Goal: Task Accomplishment & Management: Manage account settings

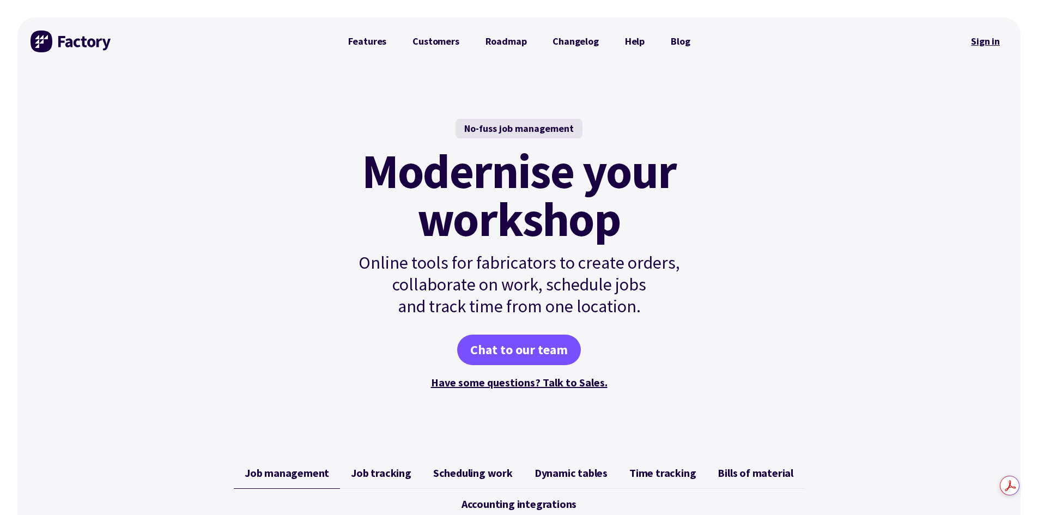
click at [993, 42] on link "Sign in" at bounding box center [985, 41] width 44 height 25
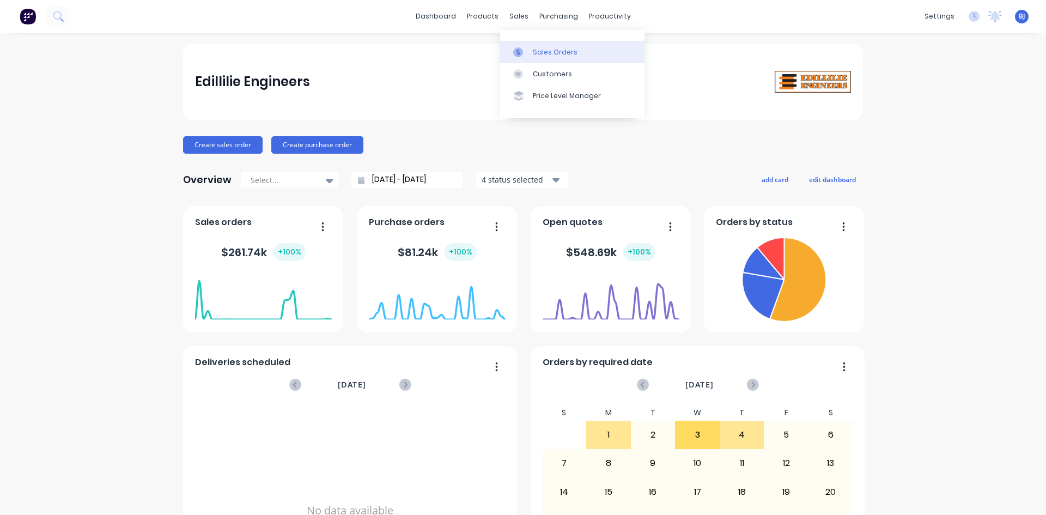
click at [520, 53] on icon at bounding box center [517, 52] width 3 height 6
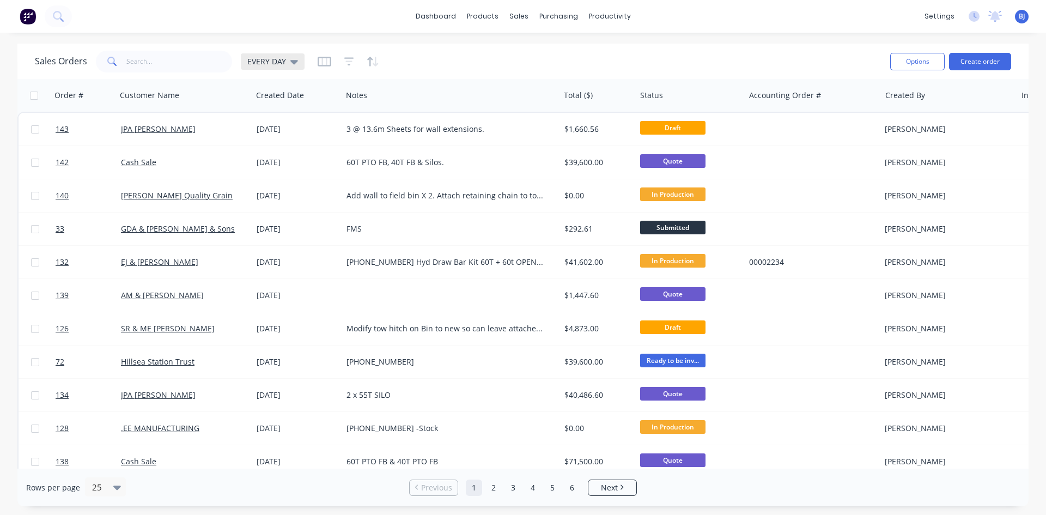
click at [296, 66] on div "EVERY DAY" at bounding box center [273, 61] width 64 height 16
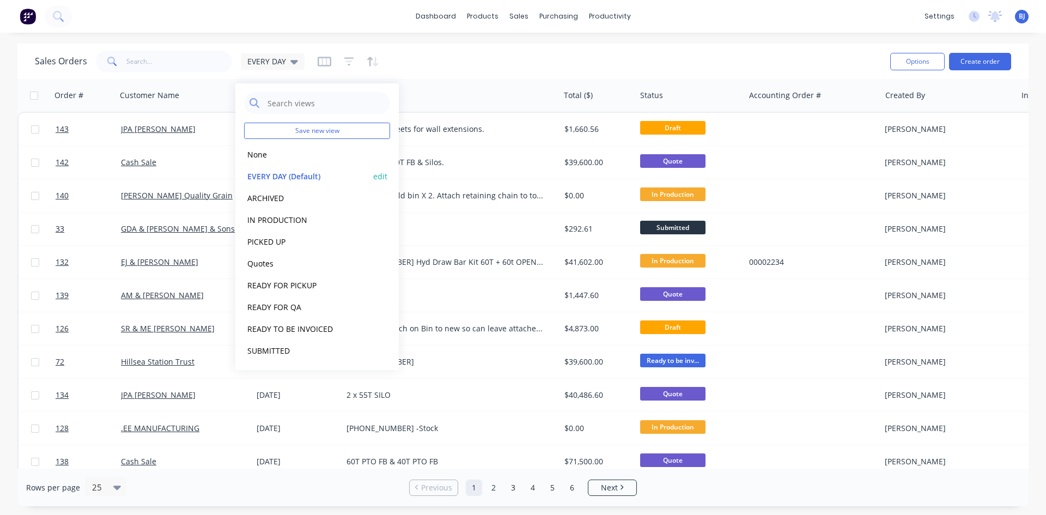
click at [290, 173] on button "EVERY DAY (Default)" at bounding box center [306, 176] width 124 height 13
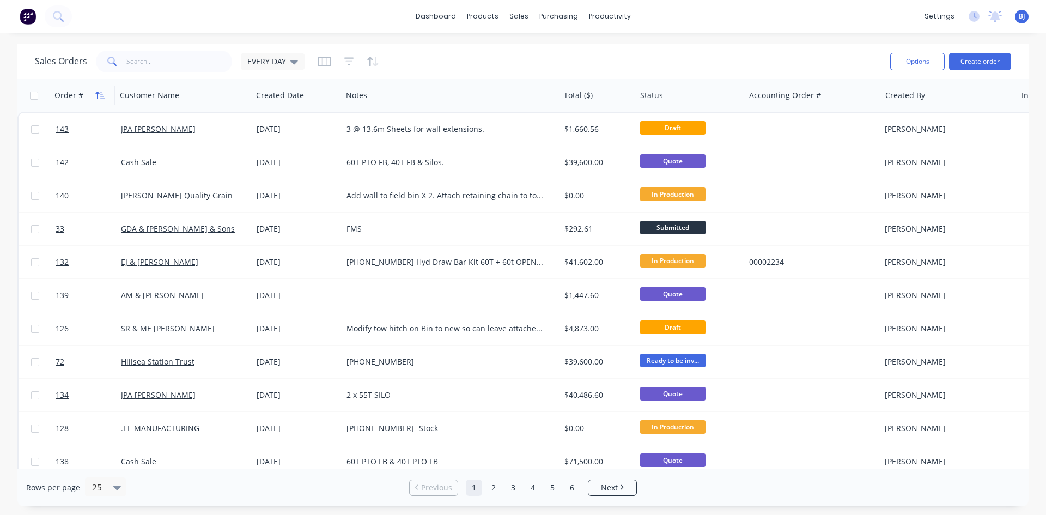
click at [94, 99] on button "button" at bounding box center [100, 95] width 16 height 16
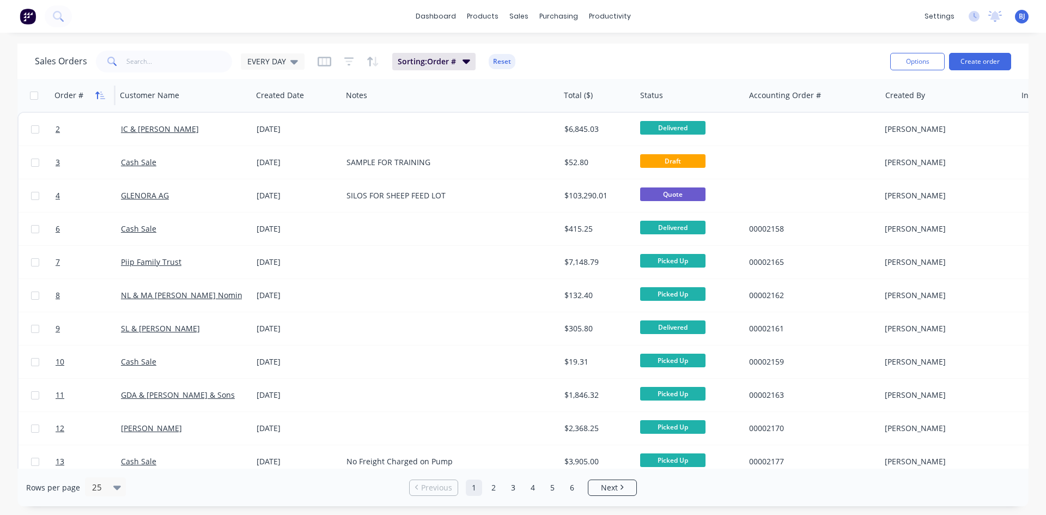
click at [94, 99] on button "button" at bounding box center [100, 95] width 16 height 16
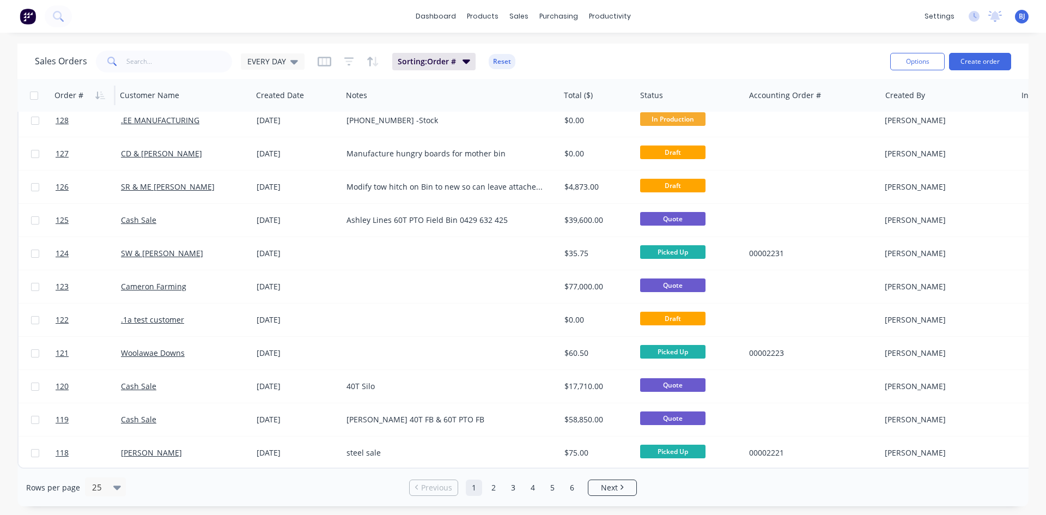
scroll to position [479, 0]
click at [497, 490] on link "2" at bounding box center [493, 487] width 16 height 16
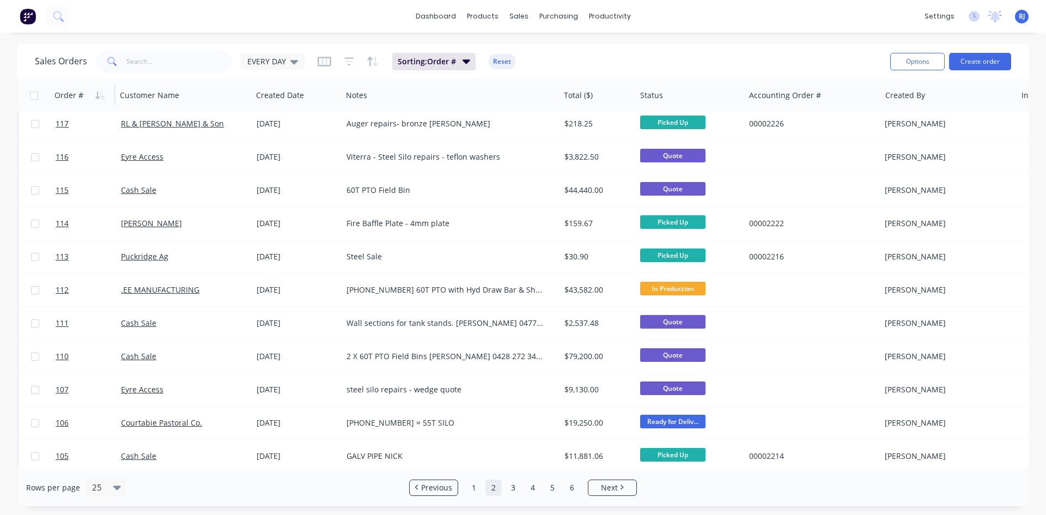
scroll to position [0, 0]
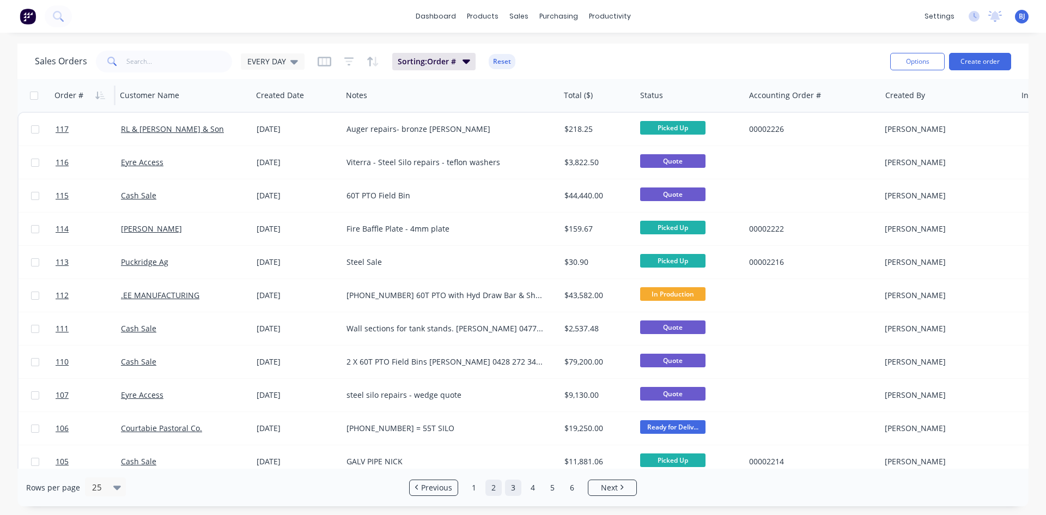
click at [509, 486] on link "3" at bounding box center [513, 487] width 16 height 16
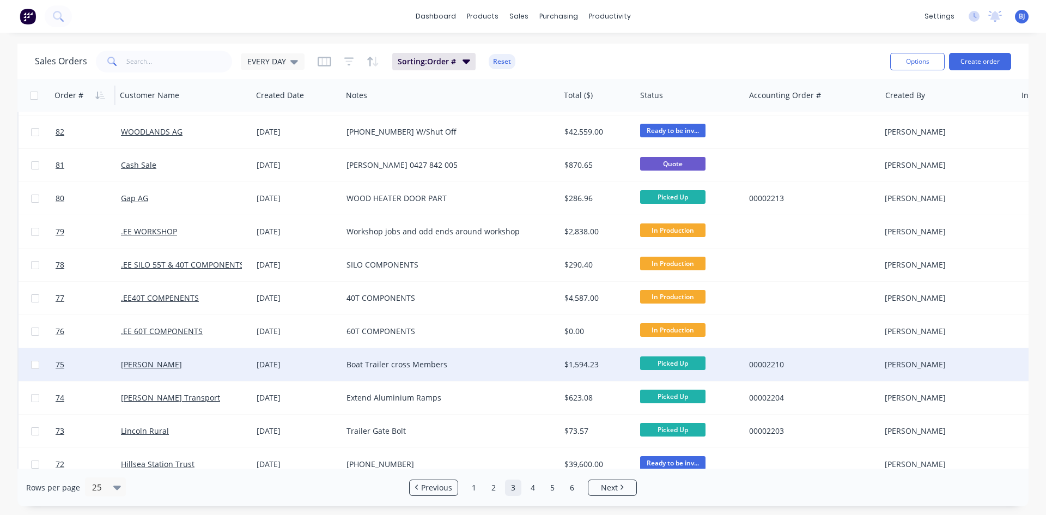
scroll to position [272, 0]
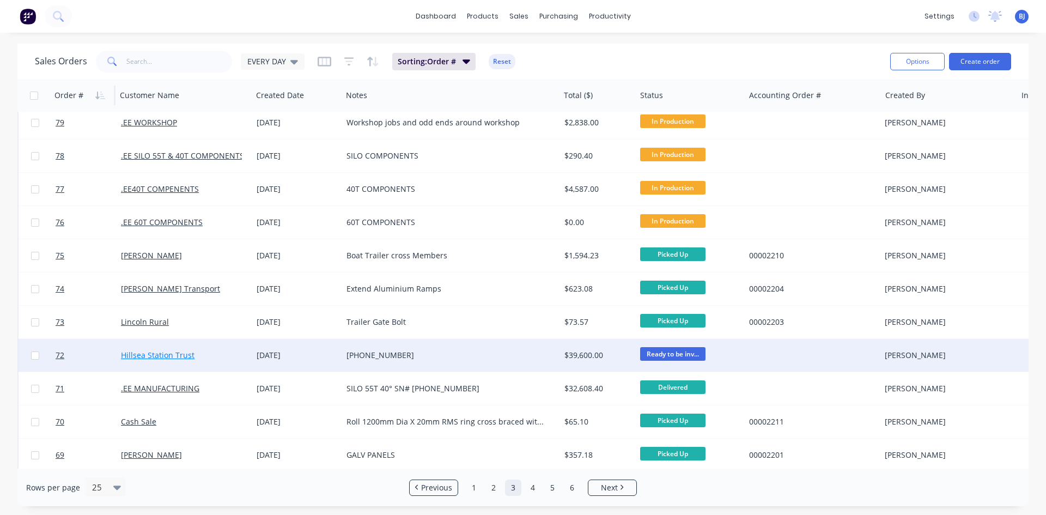
click at [179, 359] on link "Hillsea Station Trust" at bounding box center [158, 355] width 74 height 10
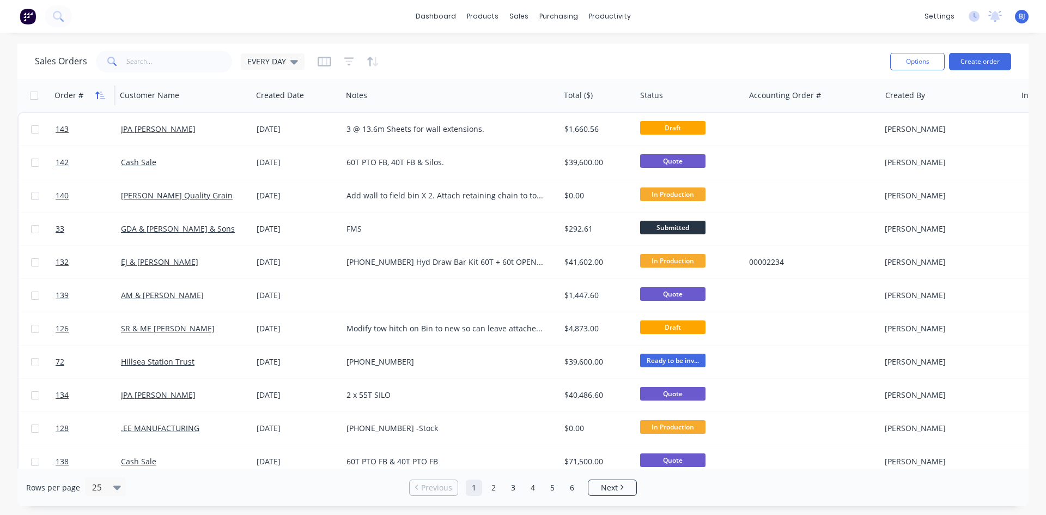
click at [95, 91] on icon "button" at bounding box center [100, 95] width 10 height 9
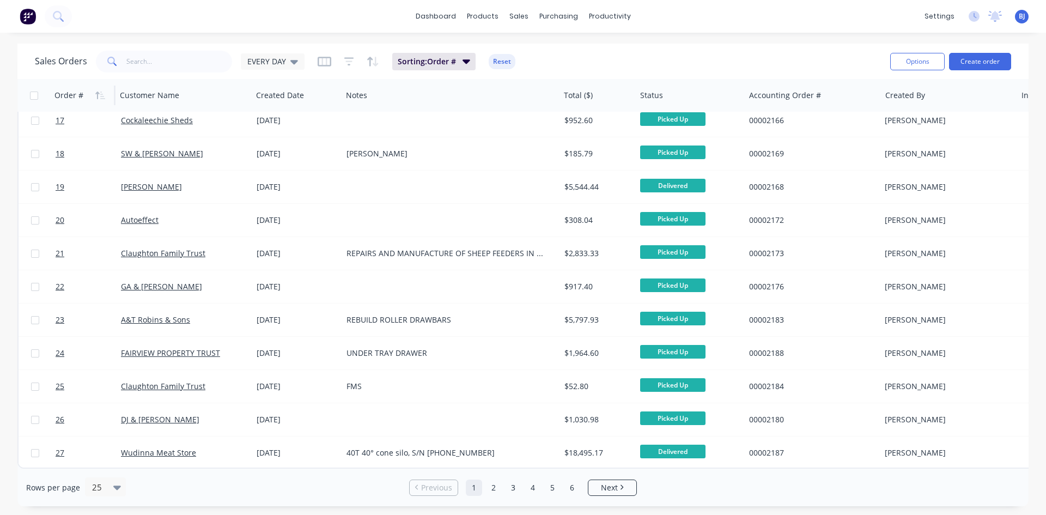
scroll to position [479, 0]
click at [495, 488] on link "2" at bounding box center [493, 487] width 16 height 16
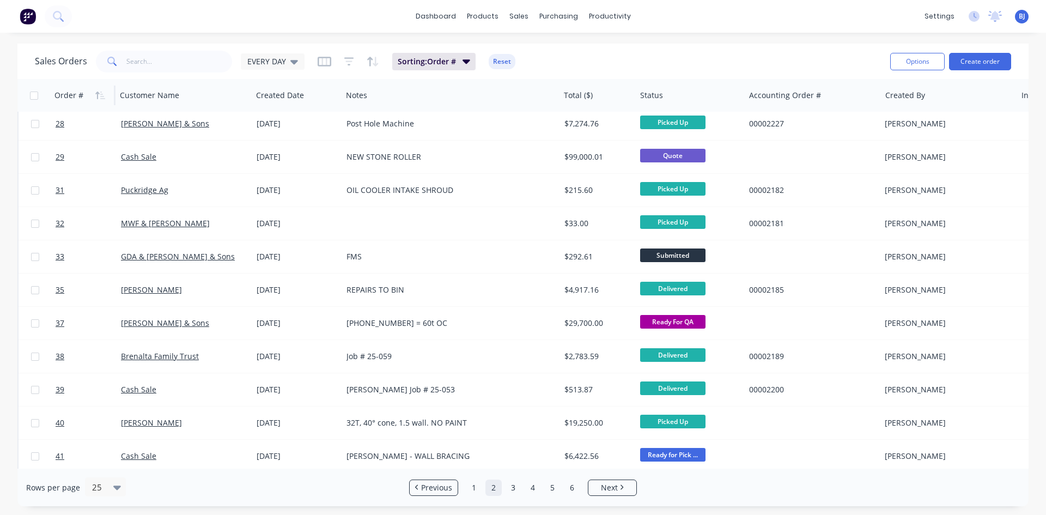
scroll to position [0, 0]
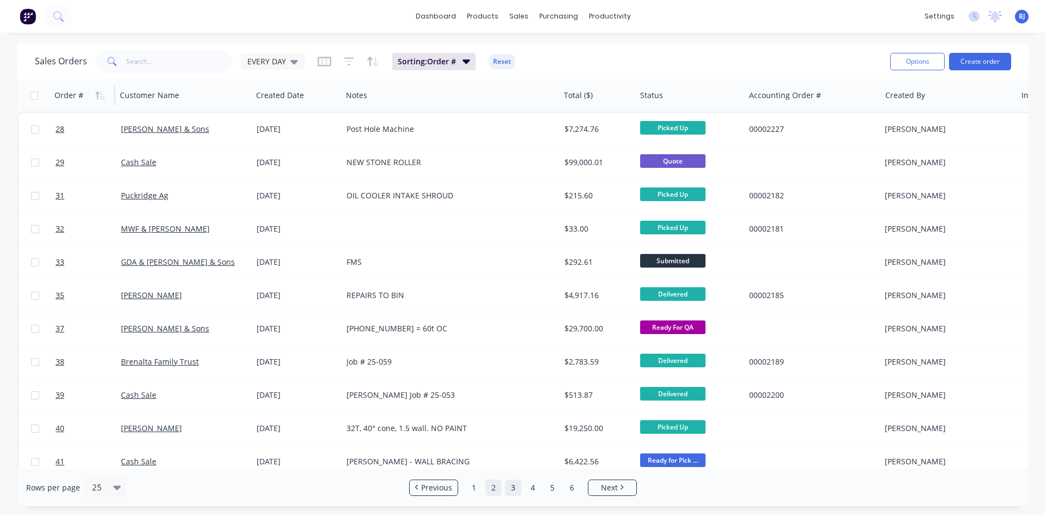
click at [510, 488] on link "3" at bounding box center [513, 487] width 16 height 16
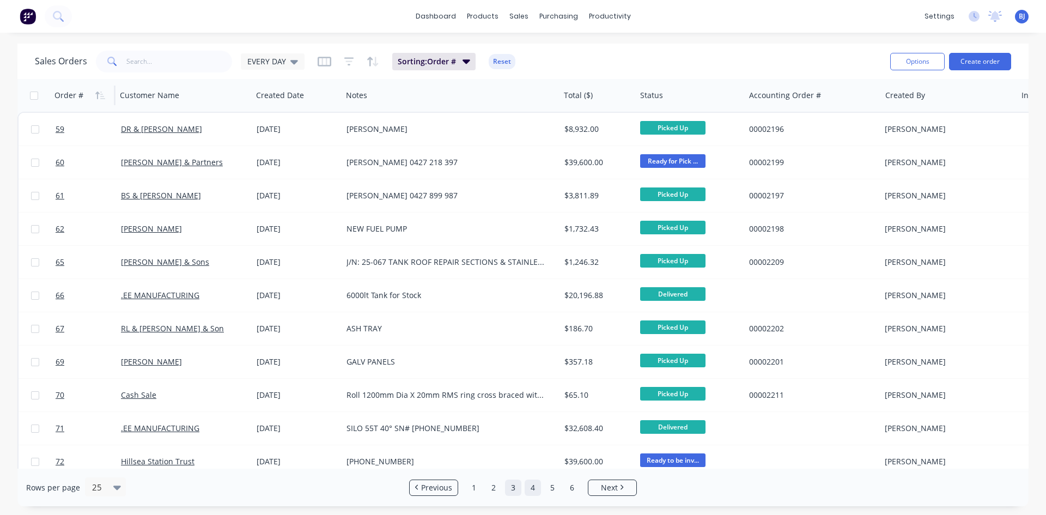
click at [530, 490] on link "4" at bounding box center [532, 487] width 16 height 16
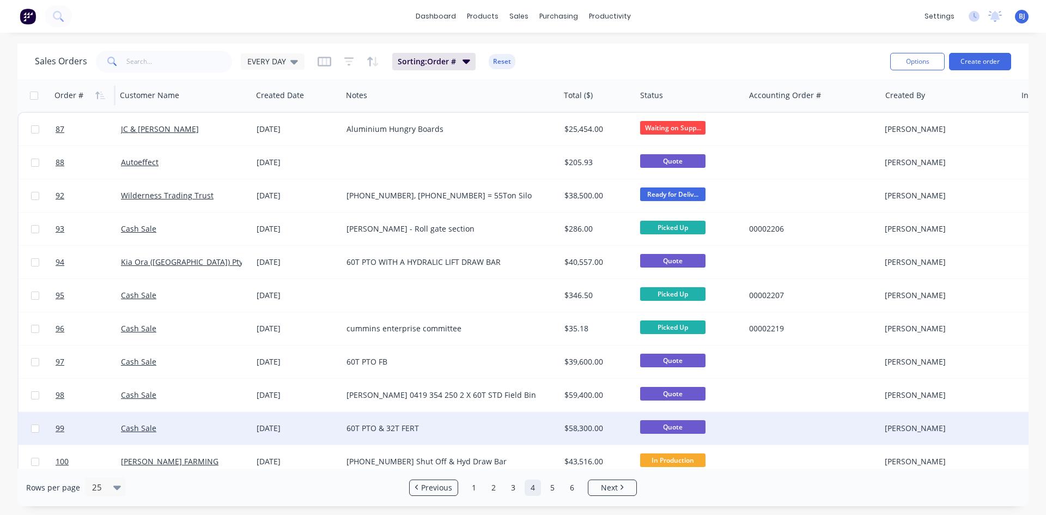
scroll to position [54, 0]
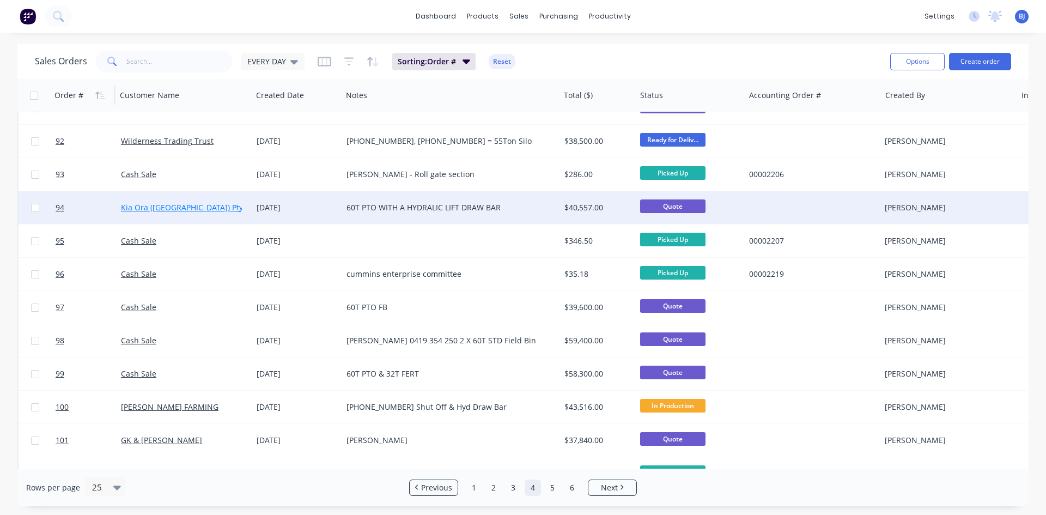
click at [156, 208] on link "Kia Ora (SA) Pty Ltd" at bounding box center [189, 207] width 136 height 10
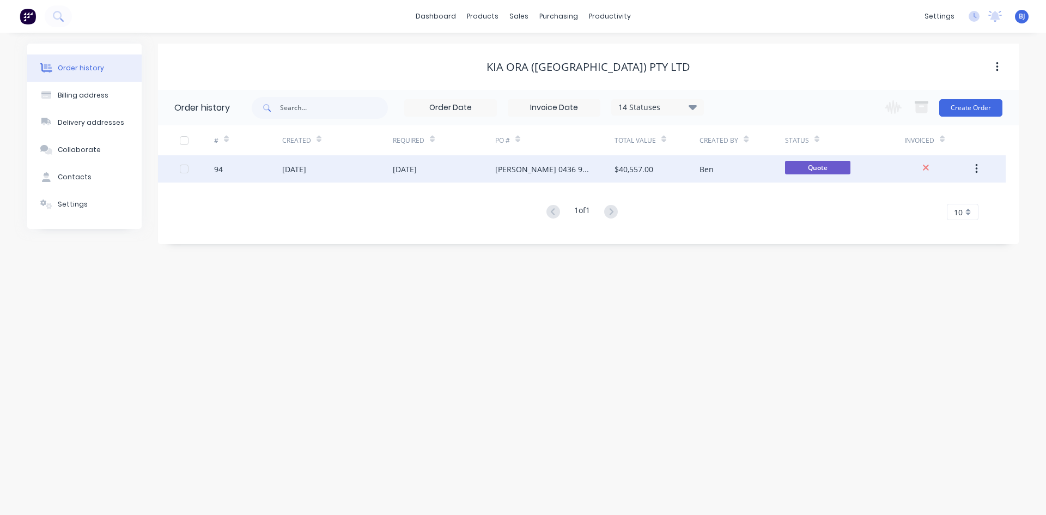
click at [981, 169] on button "button" at bounding box center [976, 169] width 26 height 20
click at [907, 199] on div "Archive" at bounding box center [937, 198] width 84 height 16
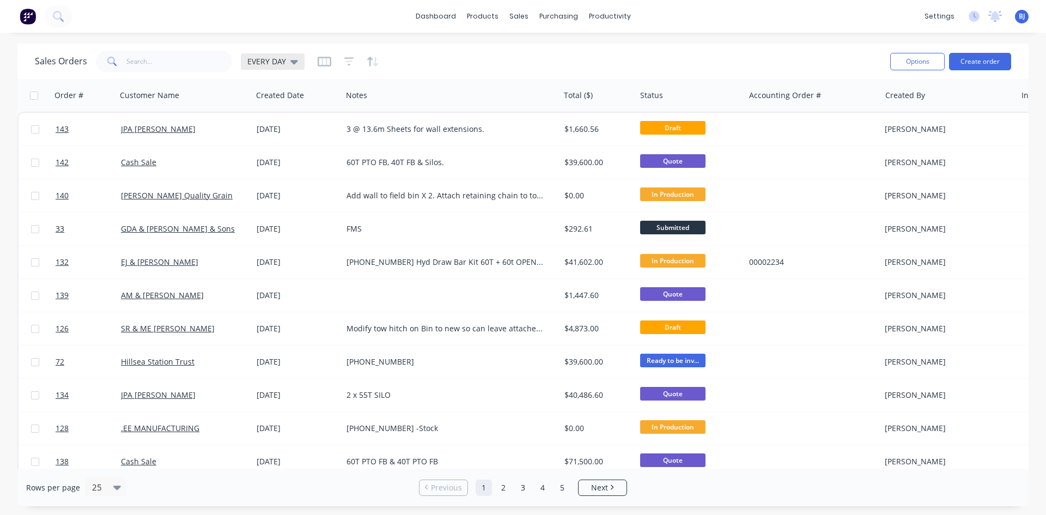
click at [291, 64] on icon at bounding box center [294, 62] width 8 height 12
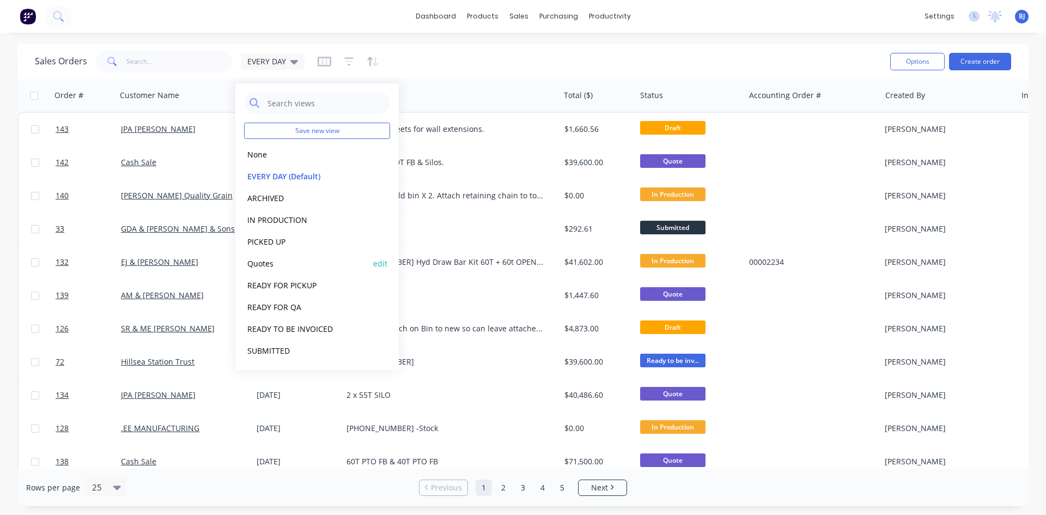
click at [250, 261] on button "Quotes" at bounding box center [306, 263] width 124 height 13
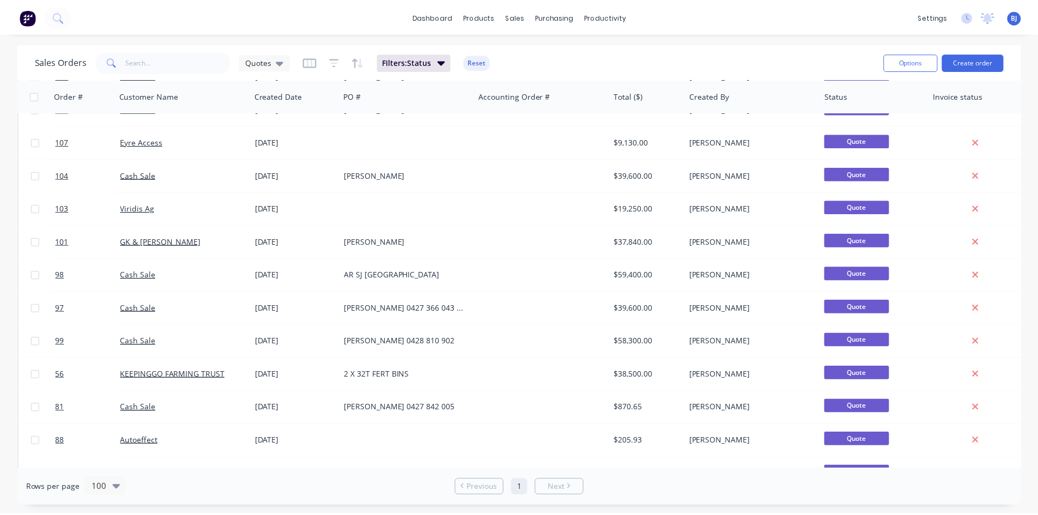
scroll to position [490, 0]
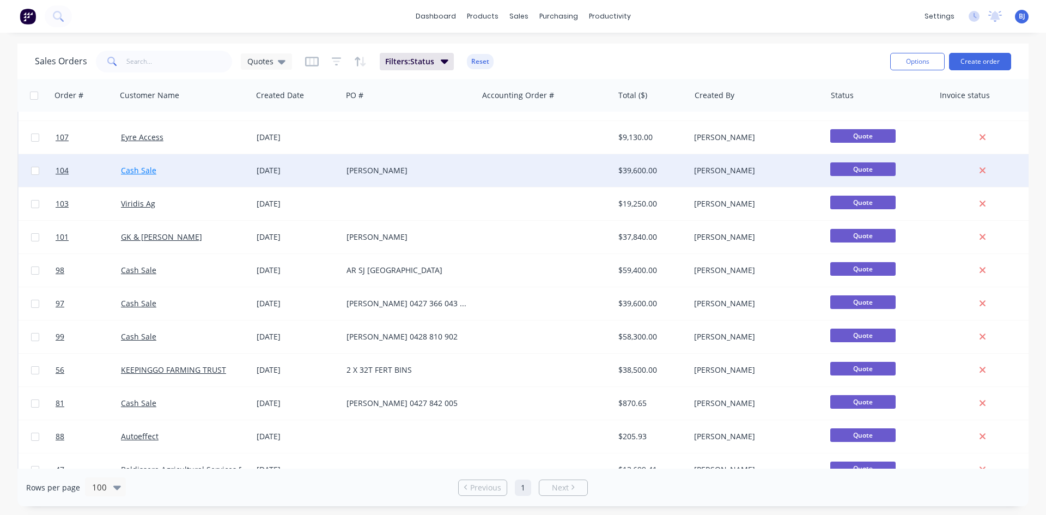
click at [145, 172] on link "Cash Sale" at bounding box center [138, 170] width 35 height 10
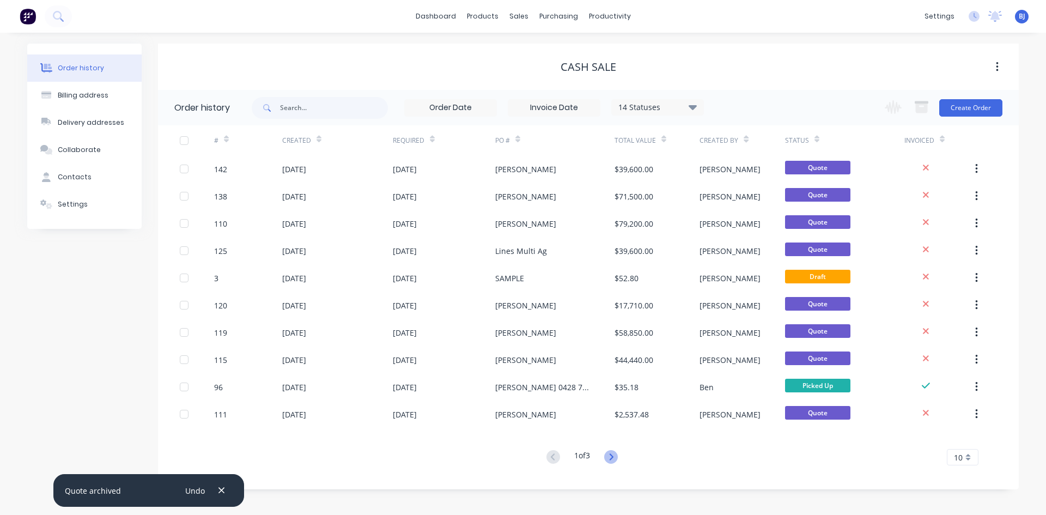
click at [612, 457] on icon at bounding box center [611, 457] width 14 height 14
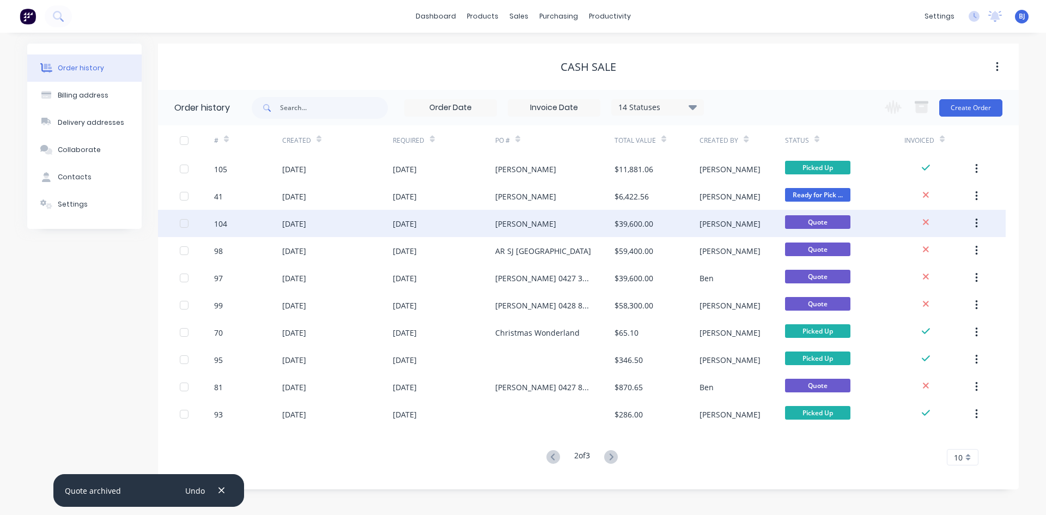
click at [294, 225] on div "30 Jul 2025" at bounding box center [294, 223] width 24 height 11
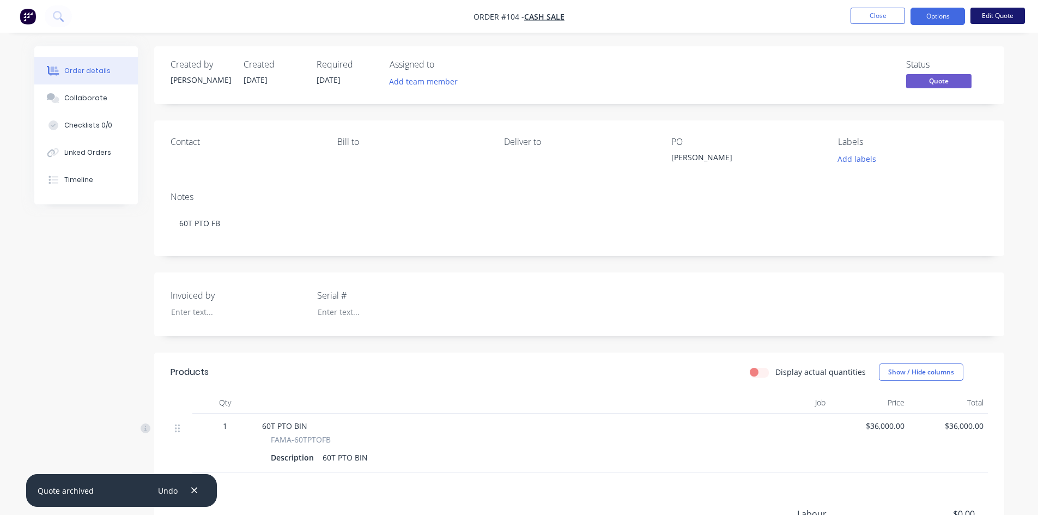
click at [998, 17] on button "Edit Quote" at bounding box center [997, 16] width 54 height 16
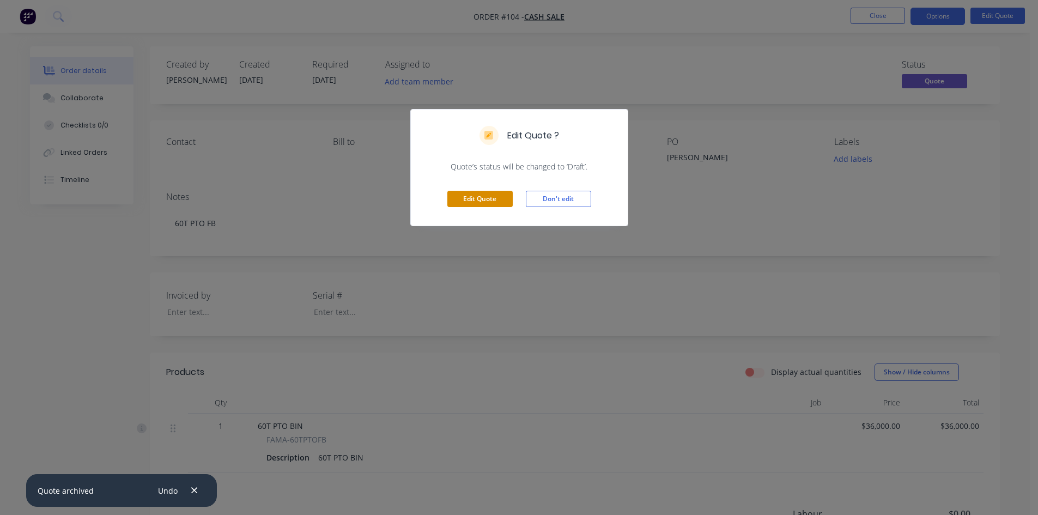
click at [479, 192] on button "Edit Quote" at bounding box center [479, 199] width 65 height 16
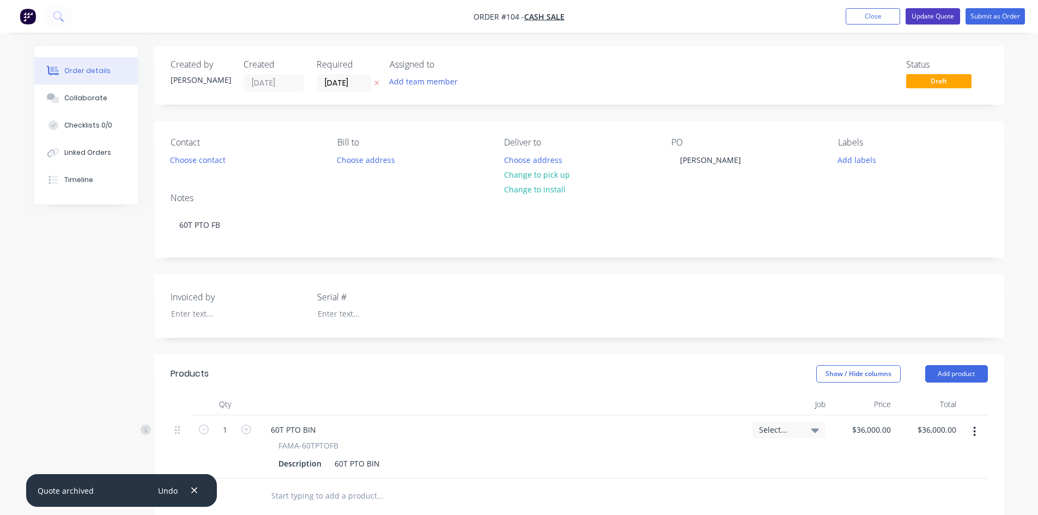
click at [942, 17] on button "Update Quote" at bounding box center [932, 16] width 54 height 16
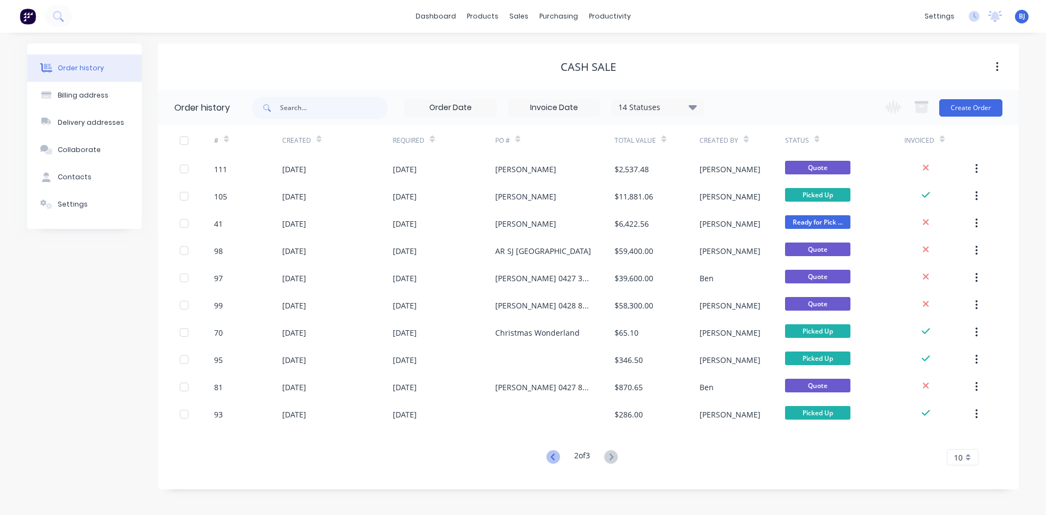
click at [551, 456] on icon at bounding box center [553, 457] width 14 height 14
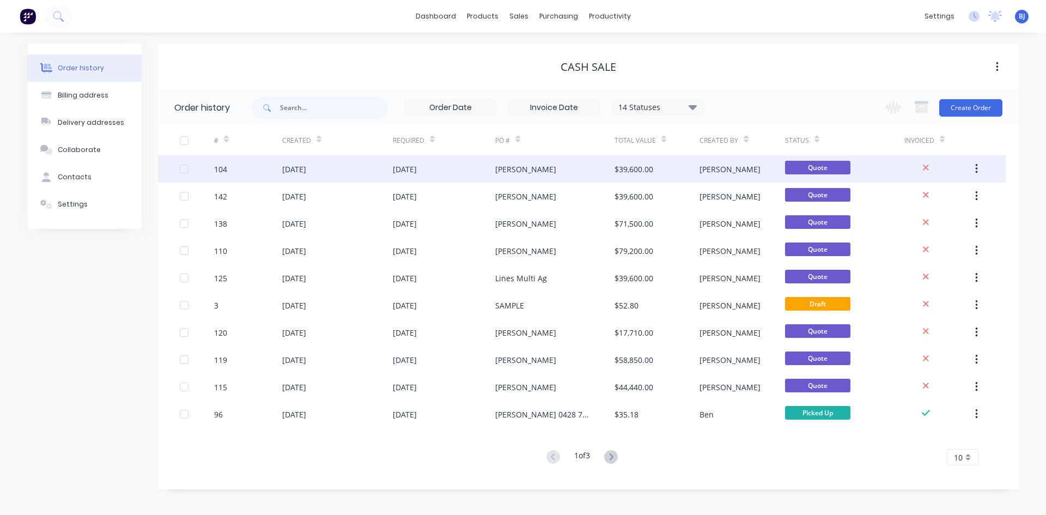
click at [978, 169] on button "button" at bounding box center [976, 169] width 26 height 20
click at [907, 199] on div "Archive" at bounding box center [937, 198] width 84 height 16
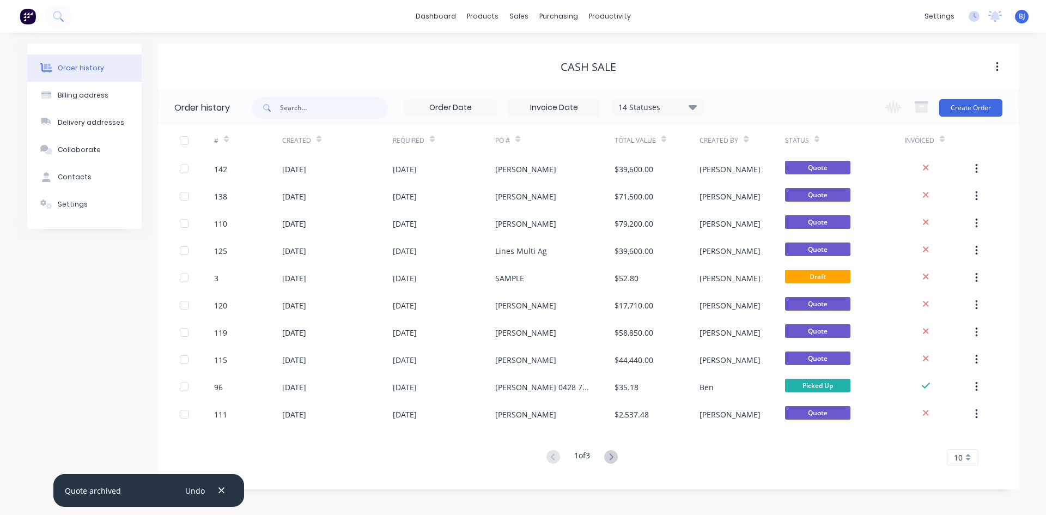
click at [228, 143] on div at bounding box center [226, 139] width 5 height 16
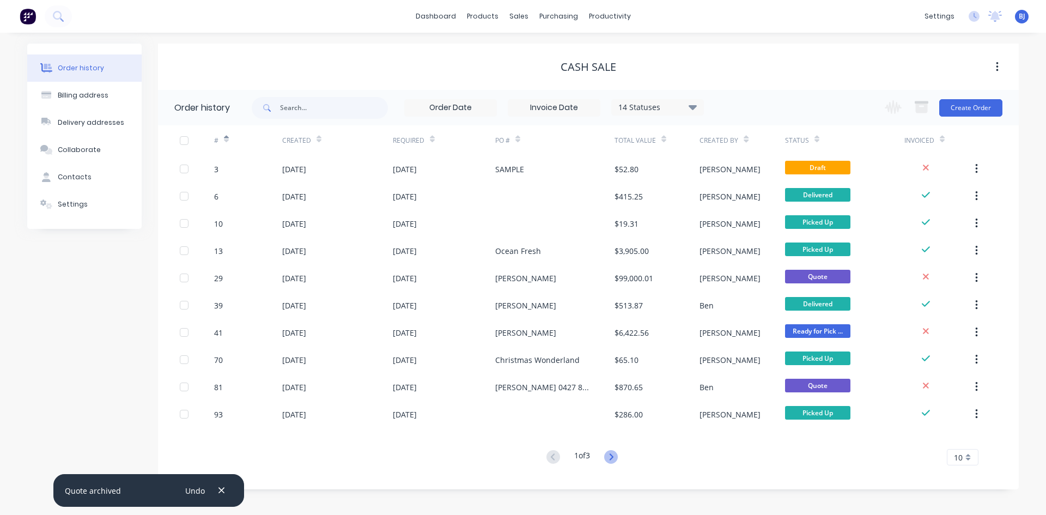
click at [612, 457] on icon at bounding box center [611, 457] width 14 height 14
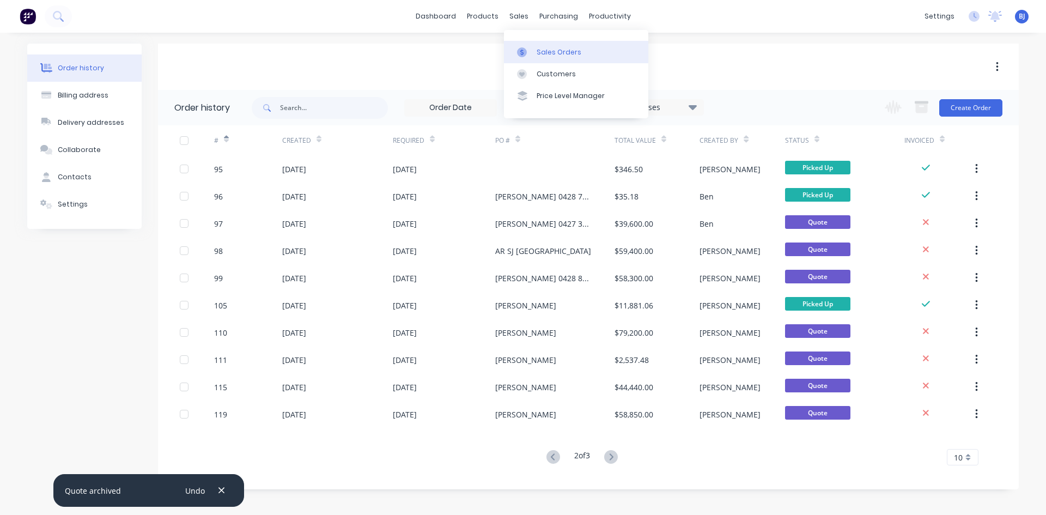
click at [532, 53] on div at bounding box center [525, 52] width 16 height 10
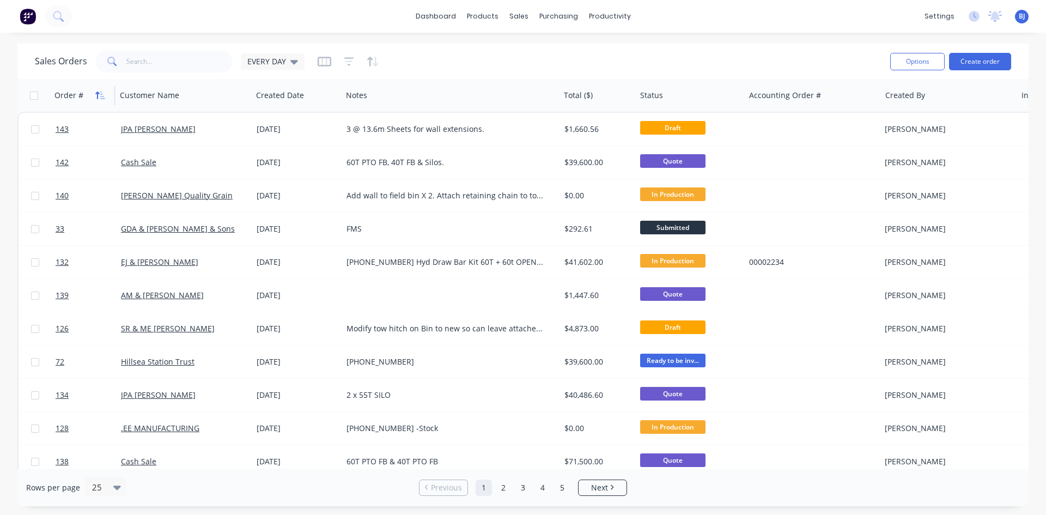
click at [99, 95] on icon "button" at bounding box center [100, 95] width 10 height 9
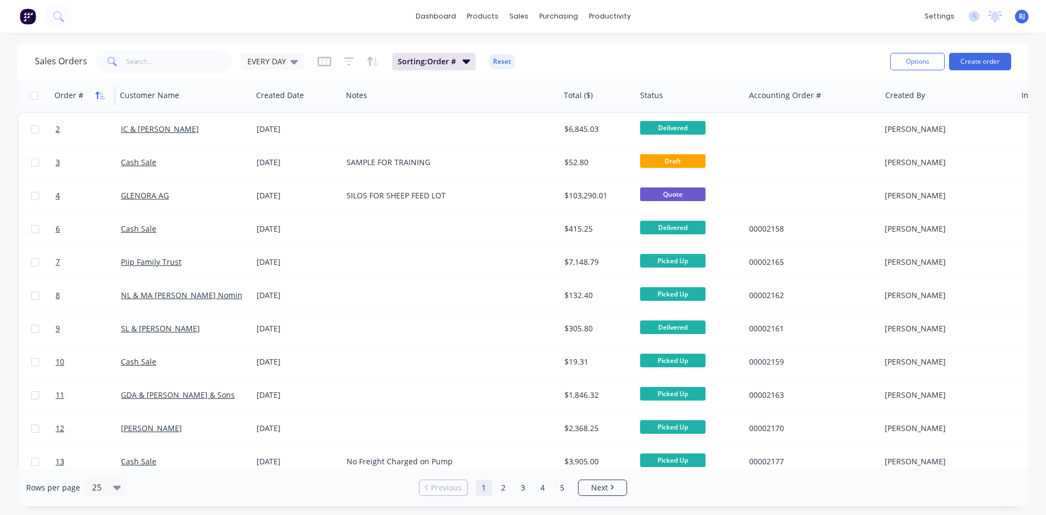
click at [99, 99] on icon "button" at bounding box center [100, 95] width 10 height 9
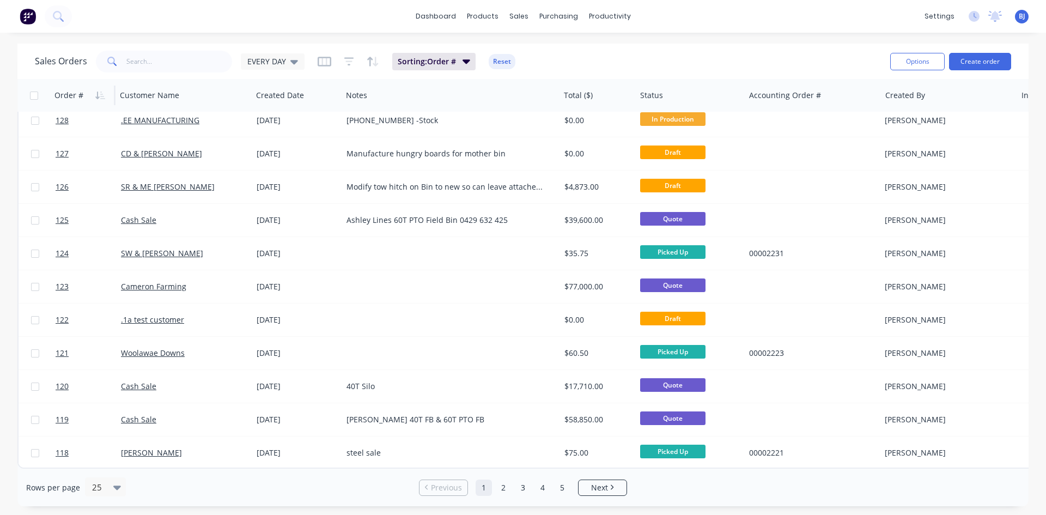
scroll to position [479, 0]
click at [540, 486] on link "4" at bounding box center [542, 487] width 16 height 16
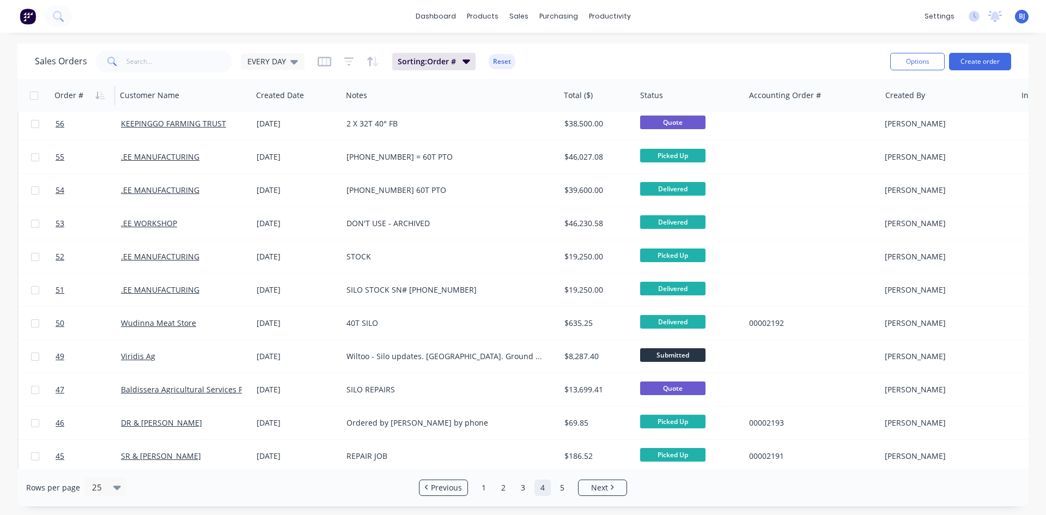
scroll to position [0, 0]
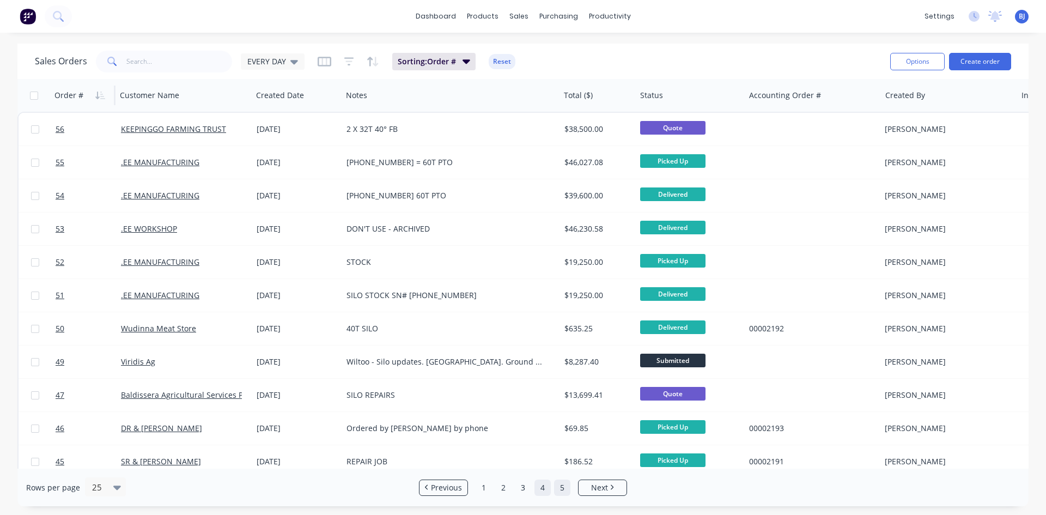
click at [559, 487] on link "5" at bounding box center [562, 487] width 16 height 16
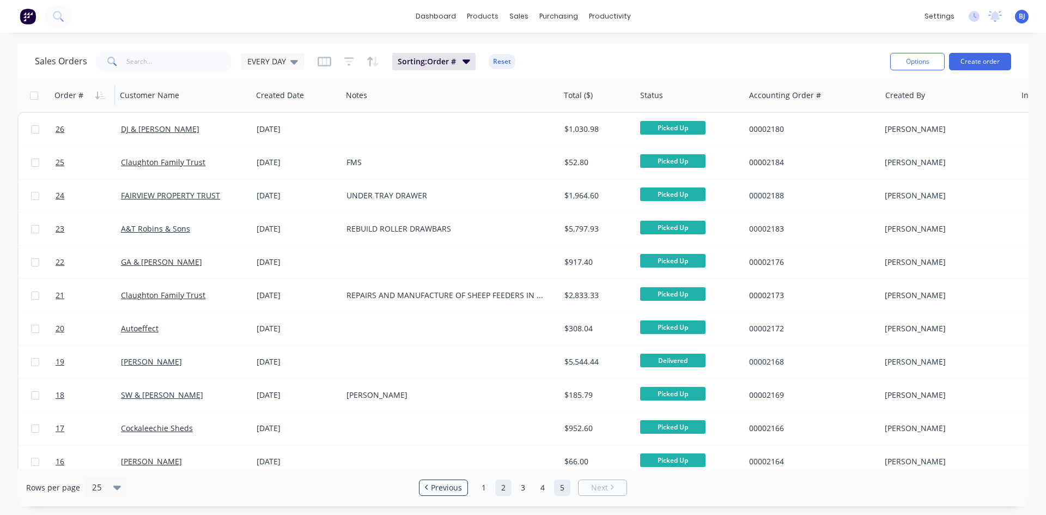
click at [501, 488] on link "2" at bounding box center [503, 487] width 16 height 16
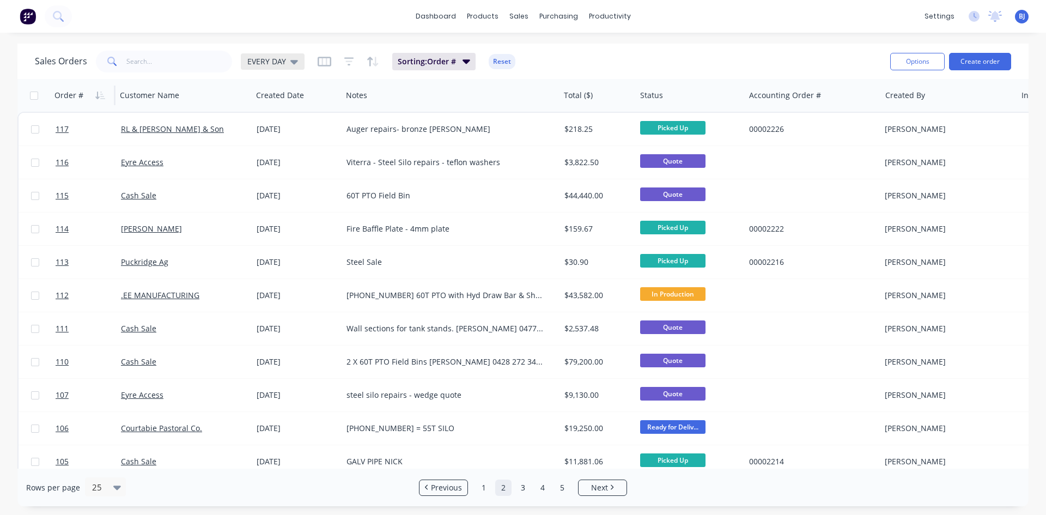
click at [291, 62] on icon at bounding box center [294, 62] width 8 height 4
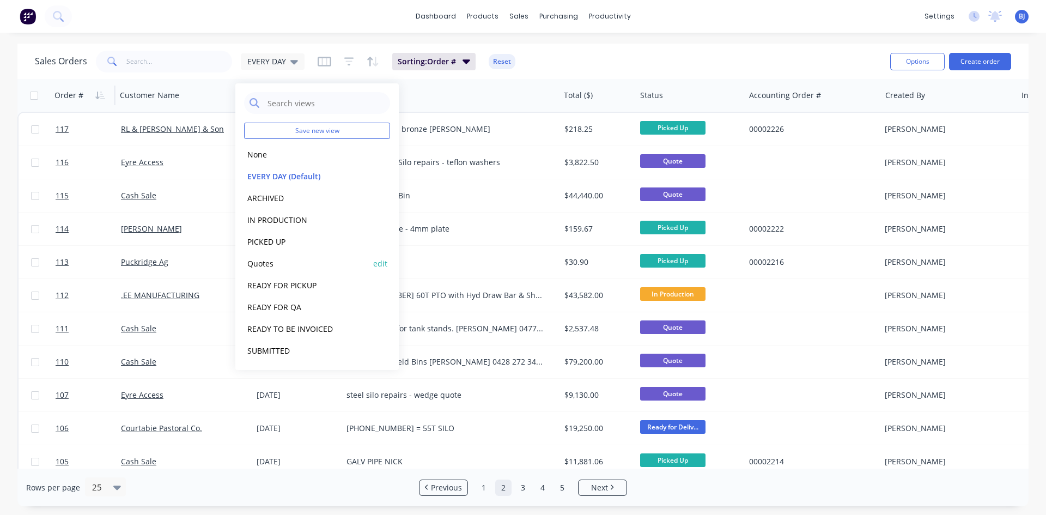
click at [274, 265] on button "Quotes" at bounding box center [306, 263] width 124 height 13
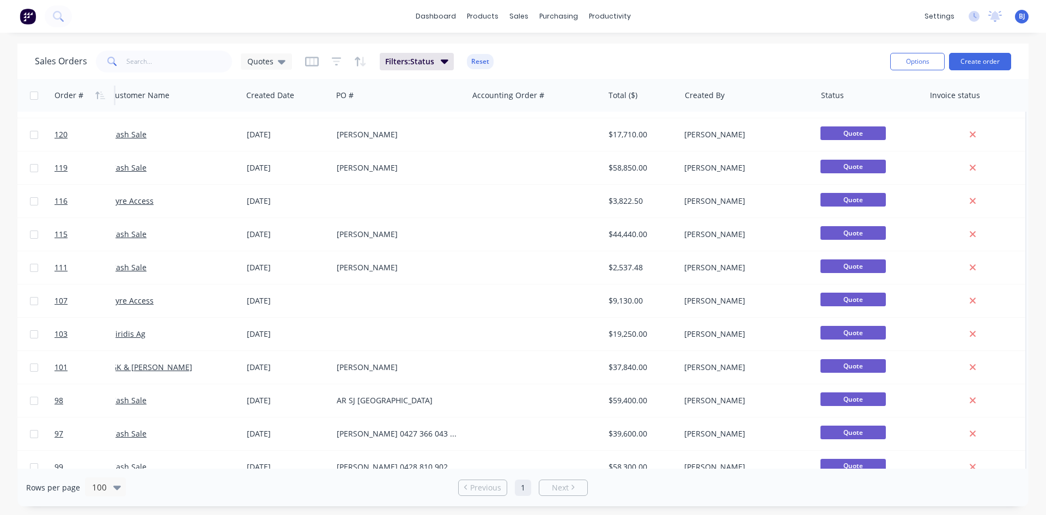
scroll to position [327, 0]
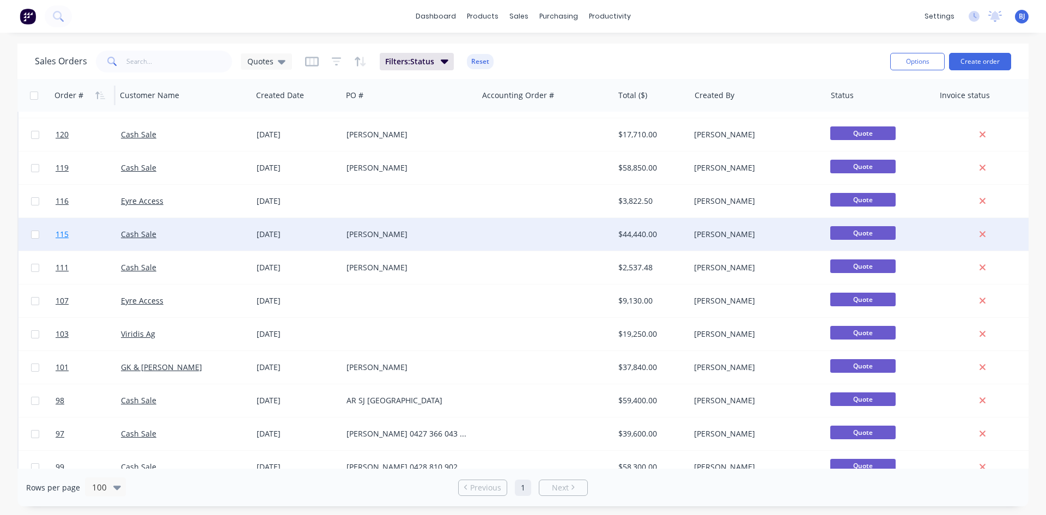
click at [68, 231] on span "115" at bounding box center [62, 234] width 13 height 11
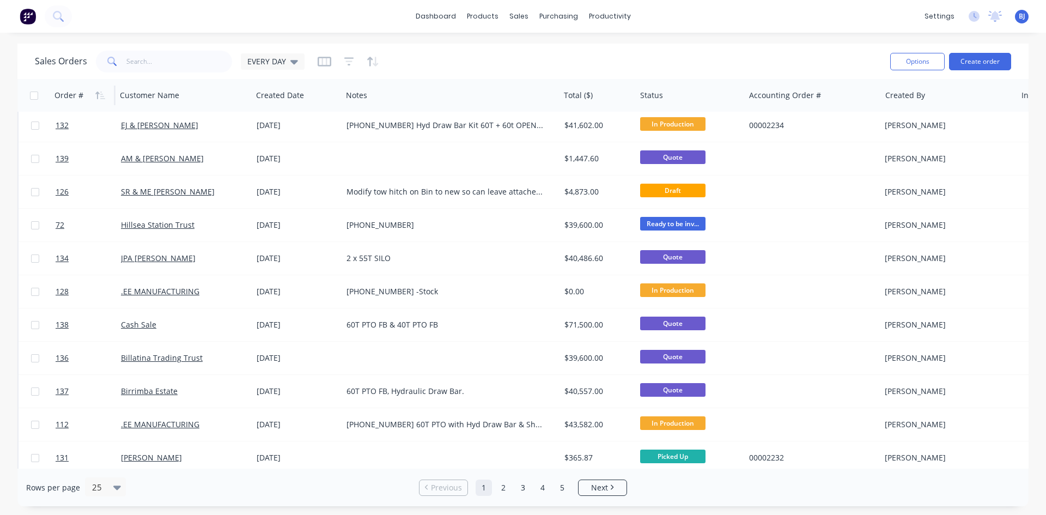
scroll to position [54, 0]
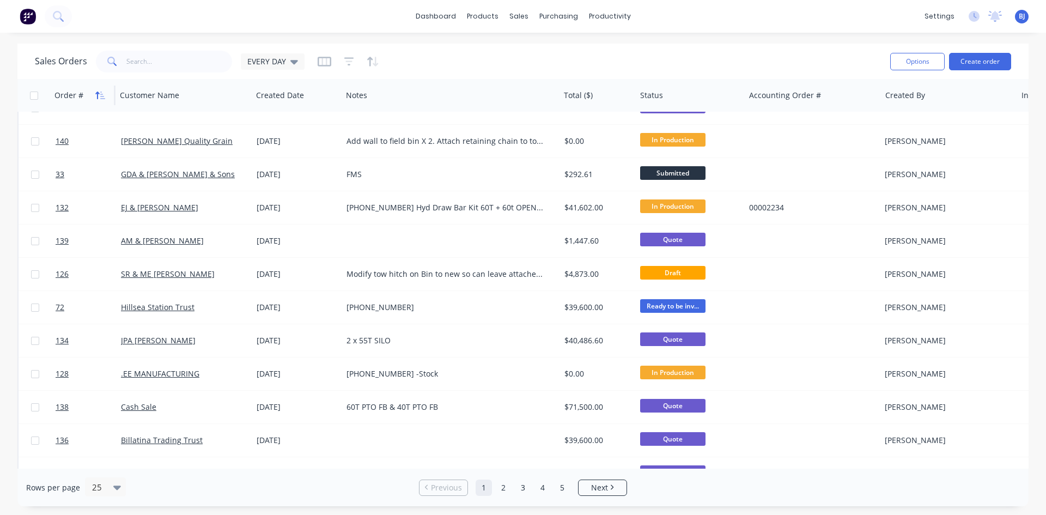
click at [97, 91] on icon "button" at bounding box center [100, 95] width 10 height 9
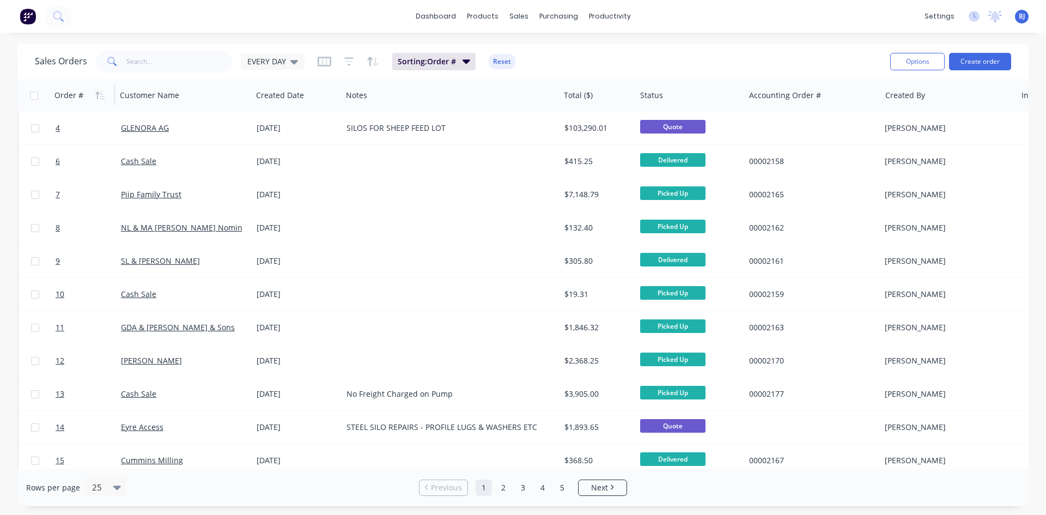
scroll to position [218, 0]
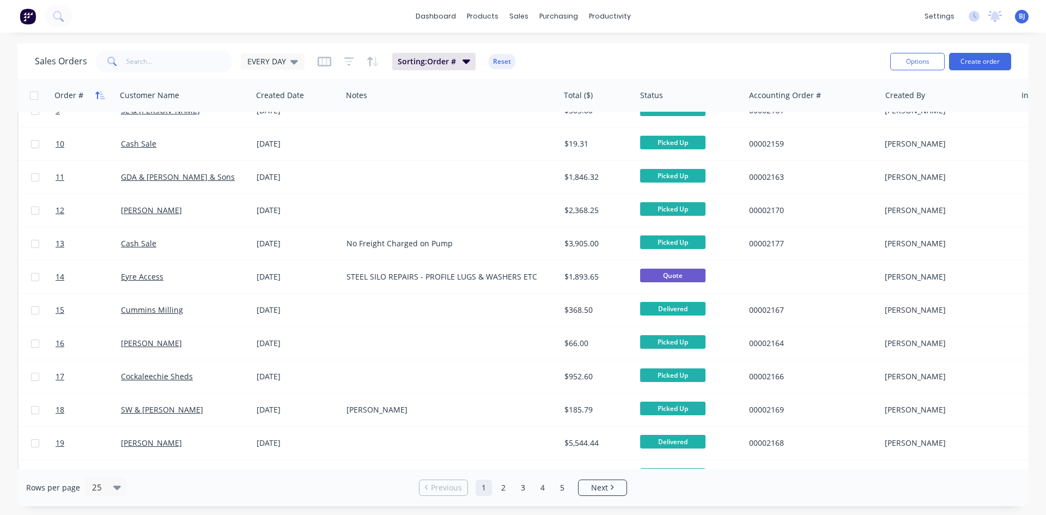
click at [100, 94] on icon "button" at bounding box center [100, 95] width 10 height 9
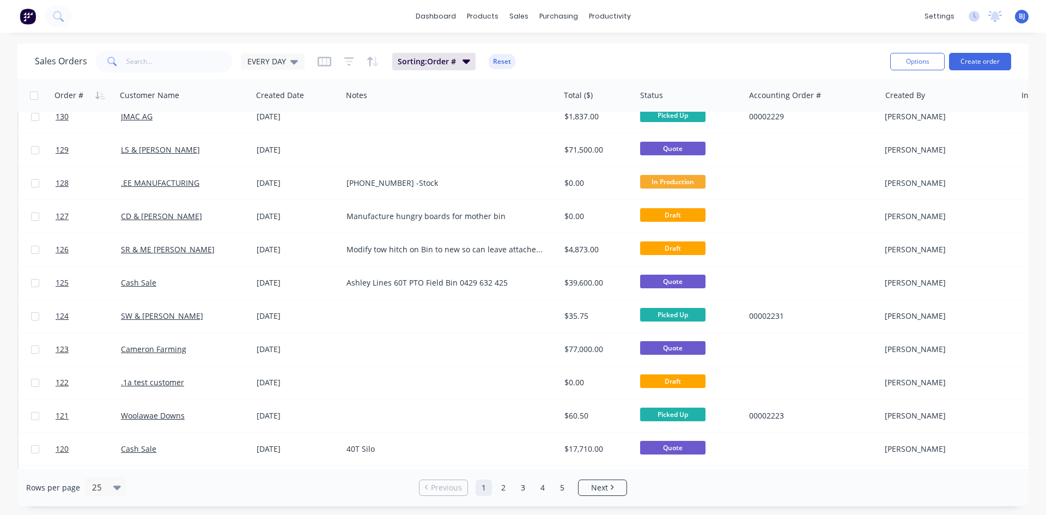
scroll to position [479, 0]
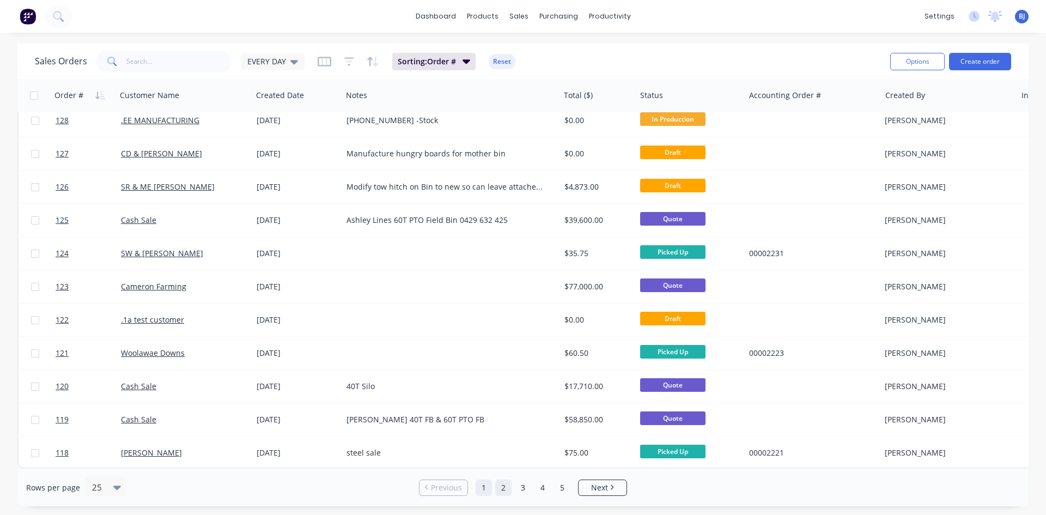
click at [499, 489] on link "2" at bounding box center [503, 487] width 16 height 16
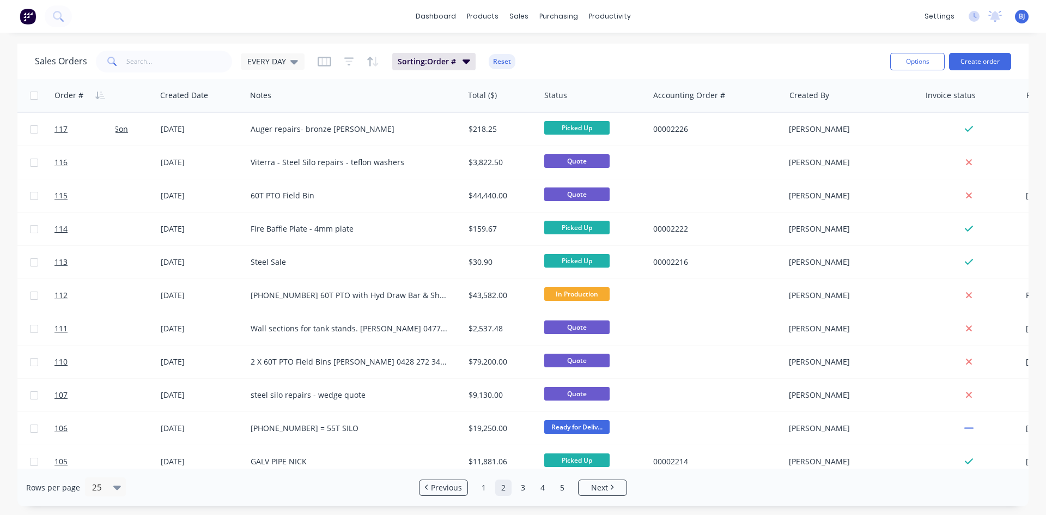
scroll to position [0, 0]
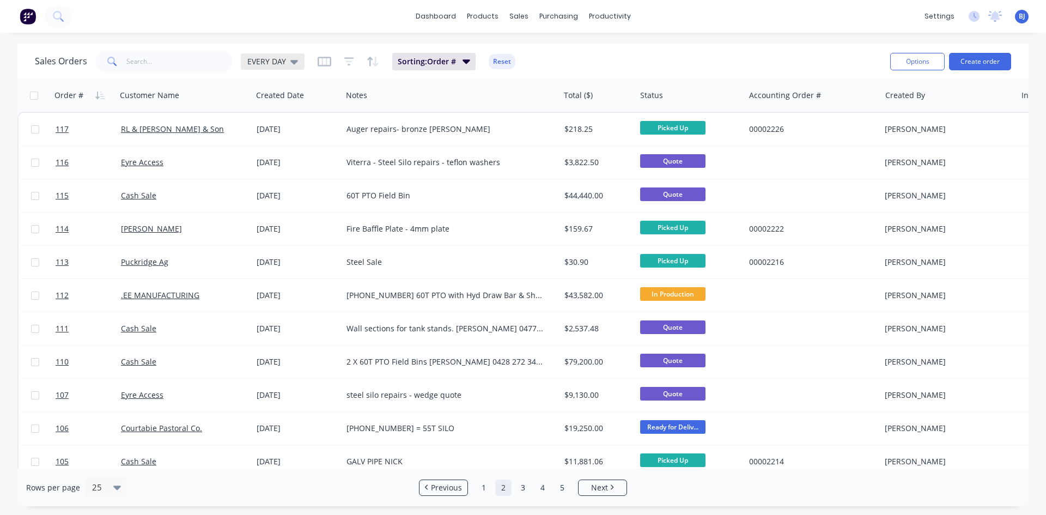
click at [295, 63] on icon at bounding box center [294, 62] width 8 height 12
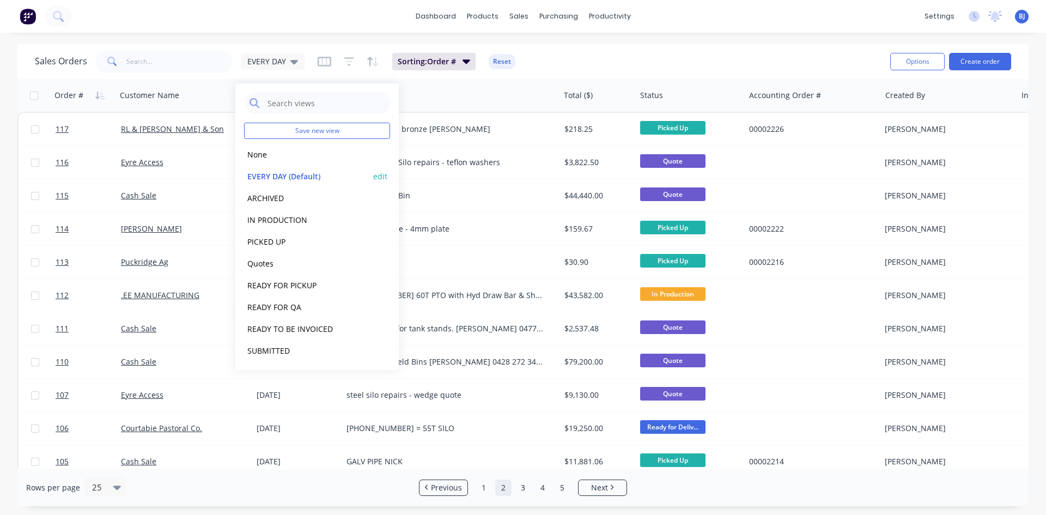
click at [265, 173] on button "EVERY DAY (Default)" at bounding box center [306, 176] width 124 height 13
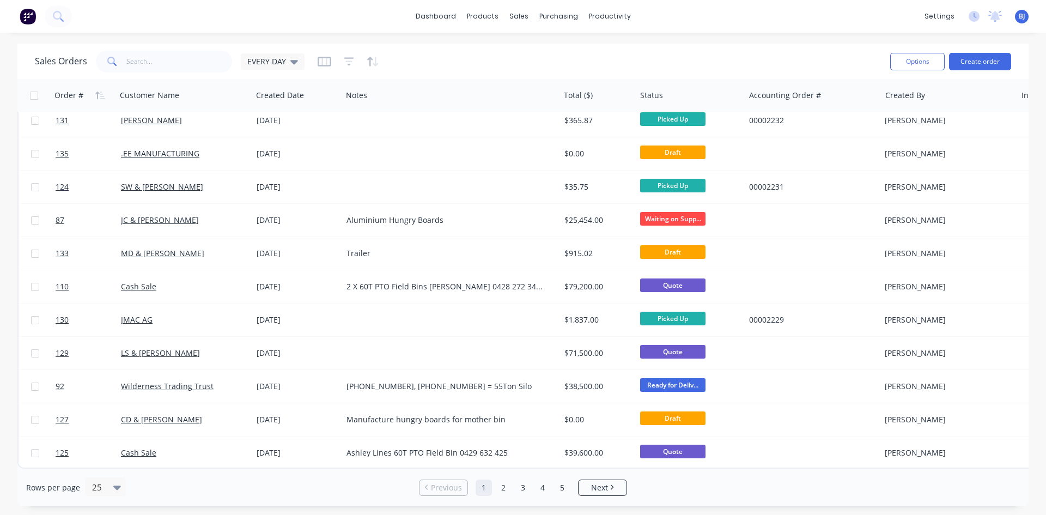
scroll to position [316, 0]
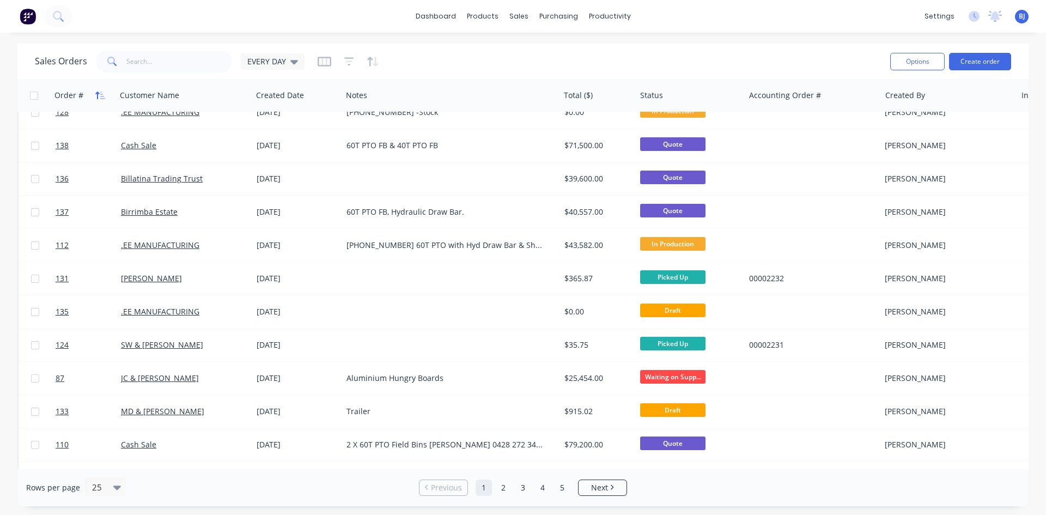
click at [94, 95] on button "button" at bounding box center [100, 95] width 16 height 16
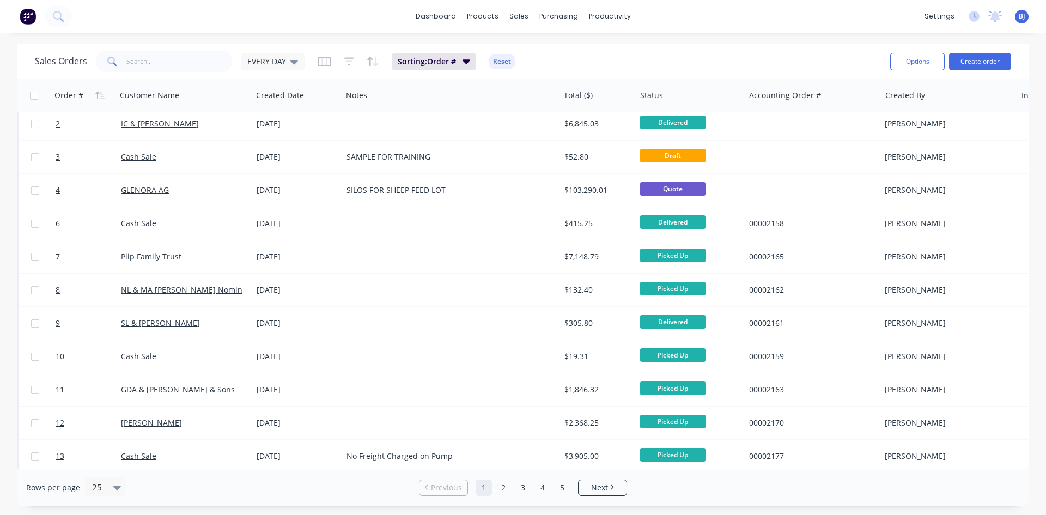
scroll to position [0, 0]
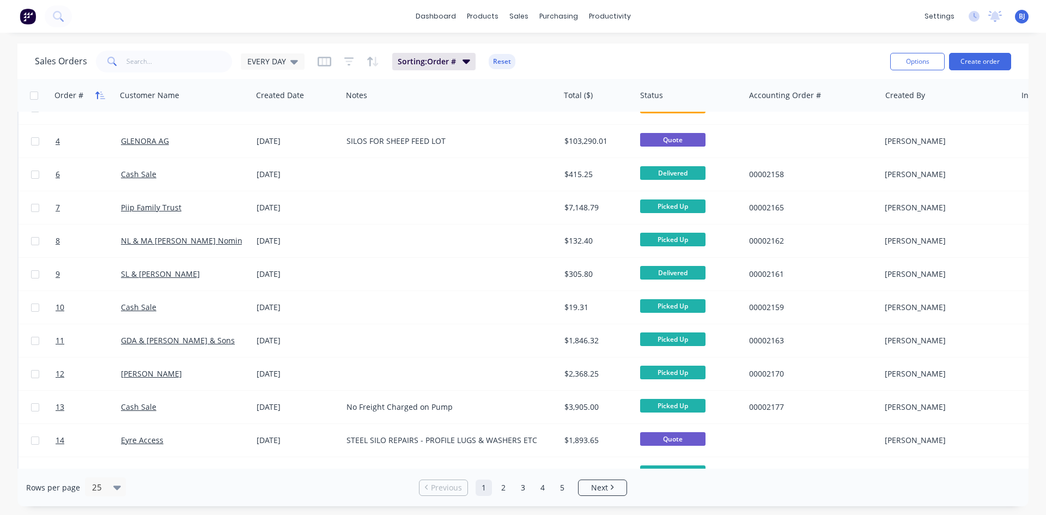
click at [94, 93] on button "button" at bounding box center [100, 95] width 16 height 16
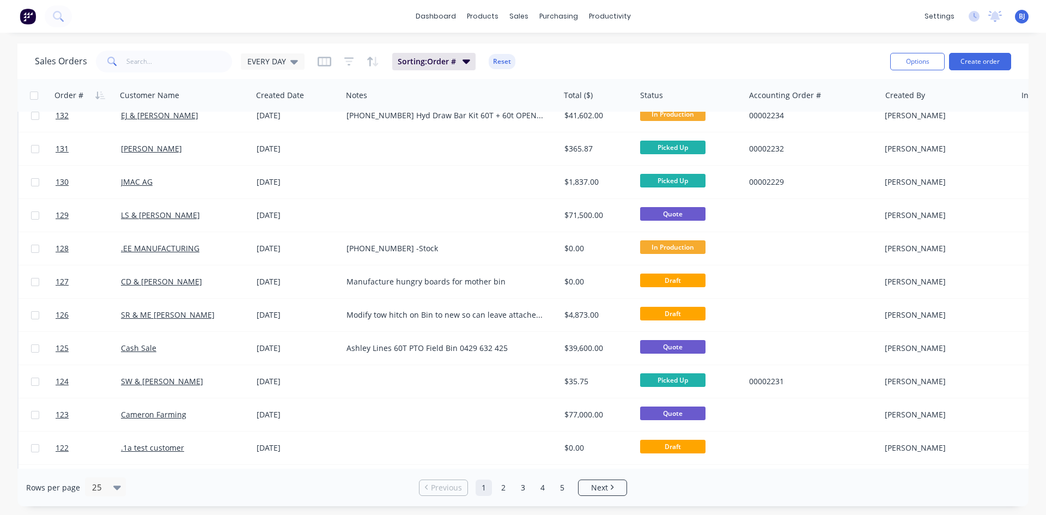
scroll to position [479, 0]
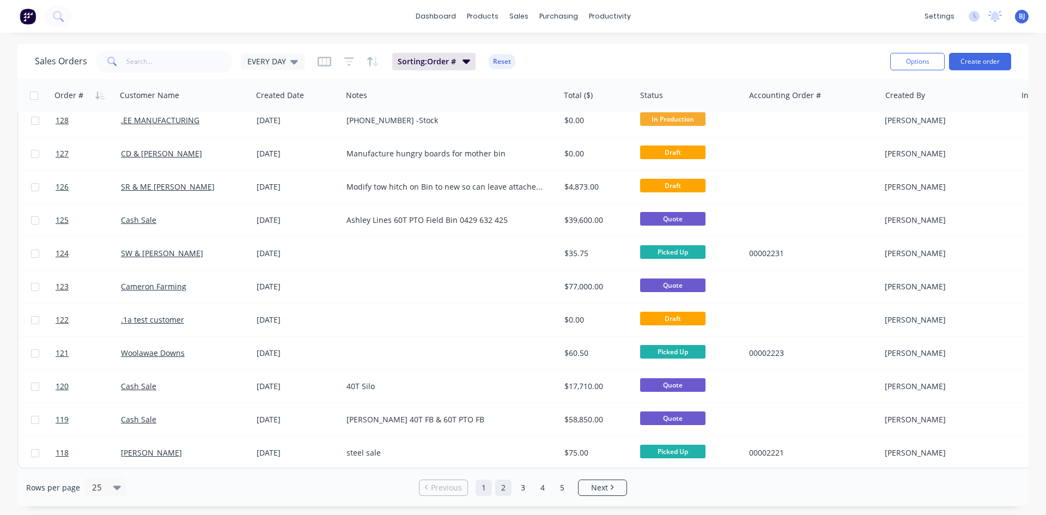
click at [499, 490] on link "2" at bounding box center [503, 487] width 16 height 16
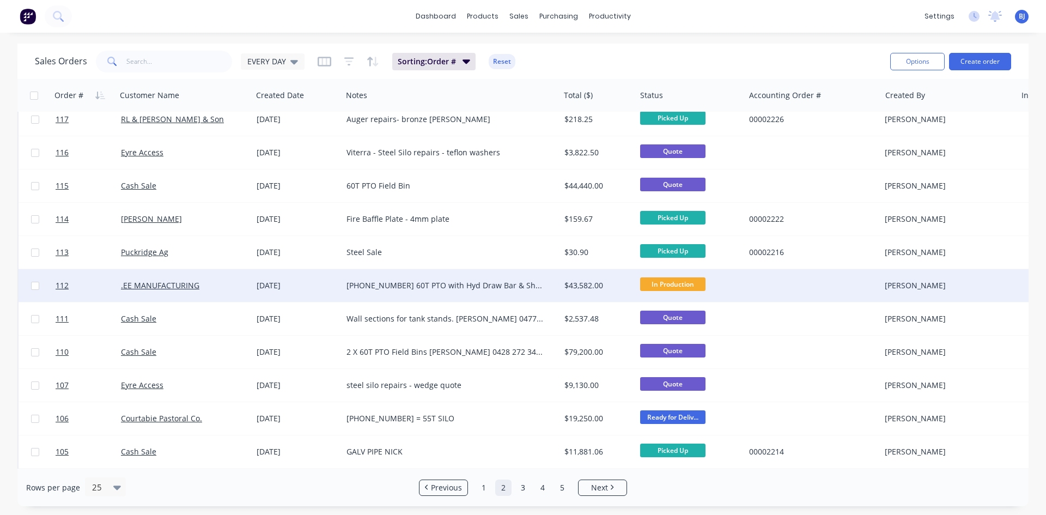
scroll to position [0, 0]
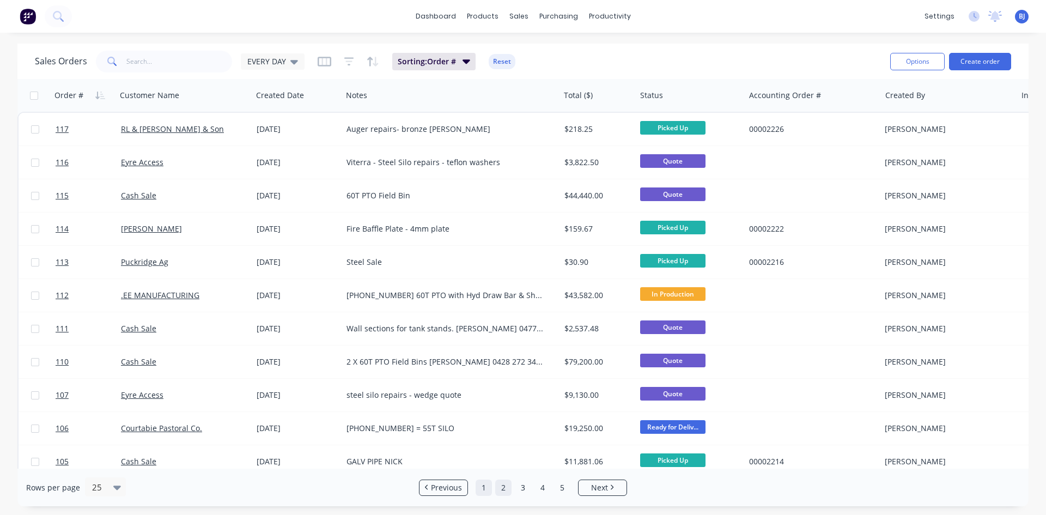
click at [484, 492] on link "1" at bounding box center [483, 487] width 16 height 16
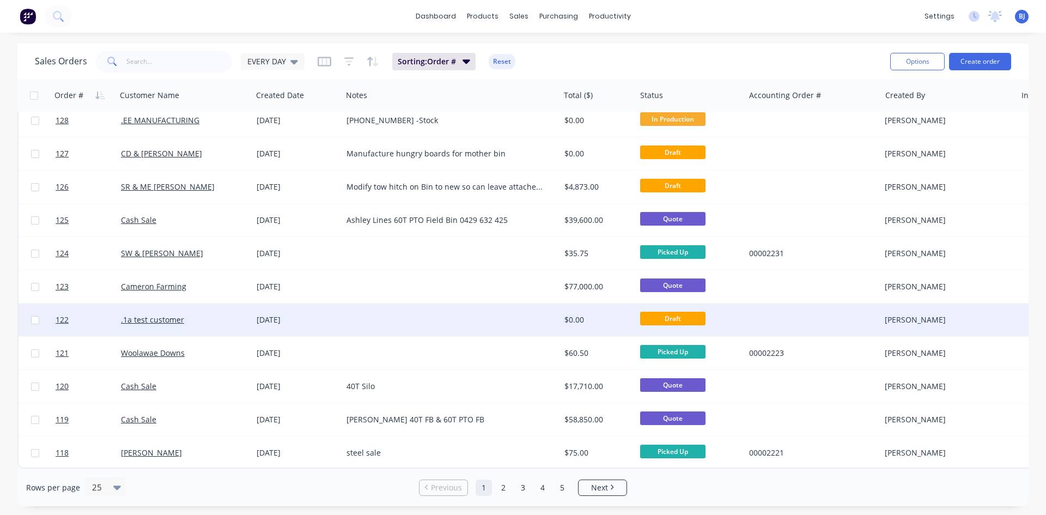
scroll to position [479, 0]
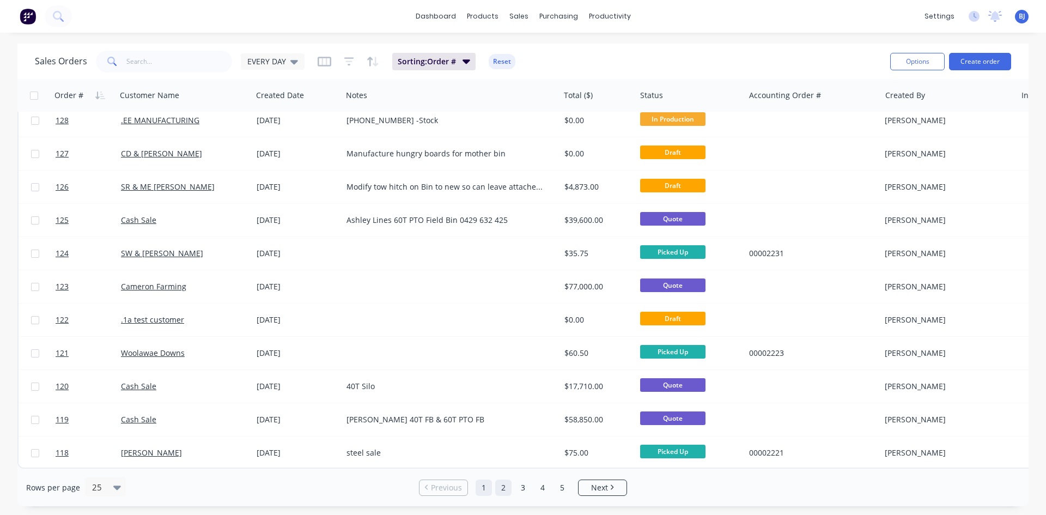
click at [507, 486] on link "2" at bounding box center [503, 487] width 16 height 16
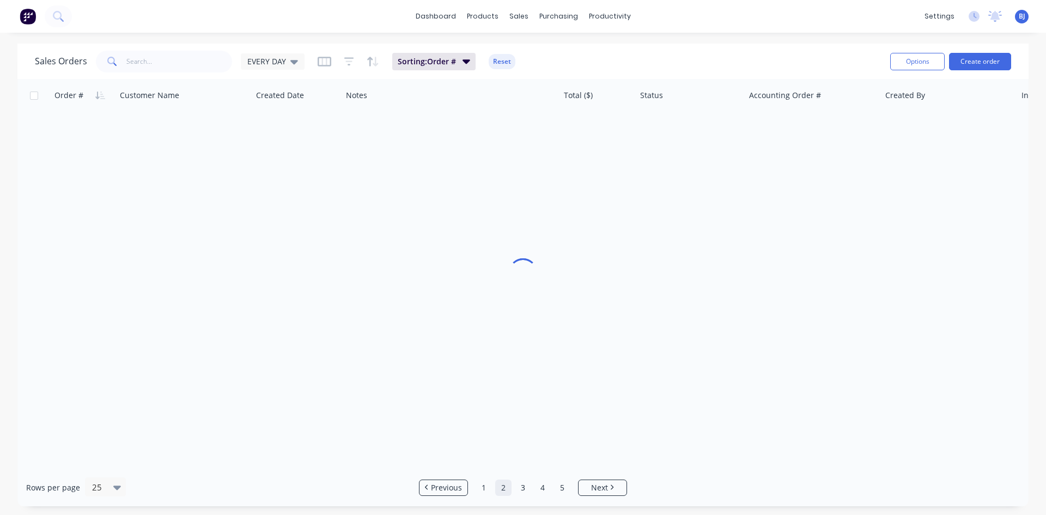
scroll to position [0, 0]
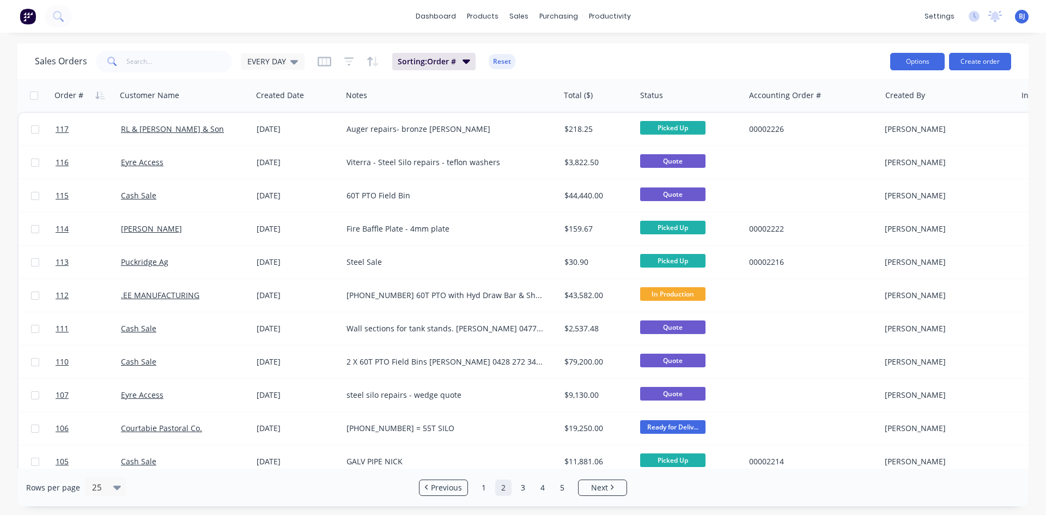
click at [923, 62] on button "Options" at bounding box center [917, 61] width 54 height 17
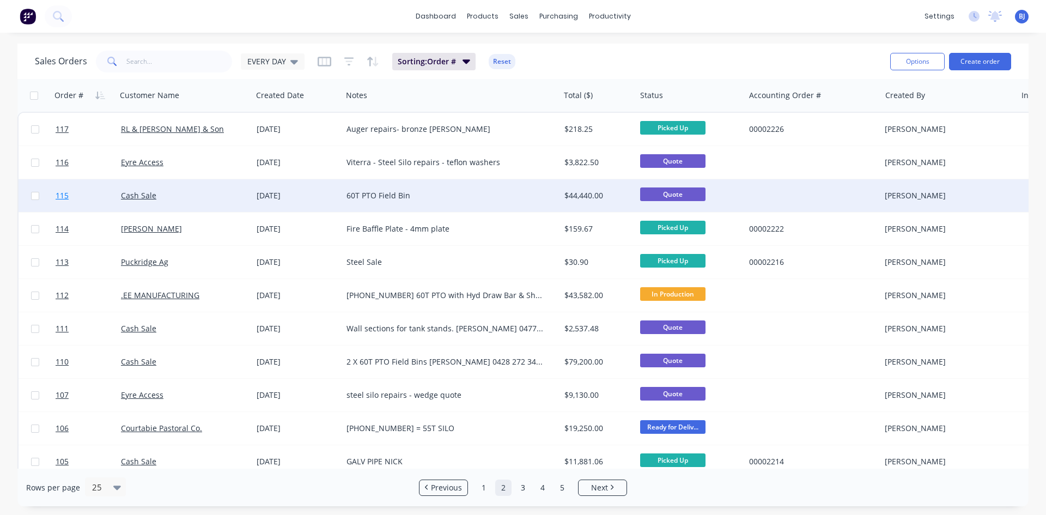
click at [71, 197] on link "115" at bounding box center [88, 195] width 65 height 33
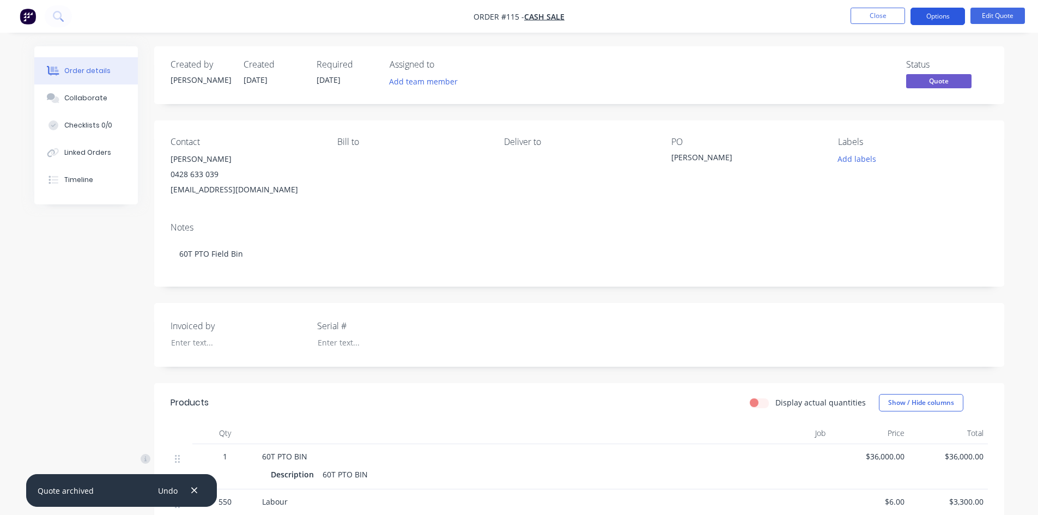
click at [936, 16] on button "Options" at bounding box center [937, 16] width 54 height 17
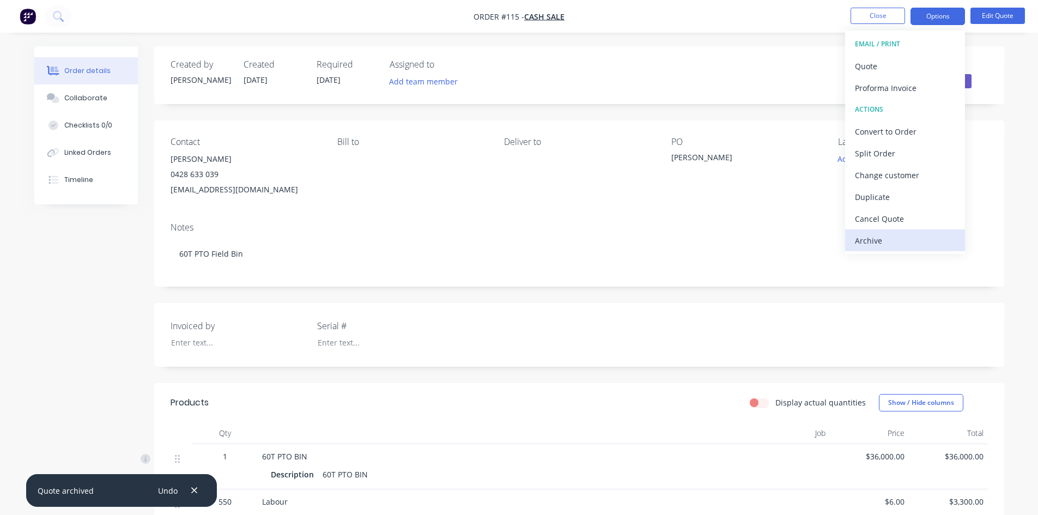
click at [865, 242] on div "Archive" at bounding box center [905, 241] width 100 height 16
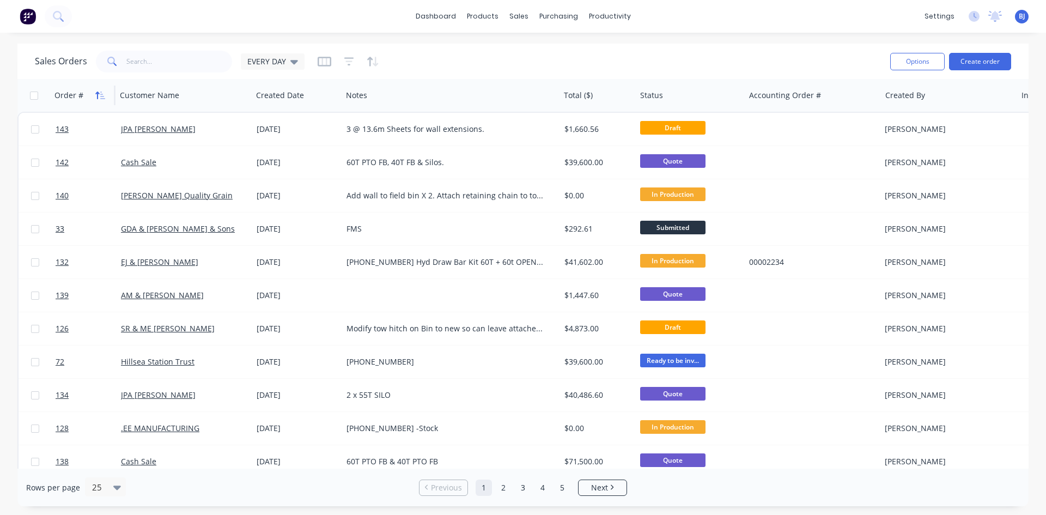
click at [99, 101] on button "button" at bounding box center [100, 95] width 16 height 16
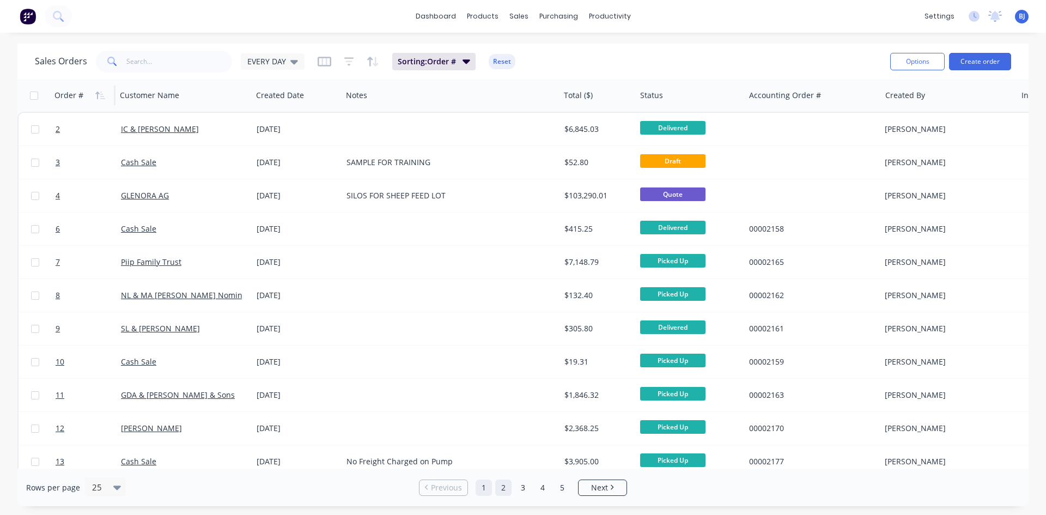
click at [509, 488] on link "2" at bounding box center [503, 487] width 16 height 16
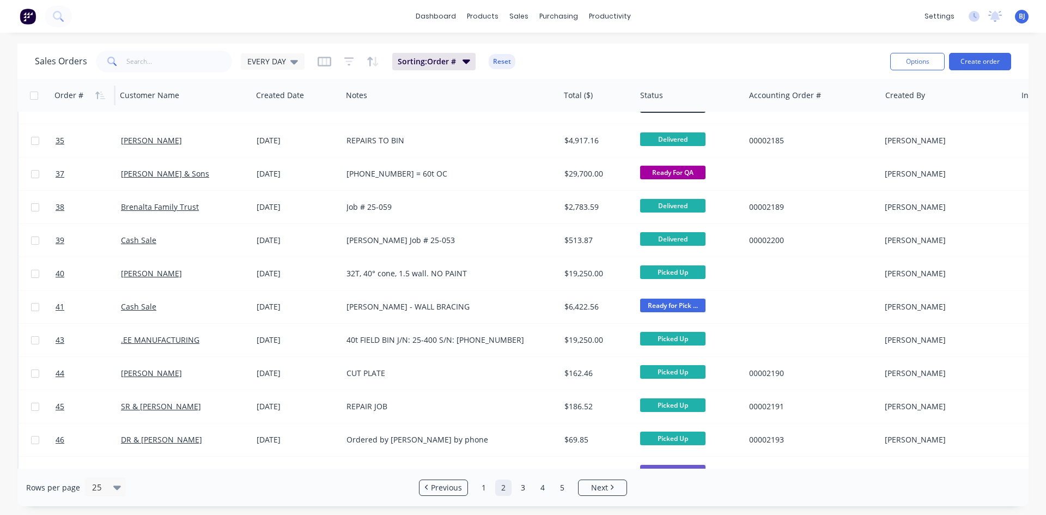
scroll to position [54, 0]
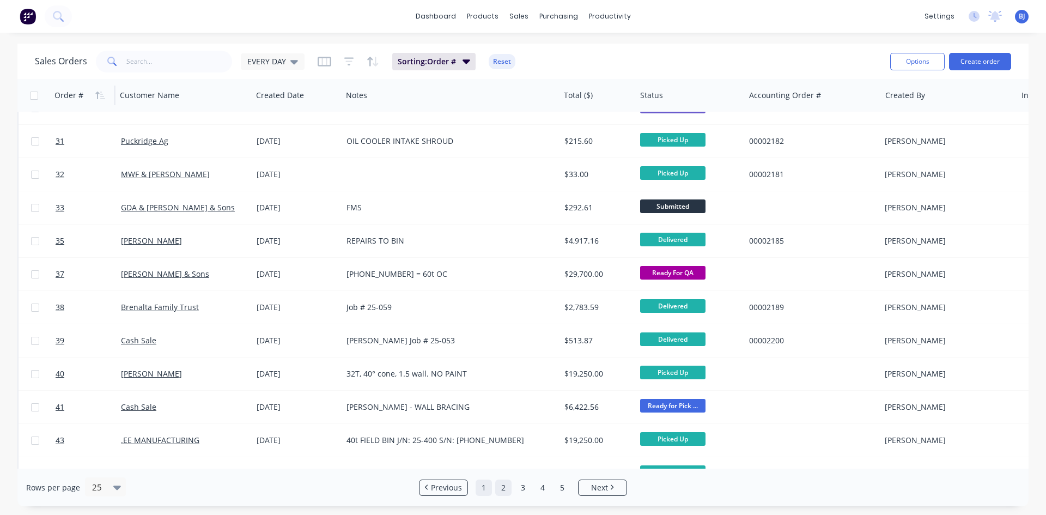
click at [482, 486] on link "1" at bounding box center [483, 487] width 16 height 16
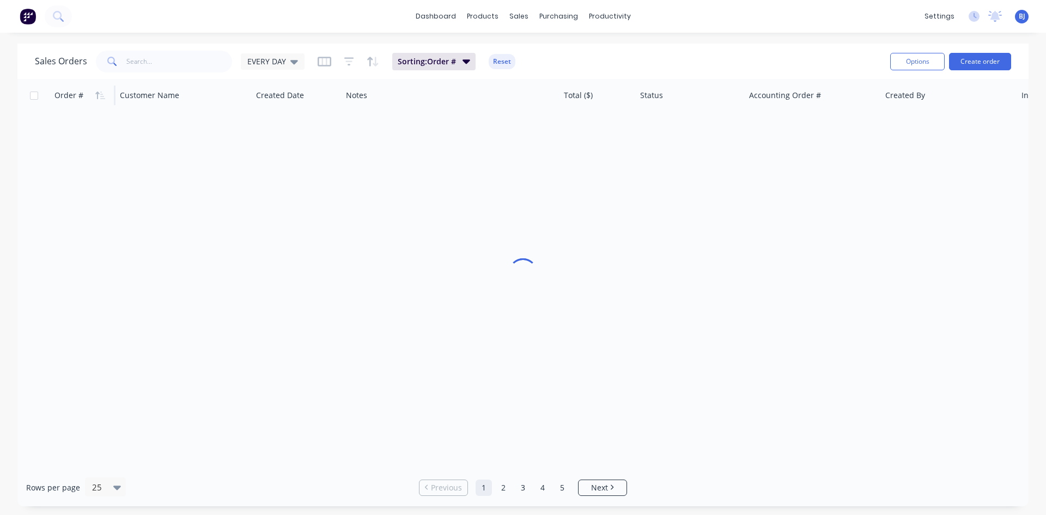
scroll to position [0, 0]
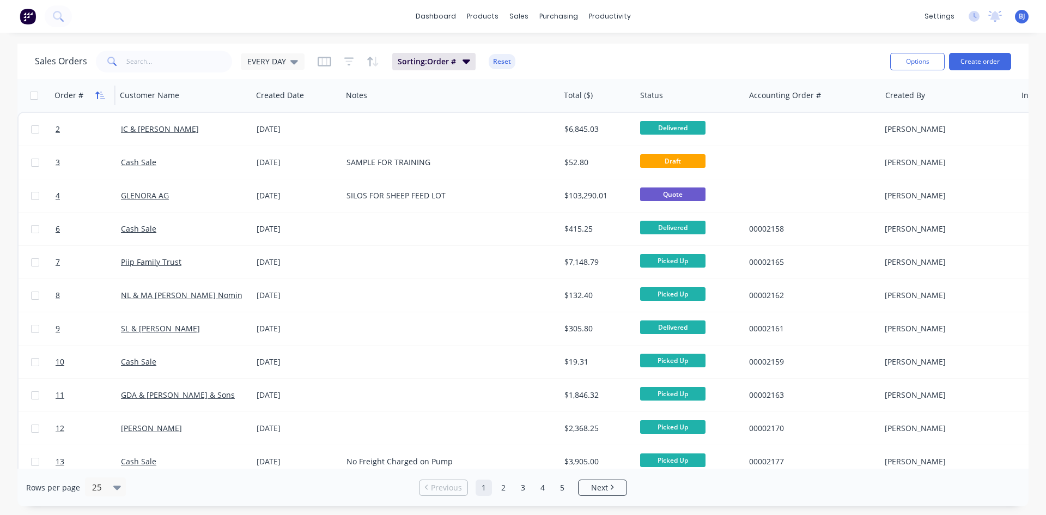
click at [97, 96] on icon "button" at bounding box center [97, 95] width 4 height 8
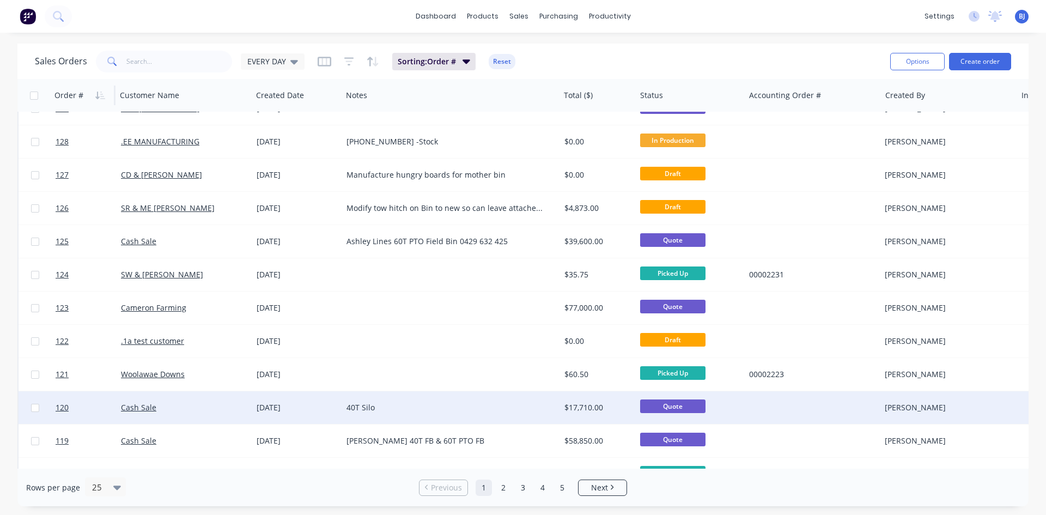
scroll to position [479, 0]
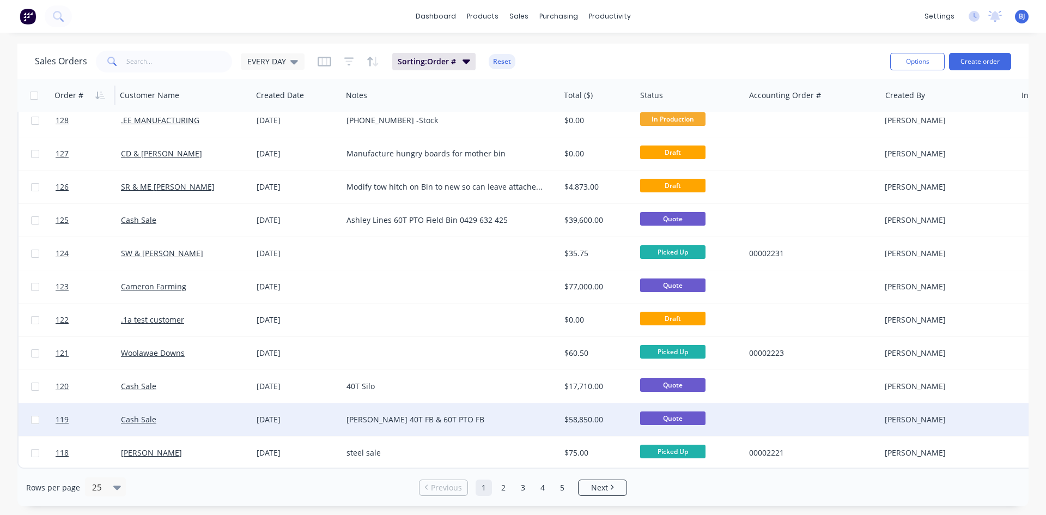
click at [923, 415] on div "Justin Robinson" at bounding box center [944, 419] width 121 height 11
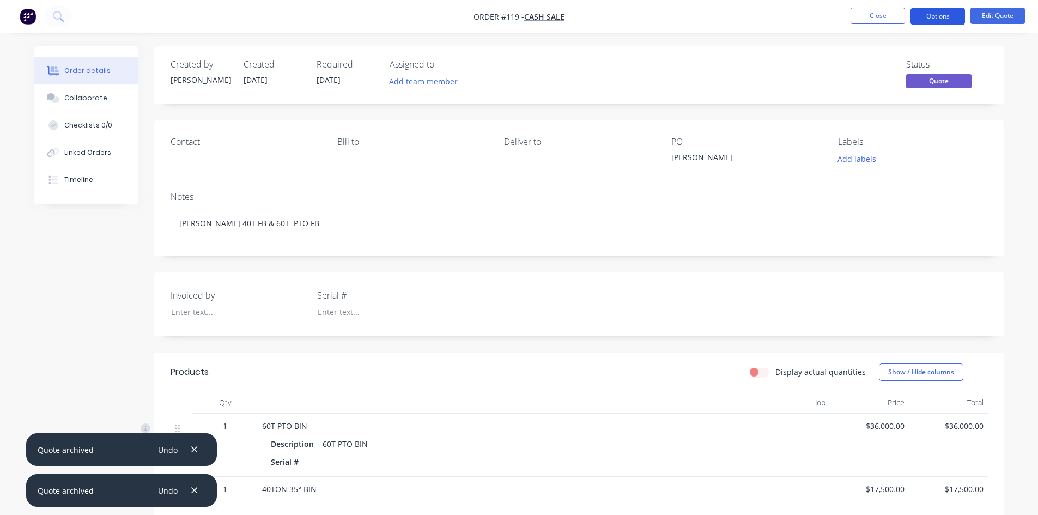
click at [933, 11] on button "Options" at bounding box center [937, 16] width 54 height 17
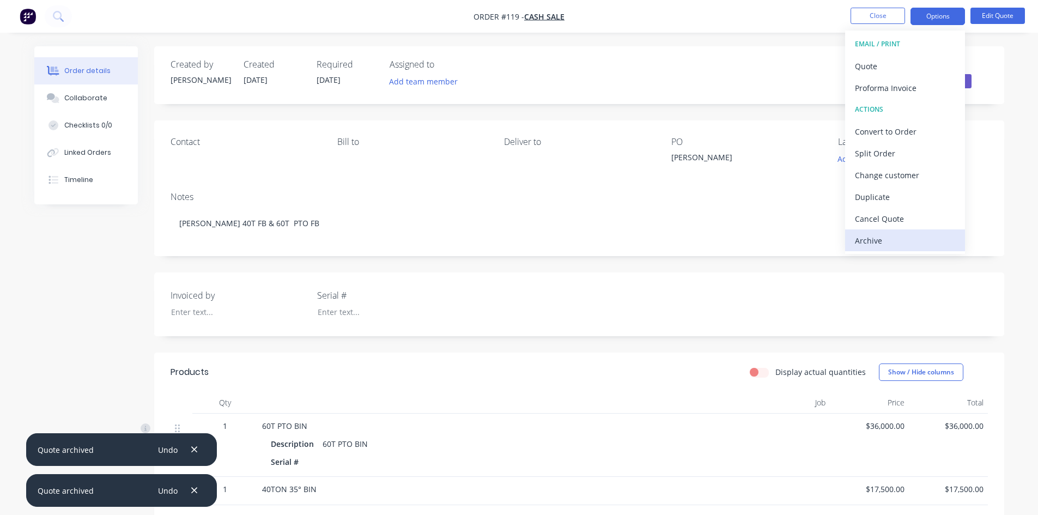
click at [880, 237] on div "Archive" at bounding box center [905, 241] width 100 height 16
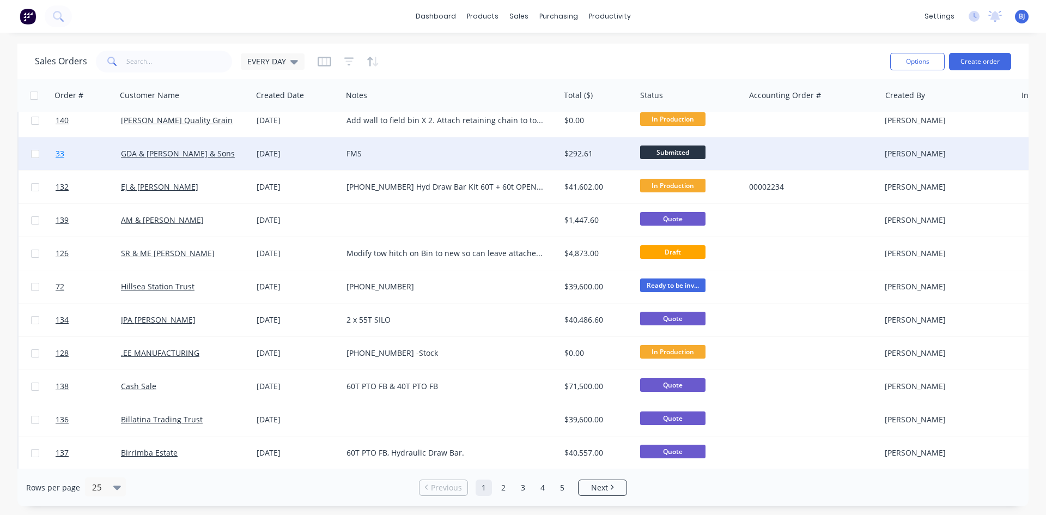
scroll to position [109, 0]
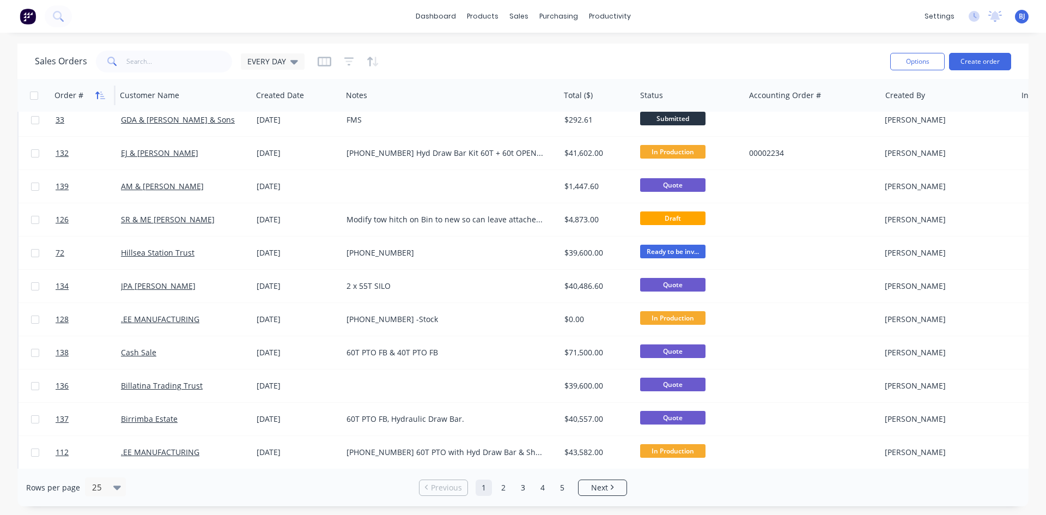
click at [94, 92] on button "button" at bounding box center [100, 95] width 16 height 16
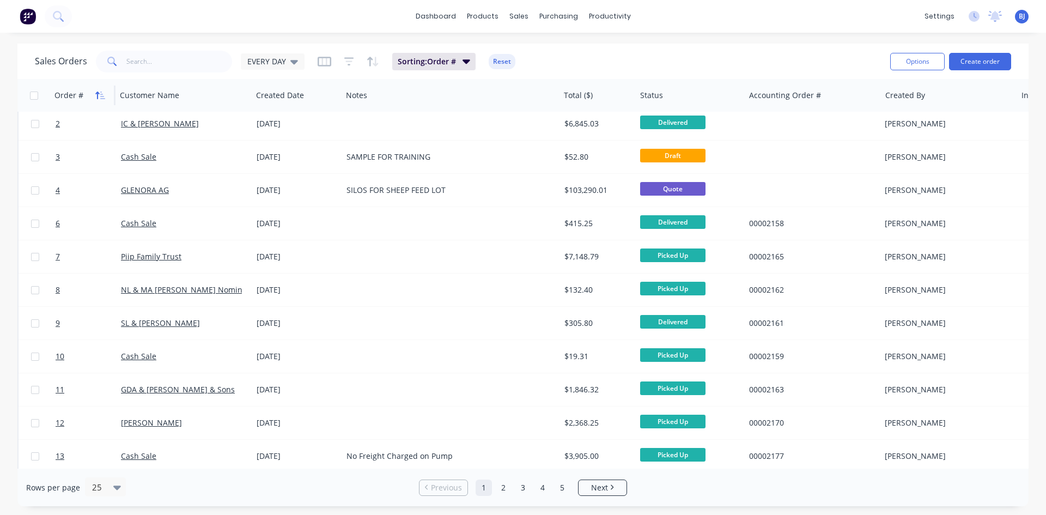
scroll to position [0, 0]
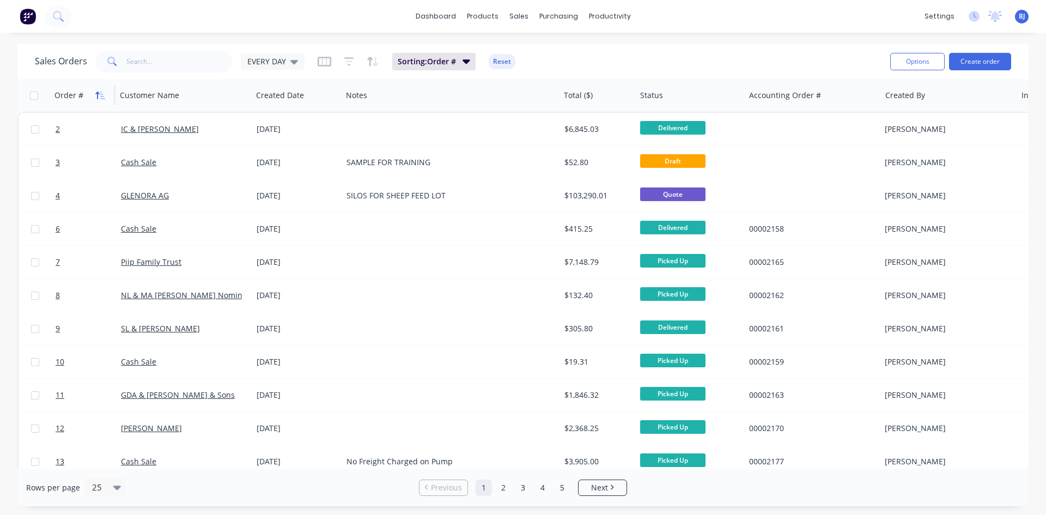
click at [95, 92] on icon "button" at bounding box center [100, 95] width 10 height 9
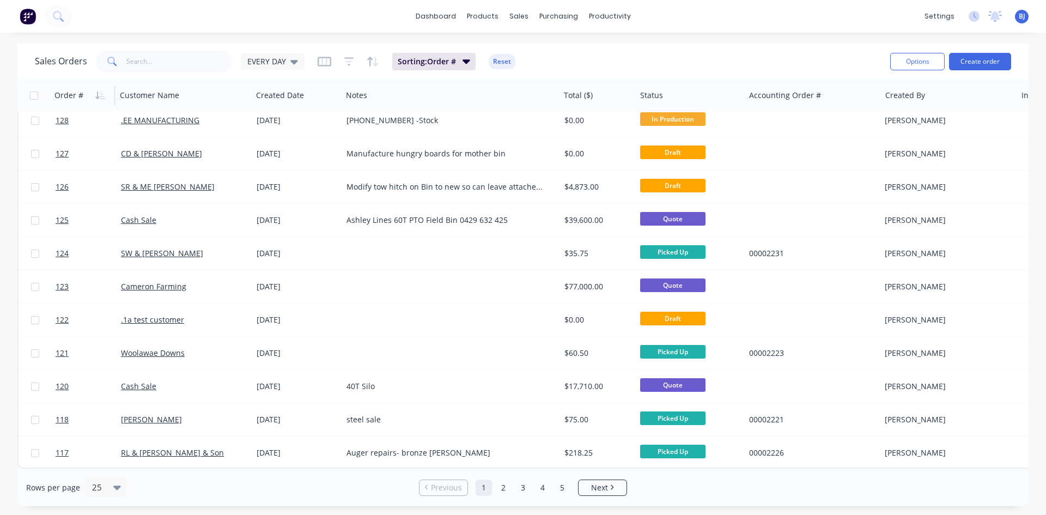
scroll to position [479, 0]
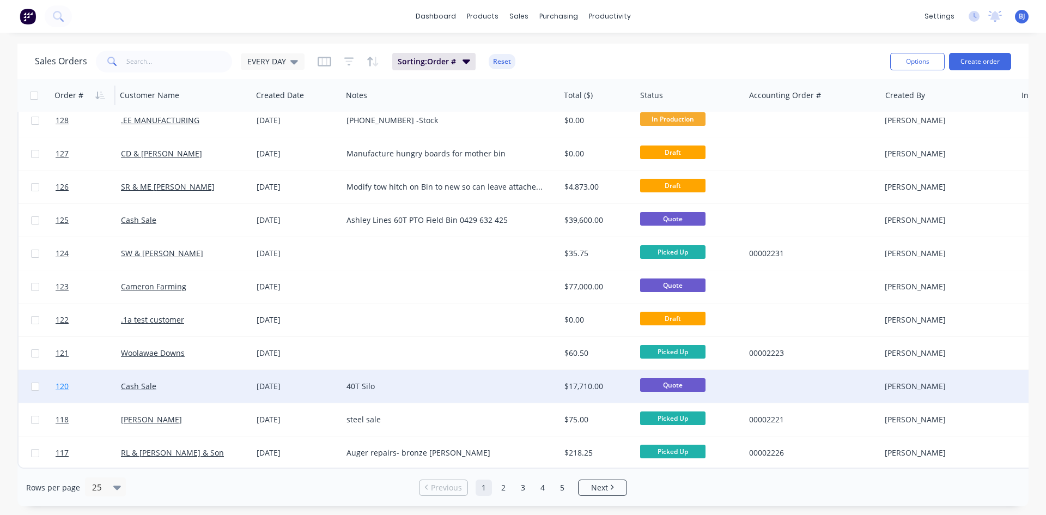
click at [113, 380] on link "120" at bounding box center [88, 386] width 65 height 33
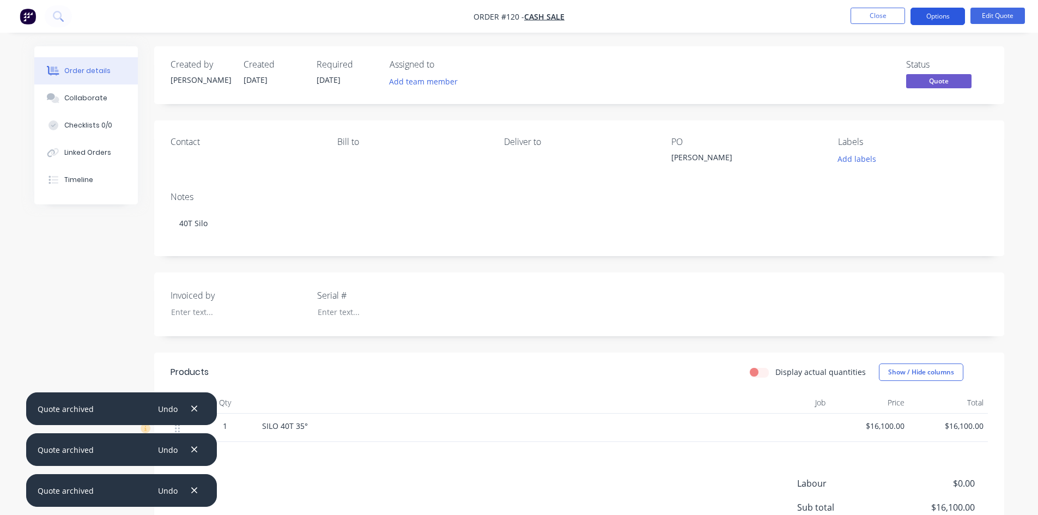
click at [928, 16] on button "Options" at bounding box center [937, 16] width 54 height 17
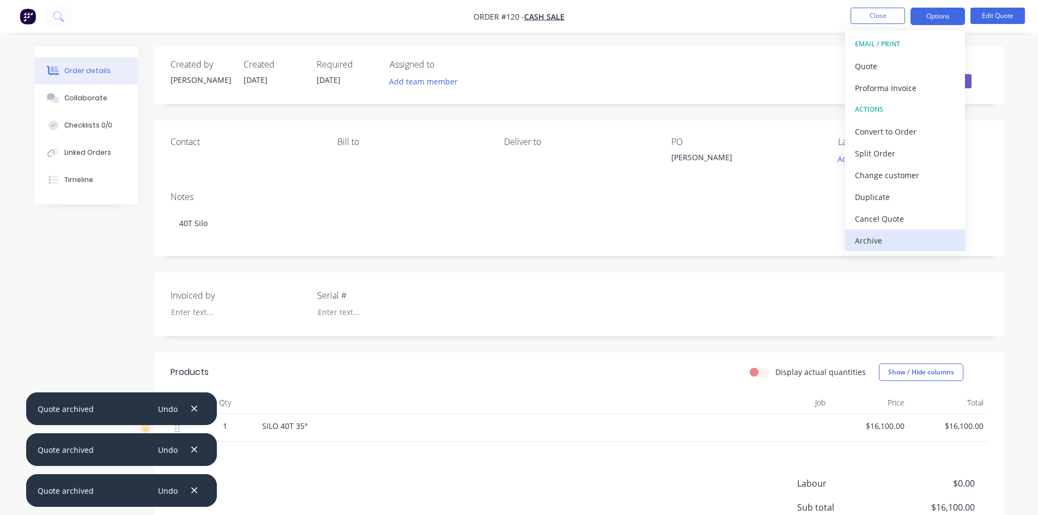
click at [868, 237] on div "Archive" at bounding box center [905, 241] width 100 height 16
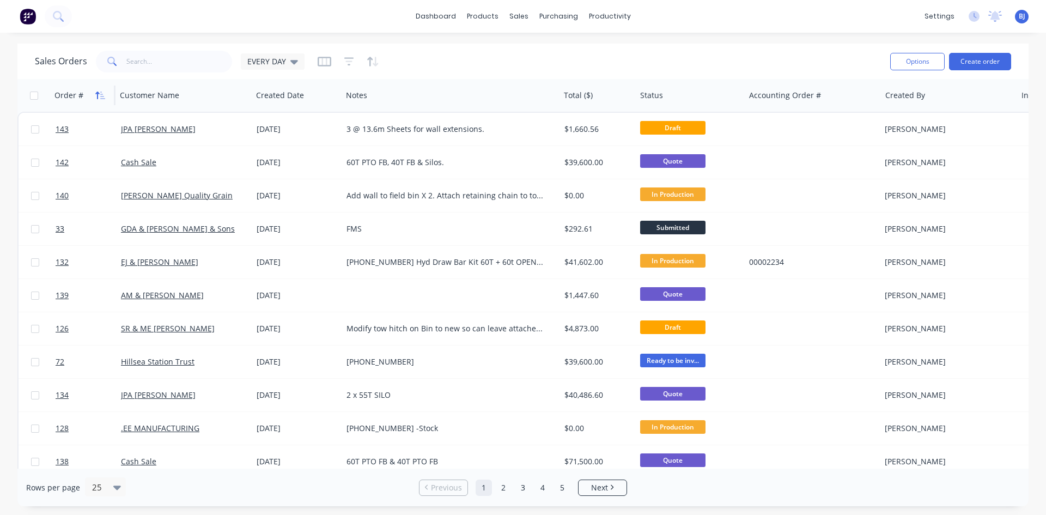
click at [97, 95] on icon "button" at bounding box center [97, 95] width 4 height 8
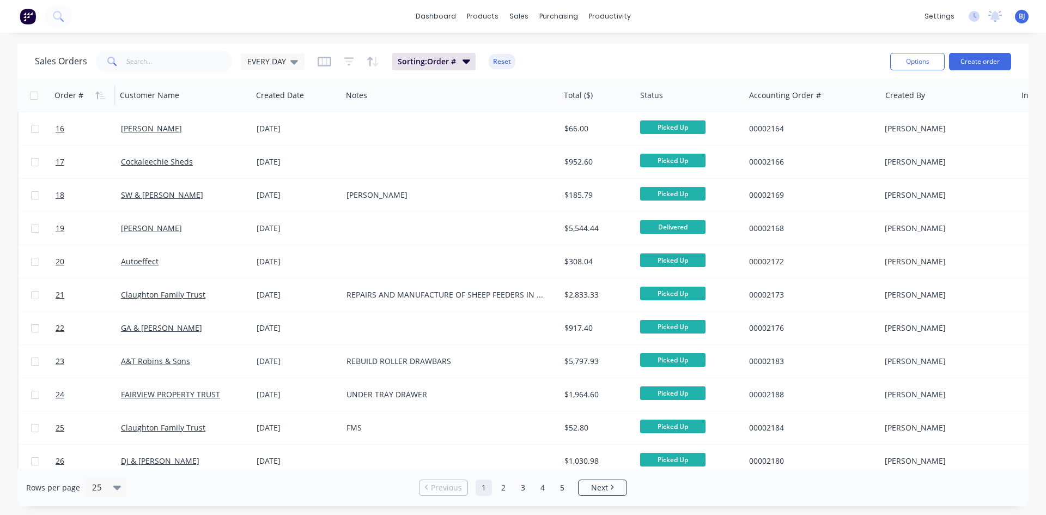
scroll to position [479, 0]
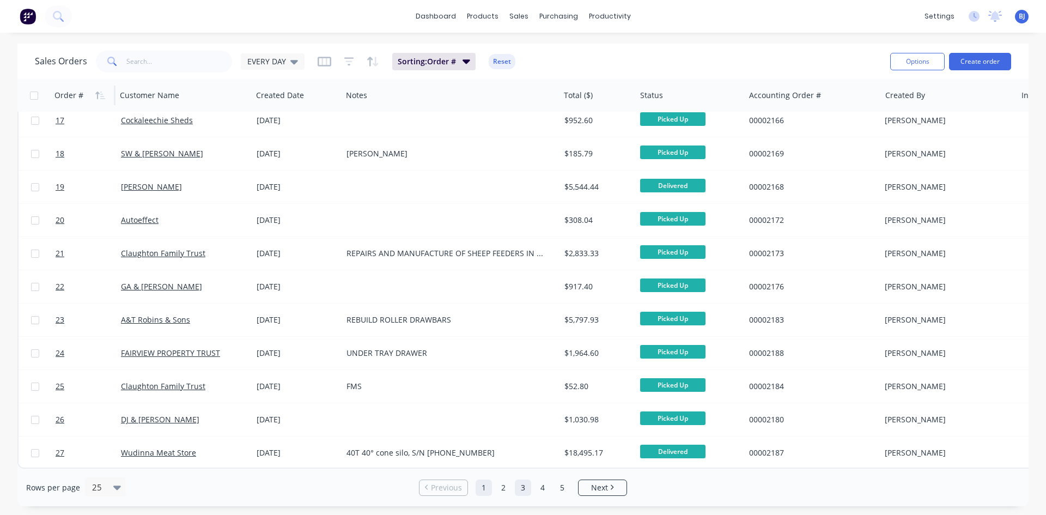
click at [520, 487] on link "3" at bounding box center [523, 487] width 16 height 16
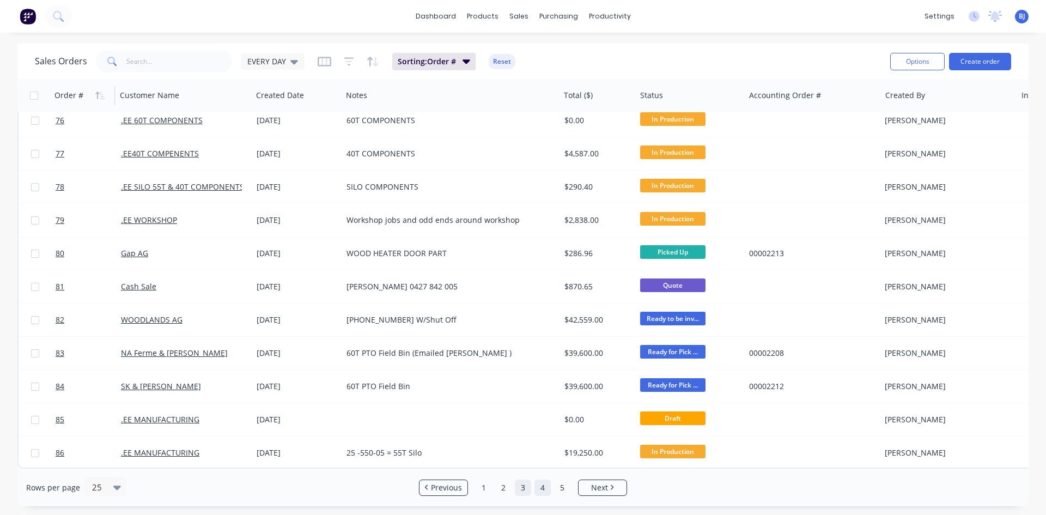
click at [537, 485] on link "4" at bounding box center [542, 487] width 16 height 16
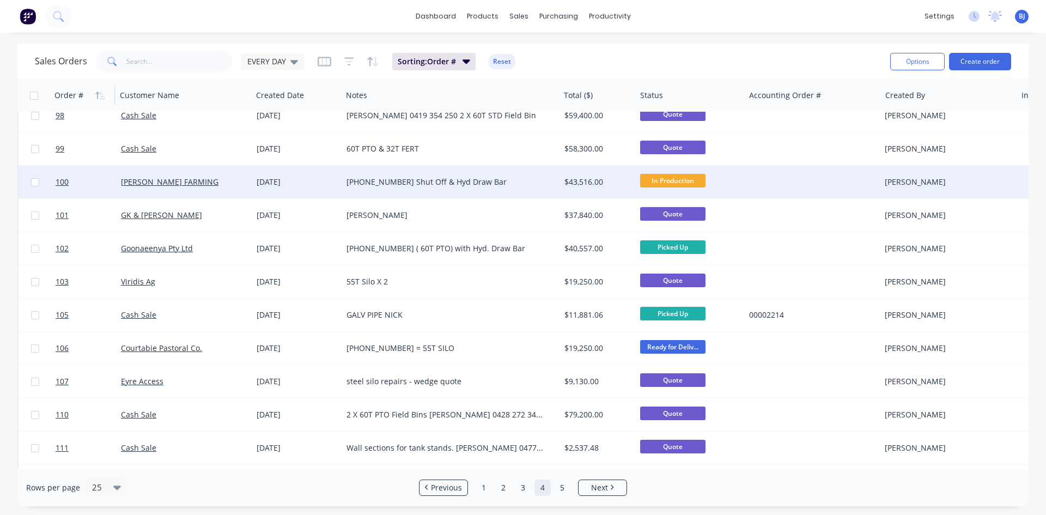
scroll to position [272, 0]
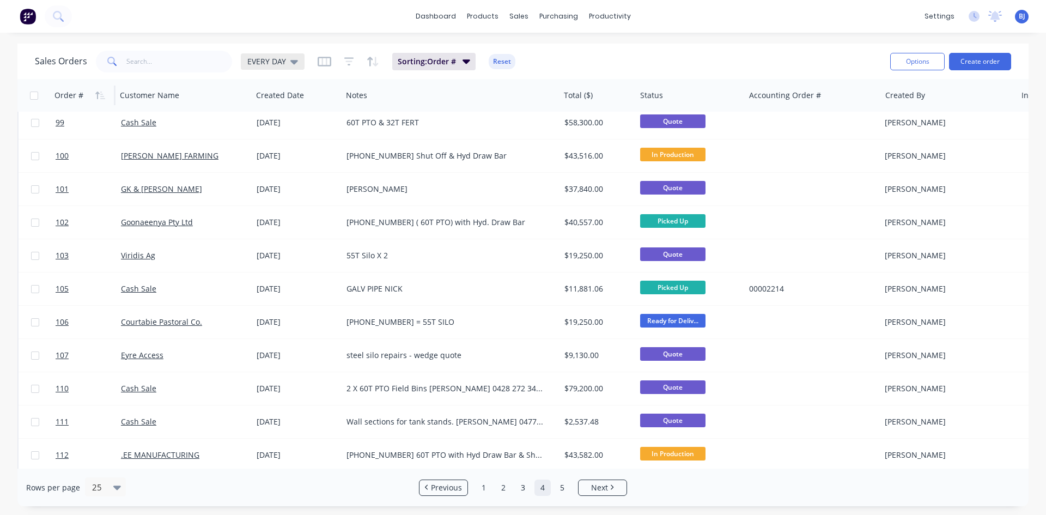
click at [293, 63] on icon at bounding box center [294, 62] width 8 height 4
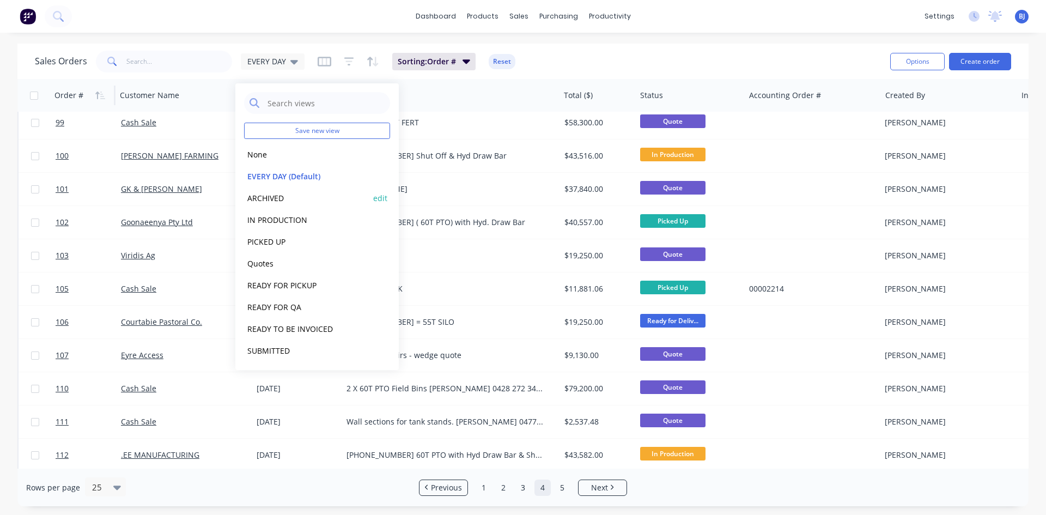
click at [284, 194] on button "ARCHIVED" at bounding box center [306, 198] width 124 height 13
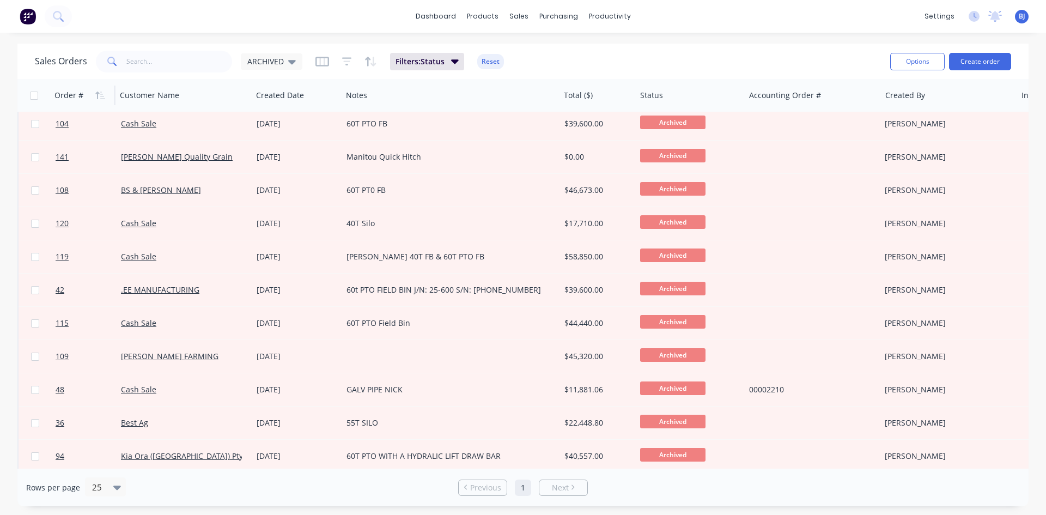
scroll to position [0, 0]
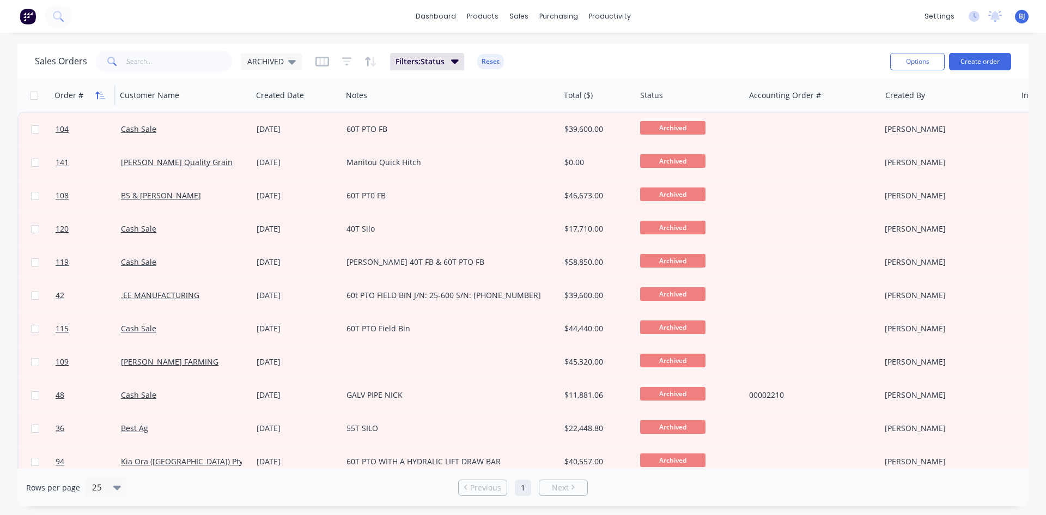
click at [98, 93] on icon "button" at bounding box center [97, 95] width 4 height 8
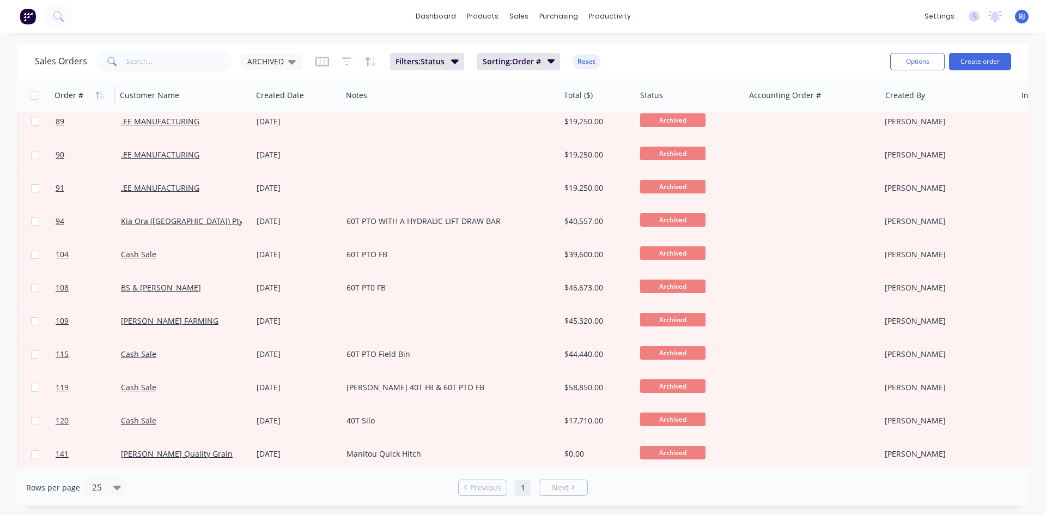
scroll to position [346, 0]
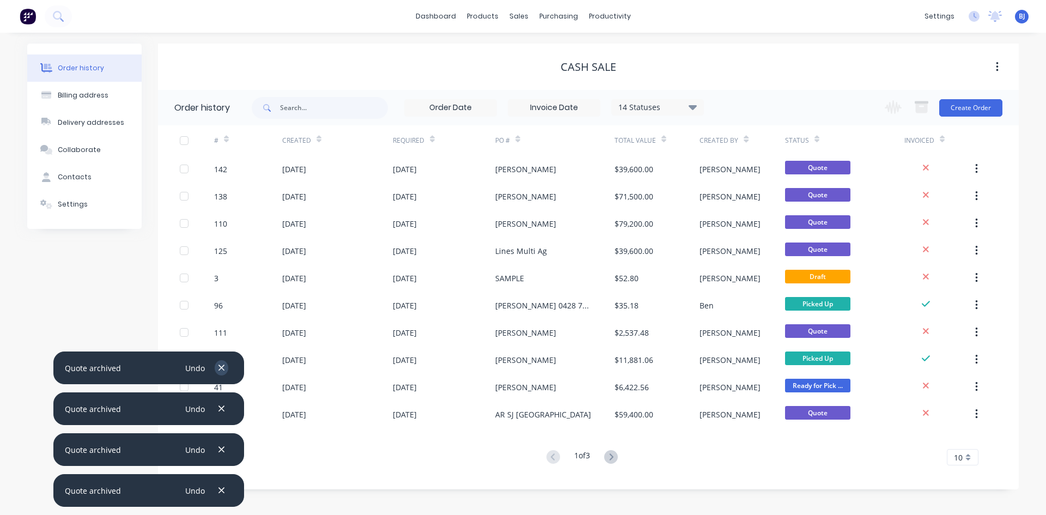
click at [222, 368] on icon "button" at bounding box center [221, 368] width 7 height 10
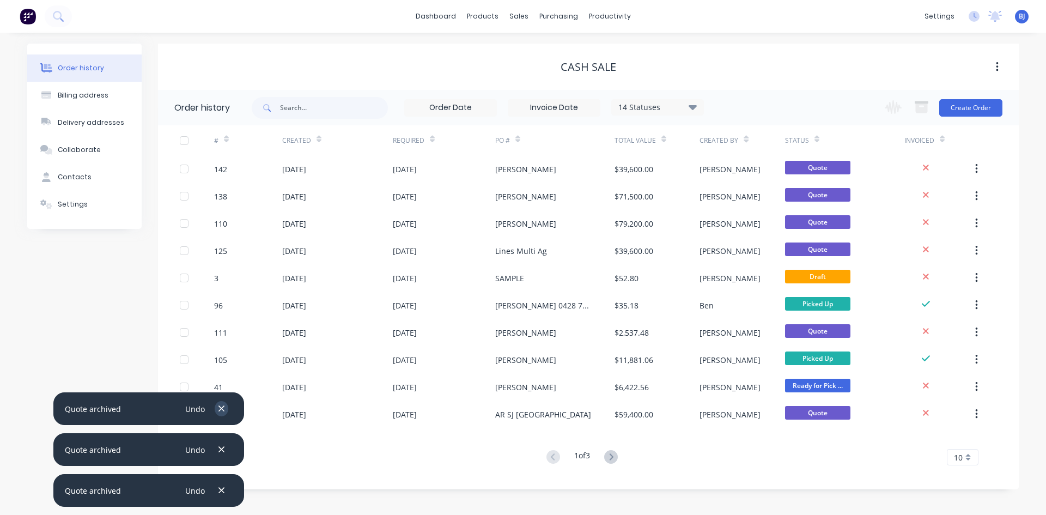
click at [219, 408] on icon "button" at bounding box center [221, 409] width 7 height 10
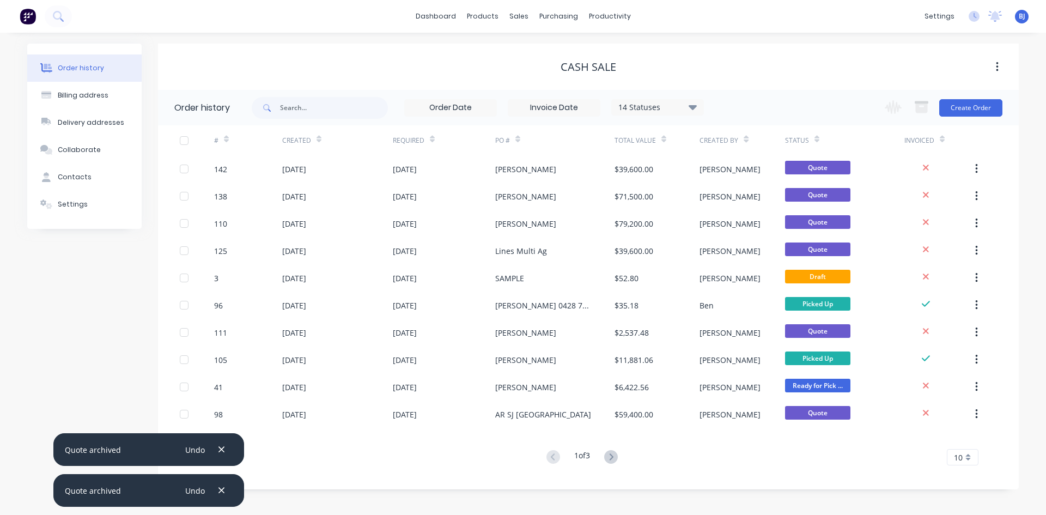
drag, startPoint x: 222, startPoint y: 446, endPoint x: 223, endPoint y: 465, distance: 19.6
click at [222, 447] on icon "button" at bounding box center [221, 449] width 7 height 10
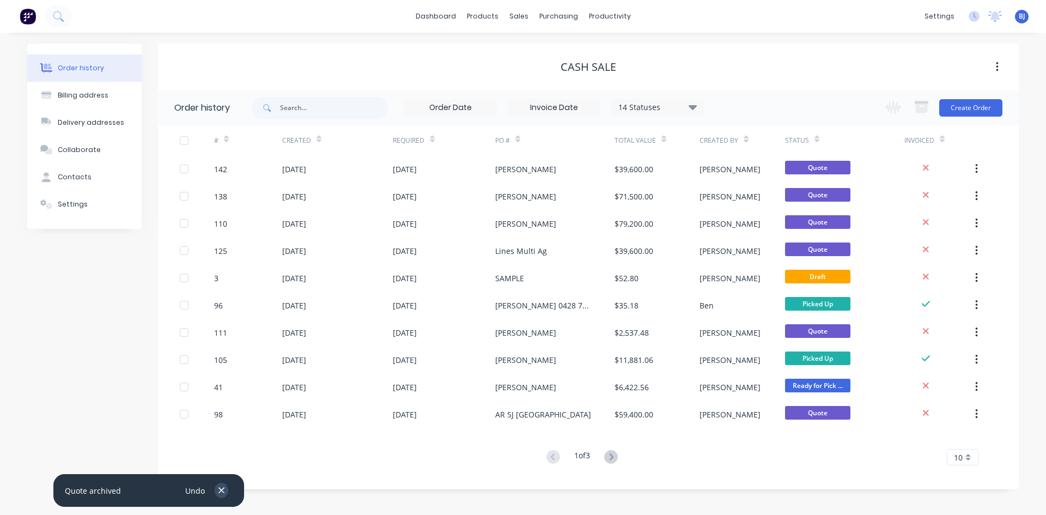
click at [223, 483] on button "button" at bounding box center [222, 490] width 14 height 15
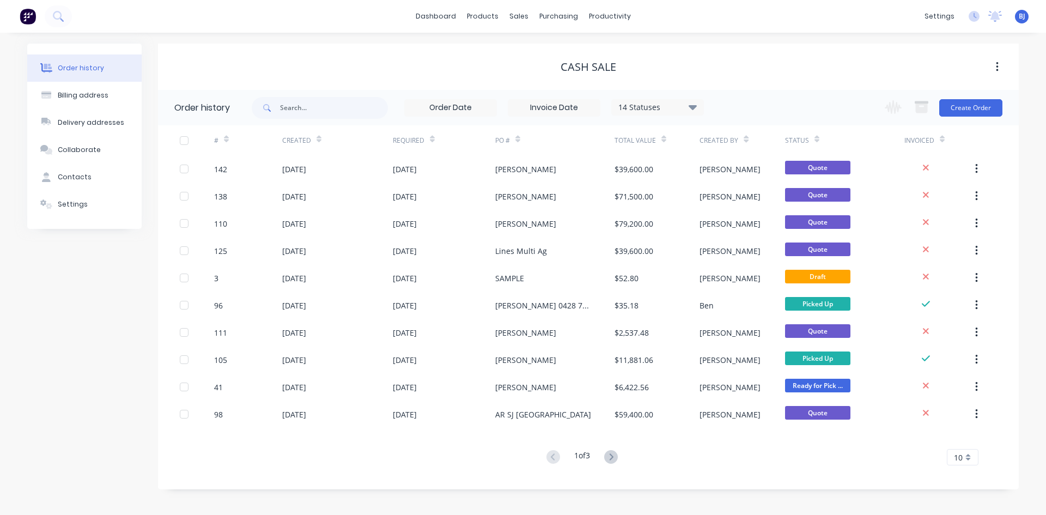
click at [227, 142] on icon at bounding box center [226, 139] width 5 height 8
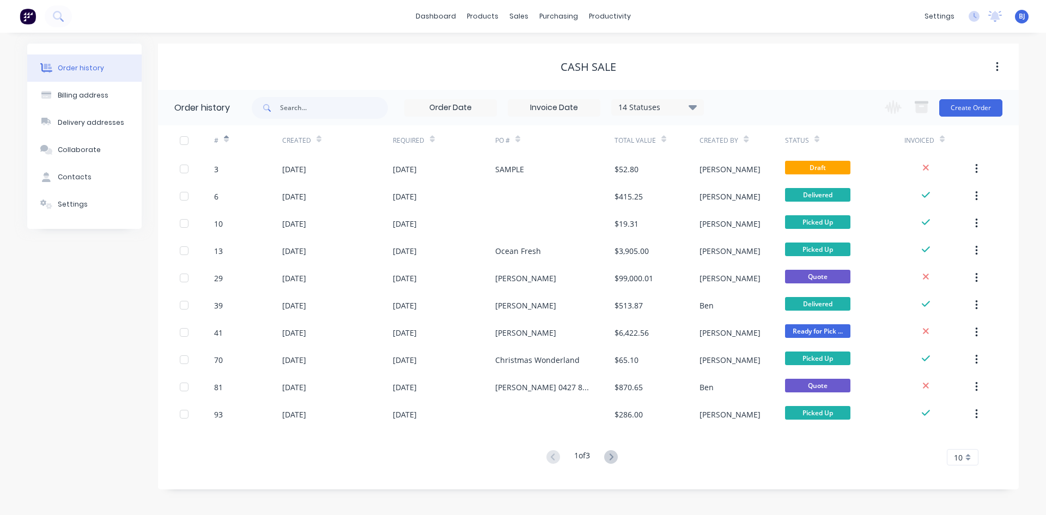
click at [229, 143] on div "#" at bounding box center [248, 140] width 68 height 30
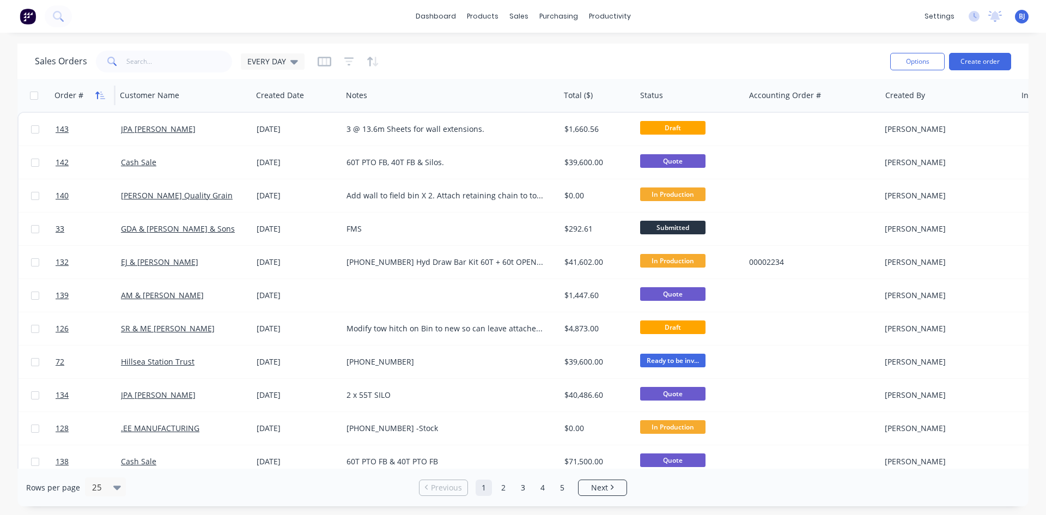
click at [97, 94] on icon "button" at bounding box center [97, 95] width 4 height 8
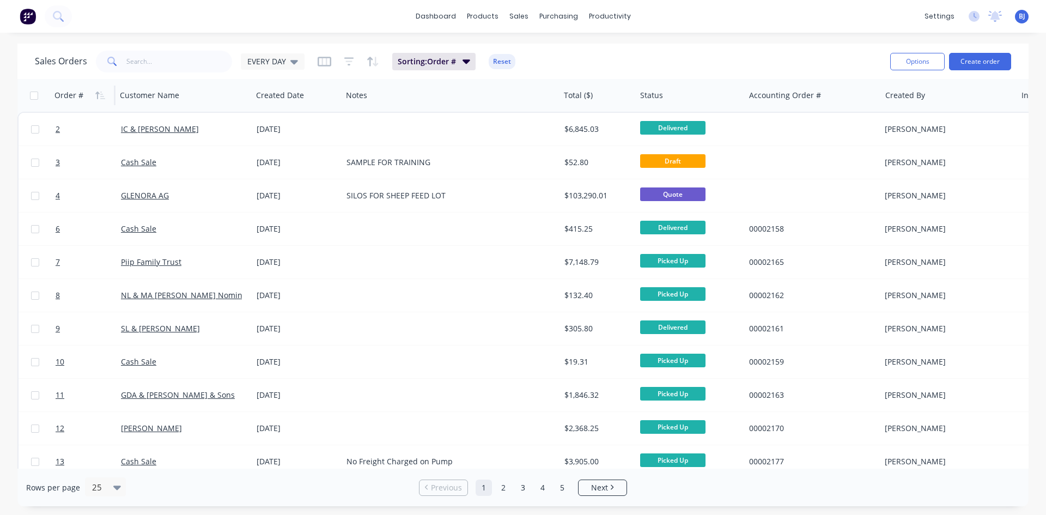
click at [97, 94] on icon "button" at bounding box center [97, 95] width 4 height 8
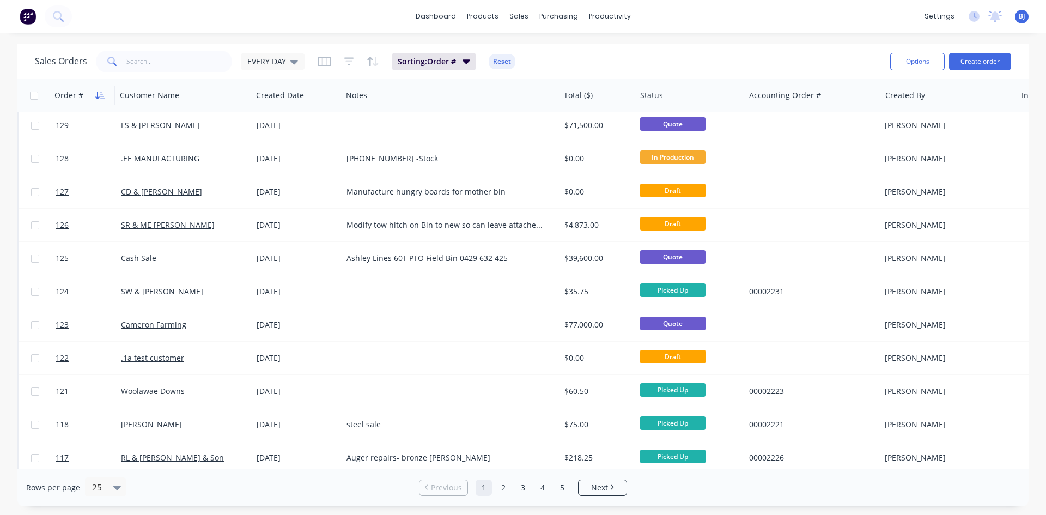
scroll to position [479, 0]
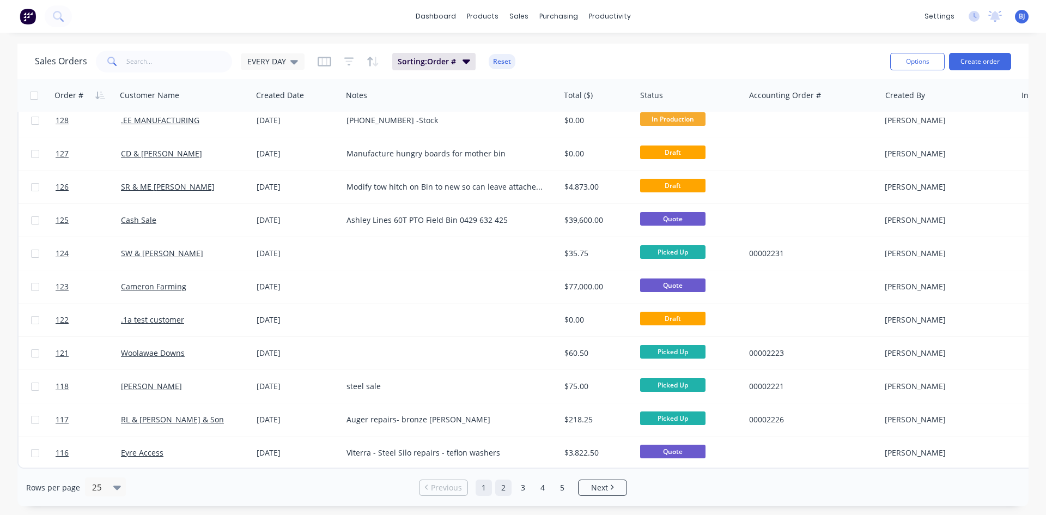
click at [506, 490] on link "2" at bounding box center [503, 487] width 16 height 16
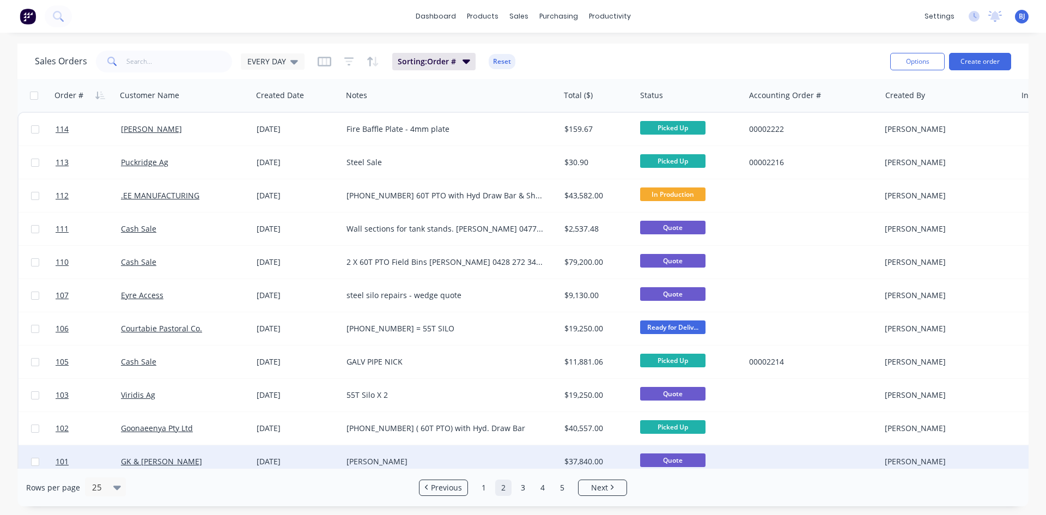
scroll to position [54, 0]
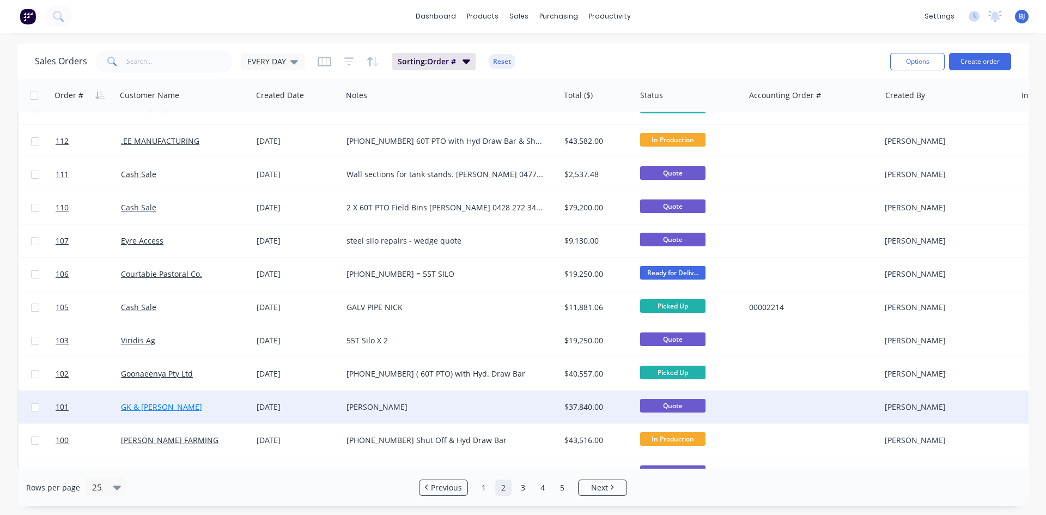
click at [149, 408] on link "GK & ML Hannemann" at bounding box center [161, 406] width 81 height 10
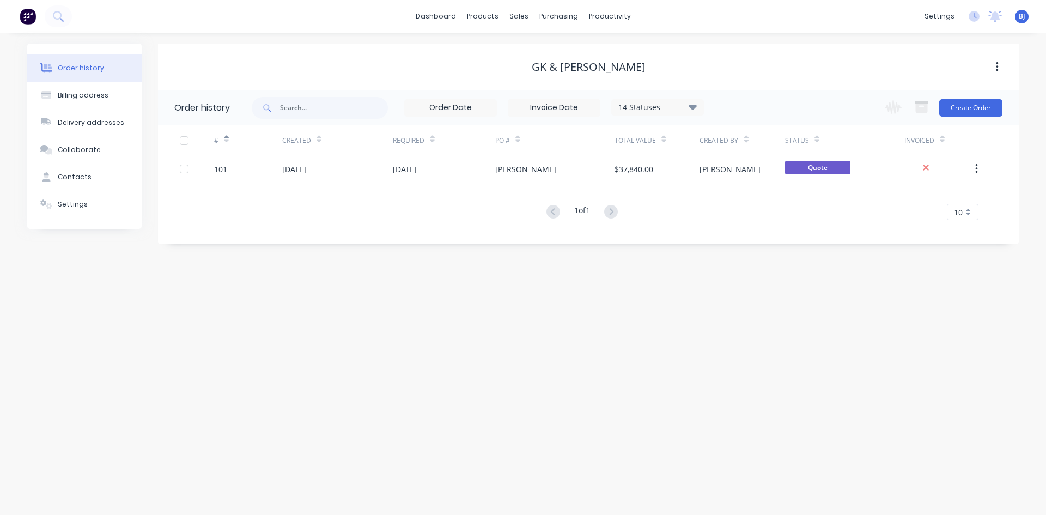
click at [999, 70] on button "button" at bounding box center [997, 67] width 26 height 20
click at [927, 94] on div "Archive" at bounding box center [958, 96] width 84 height 16
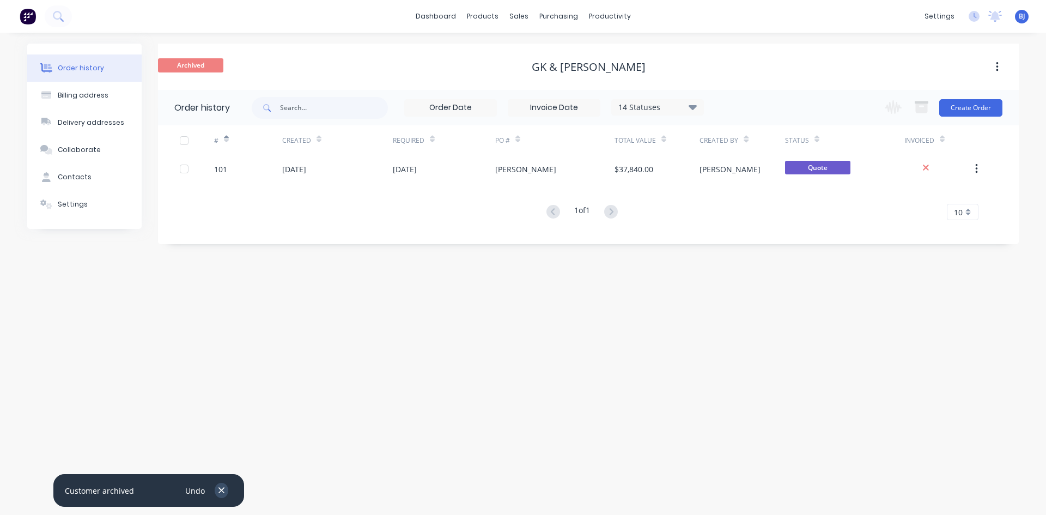
click at [216, 485] on button "button" at bounding box center [222, 490] width 14 height 15
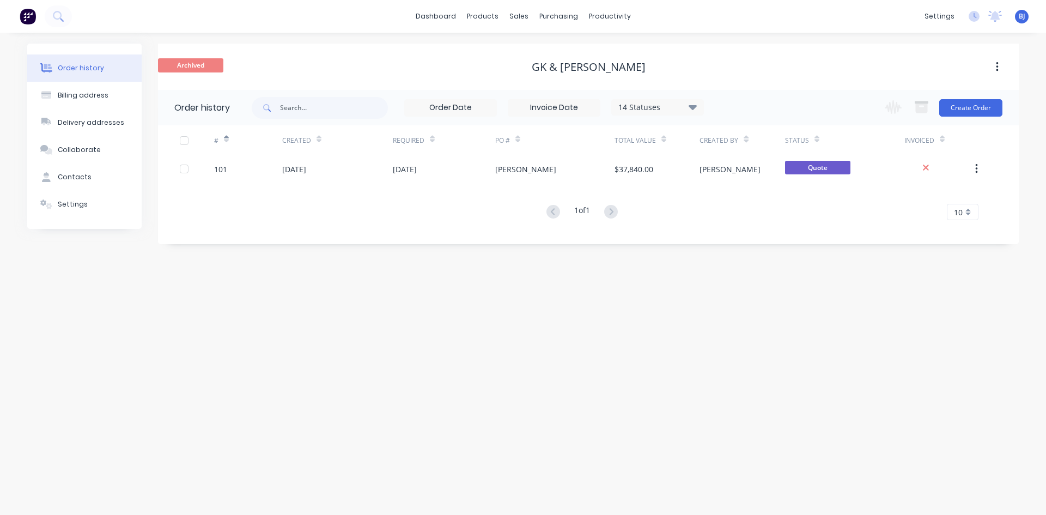
click at [998, 65] on icon "button" at bounding box center [997, 67] width 3 height 12
click at [951, 92] on div "Unarchive" at bounding box center [958, 96] width 84 height 16
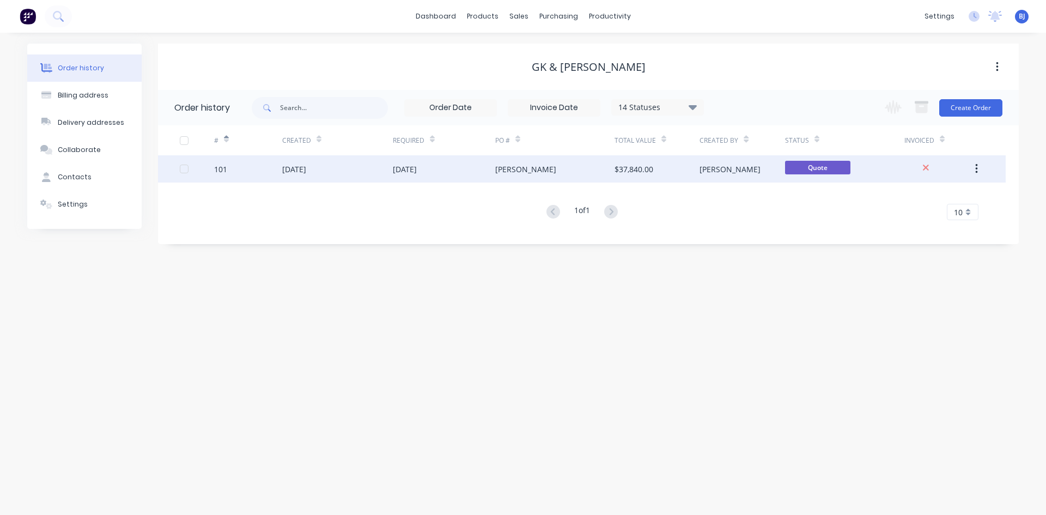
click at [978, 165] on button "button" at bounding box center [976, 169] width 26 height 20
click at [918, 201] on div "Archive" at bounding box center [937, 198] width 84 height 16
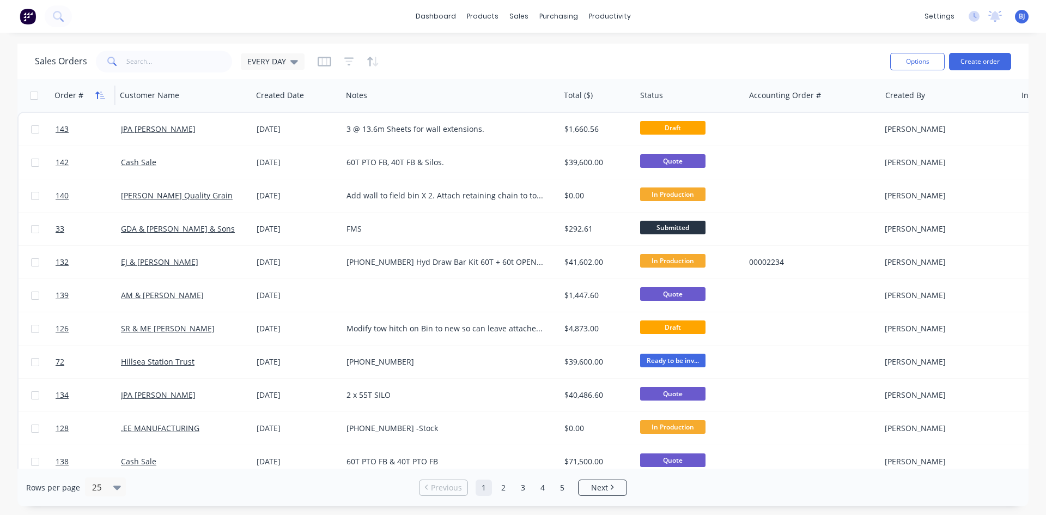
click at [101, 95] on icon "button" at bounding box center [100, 95] width 10 height 9
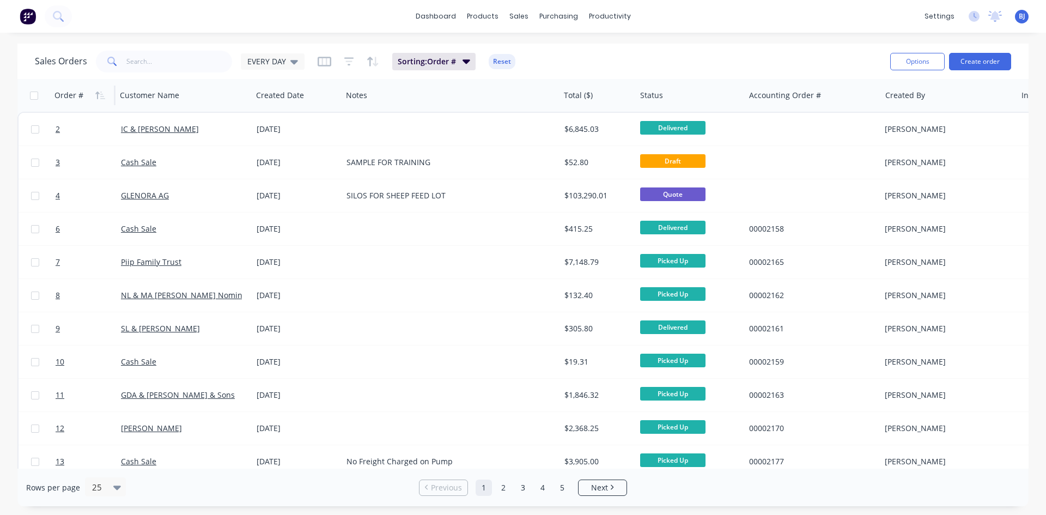
click at [101, 95] on icon "button" at bounding box center [100, 95] width 10 height 9
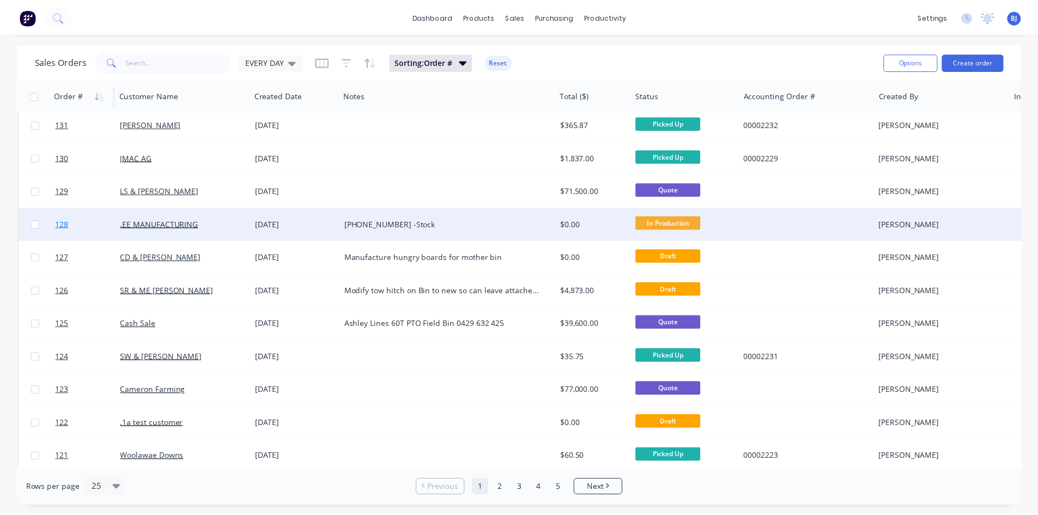
scroll to position [381, 0]
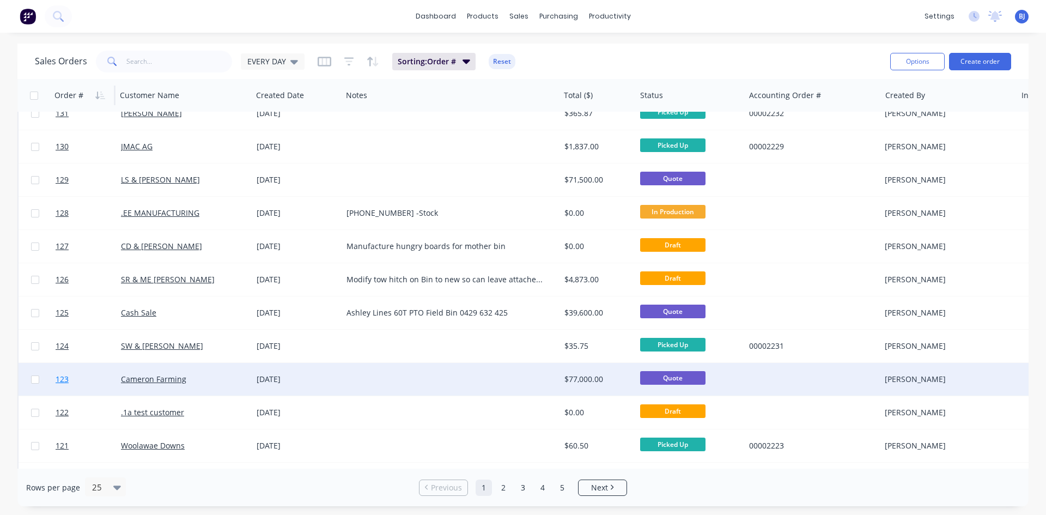
click at [89, 382] on link "123" at bounding box center [88, 379] width 65 height 33
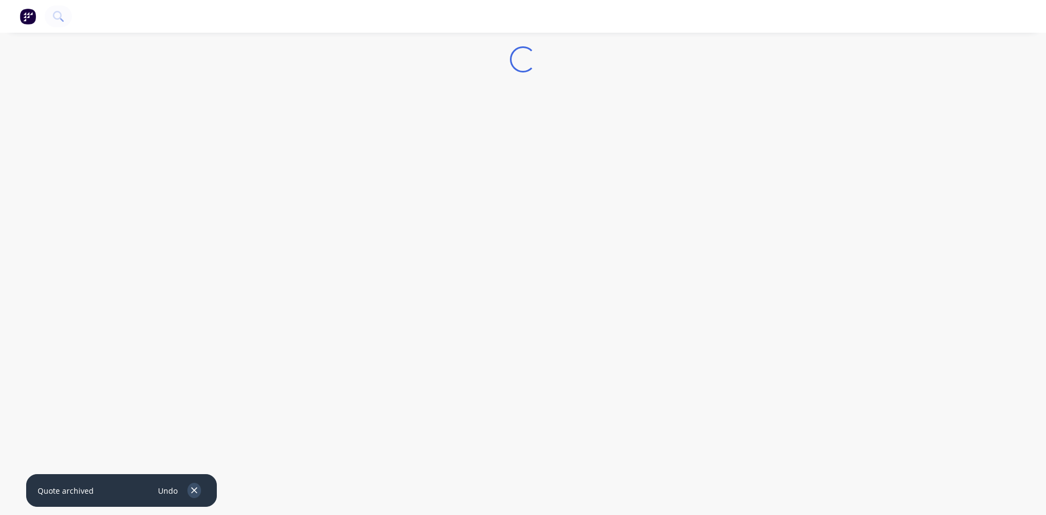
click at [197, 487] on icon "button" at bounding box center [194, 490] width 7 height 10
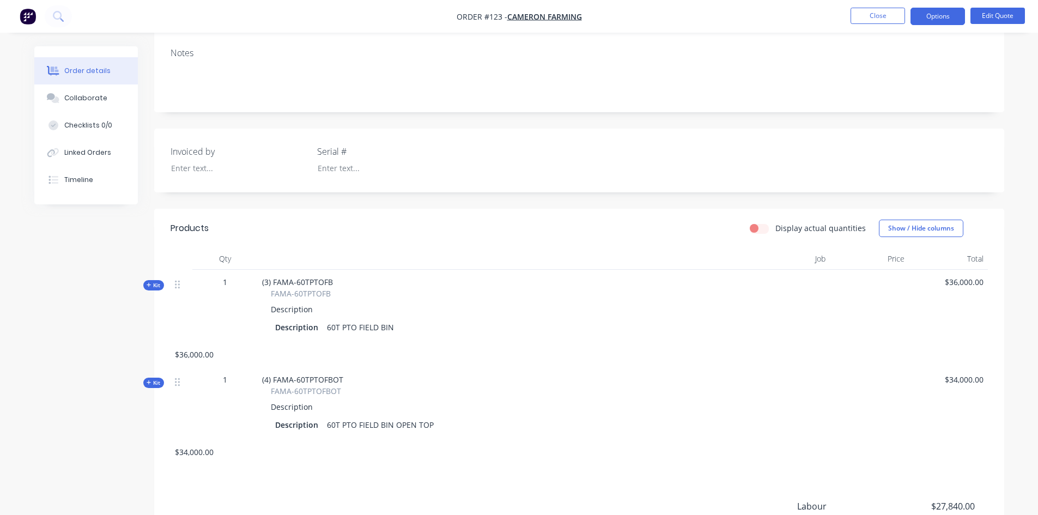
scroll to position [218, 0]
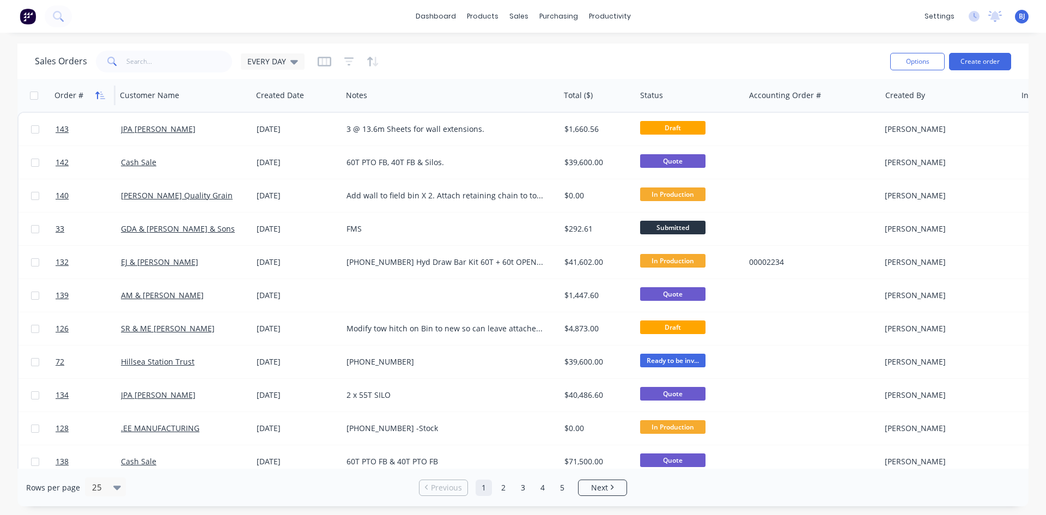
click at [97, 95] on icon "button" at bounding box center [97, 95] width 4 height 8
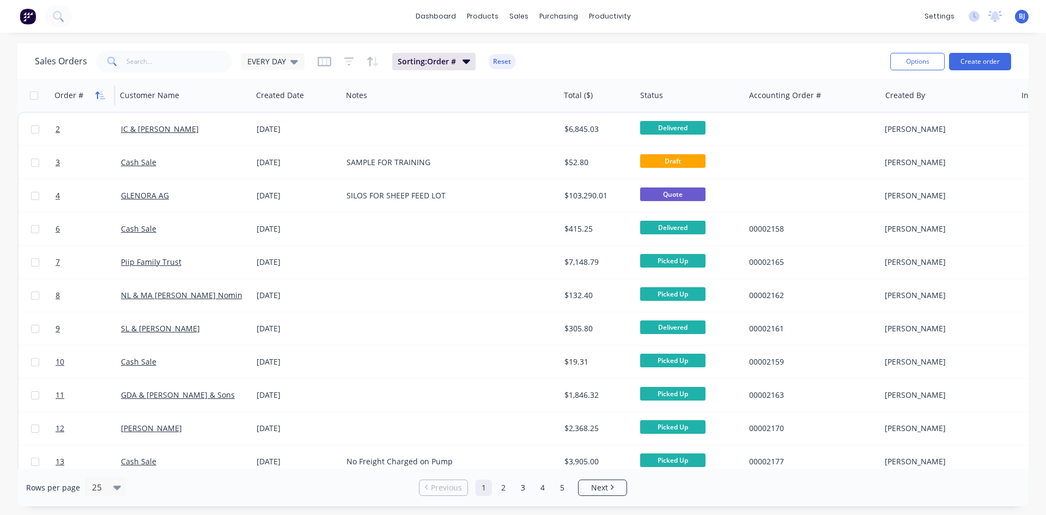
click at [101, 97] on icon "button" at bounding box center [100, 95] width 10 height 9
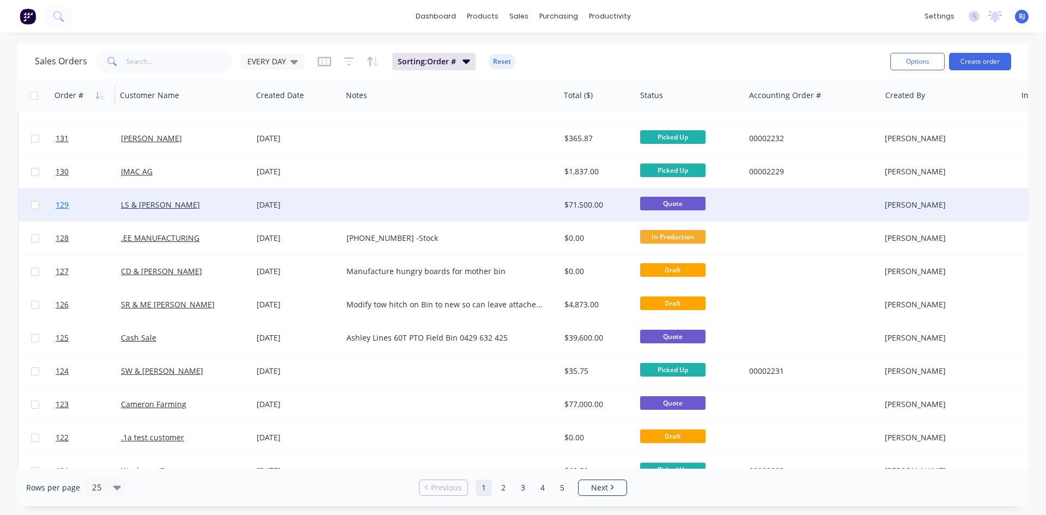
scroll to position [436, 0]
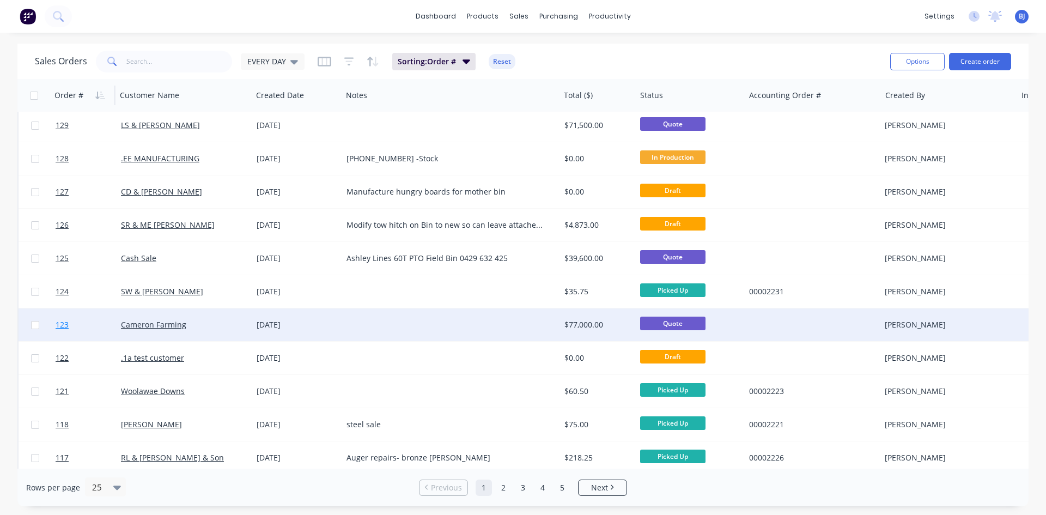
click at [100, 325] on link "123" at bounding box center [88, 324] width 65 height 33
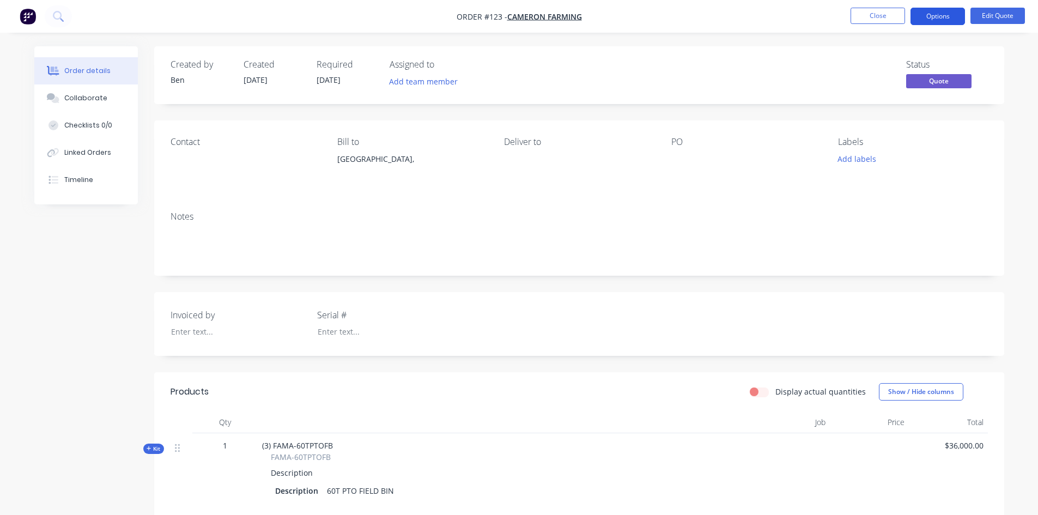
click at [937, 14] on button "Options" at bounding box center [937, 16] width 54 height 17
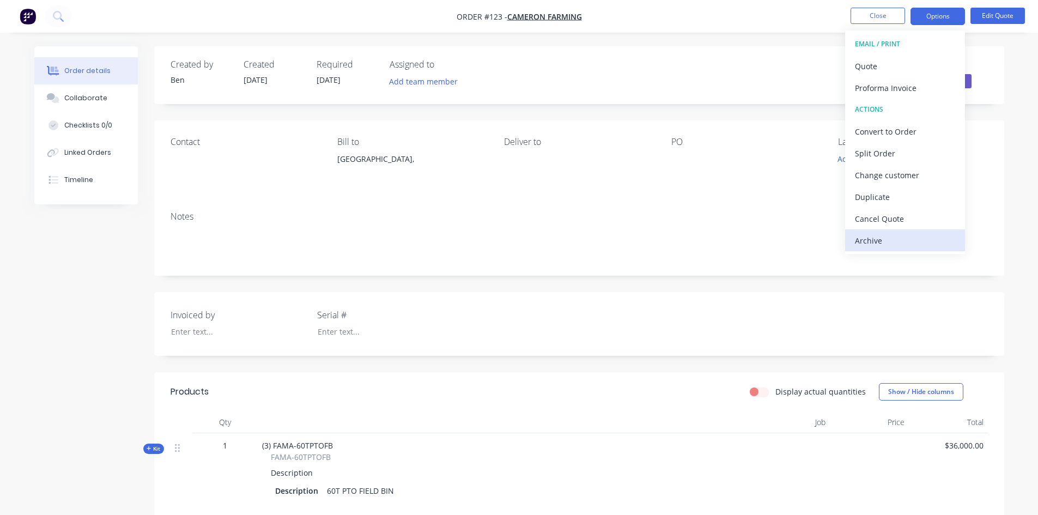
click at [875, 236] on div "Archive" at bounding box center [905, 241] width 100 height 16
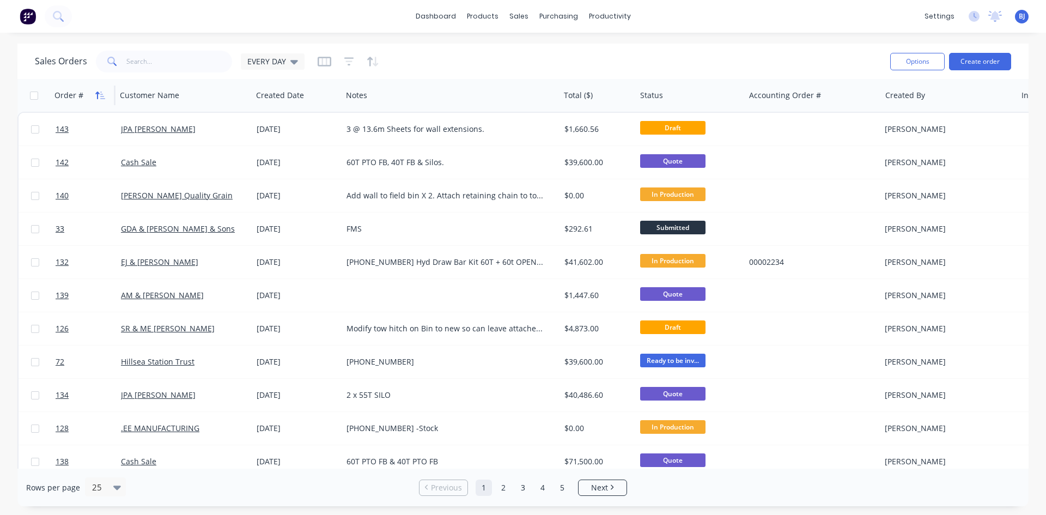
click at [100, 97] on icon "button" at bounding box center [100, 95] width 10 height 9
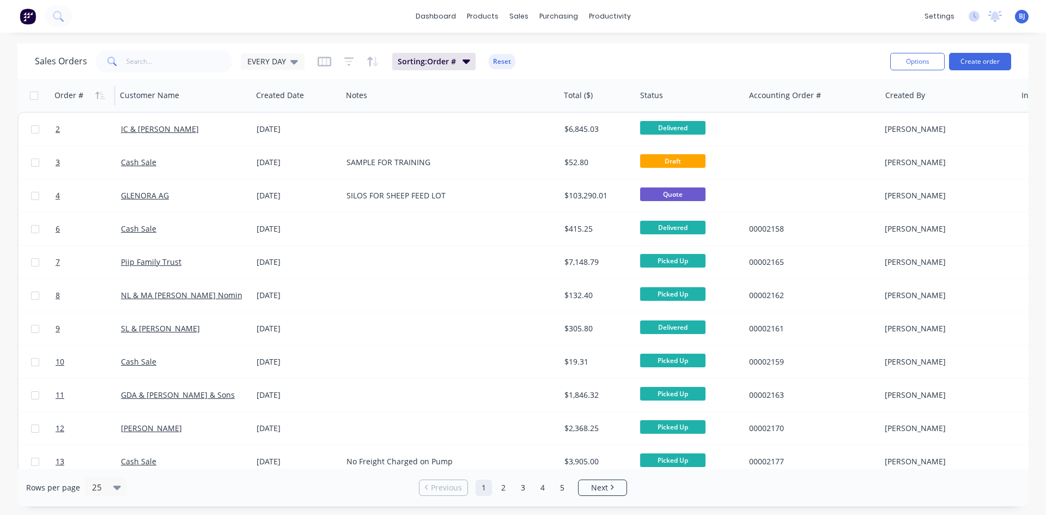
click at [100, 97] on icon "button" at bounding box center [100, 95] width 10 height 9
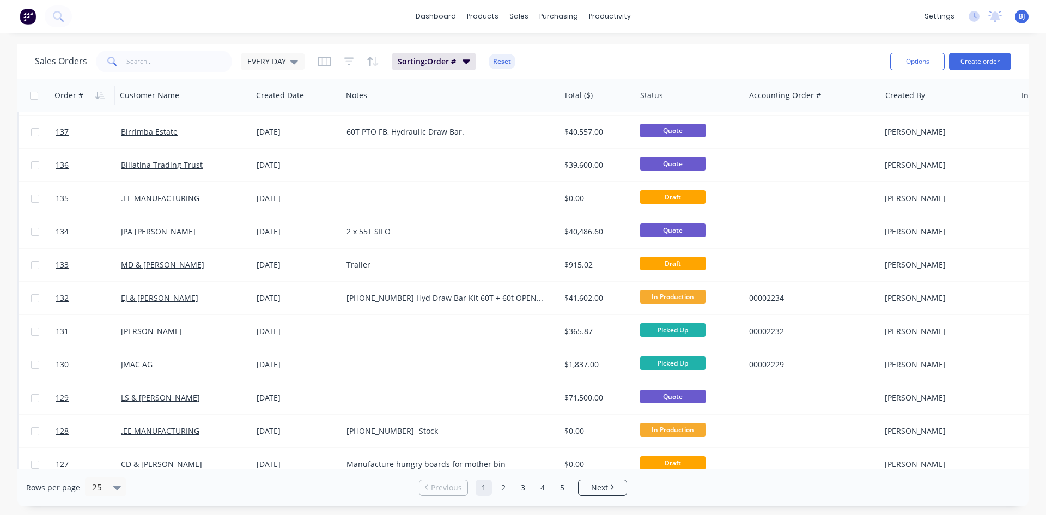
scroll to position [218, 0]
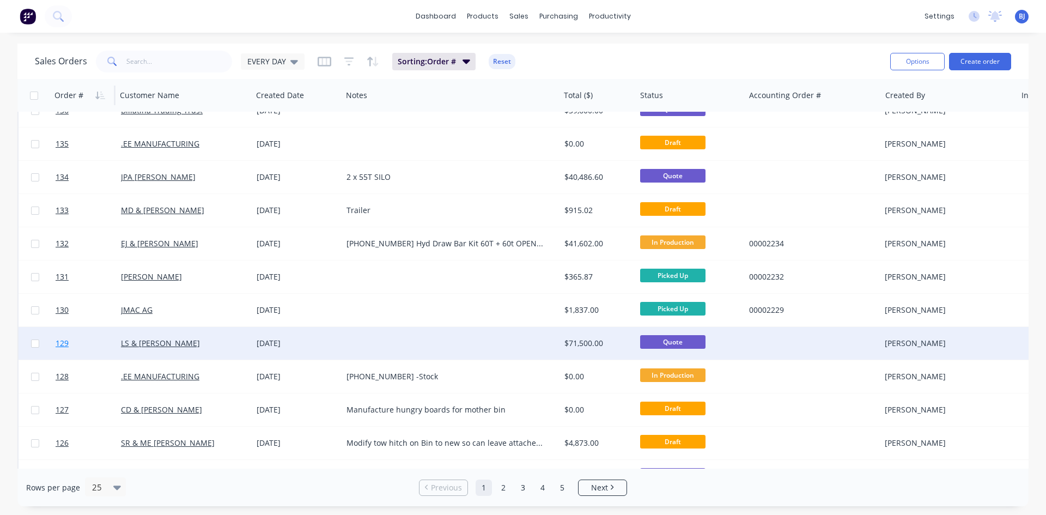
click at [78, 339] on link "129" at bounding box center [88, 343] width 65 height 33
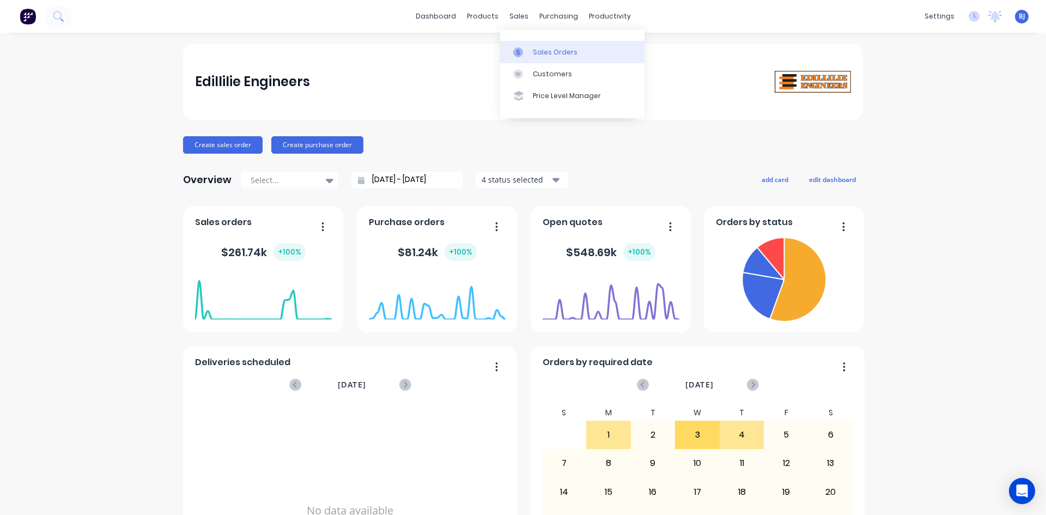
click at [517, 50] on icon at bounding box center [518, 52] width 10 height 10
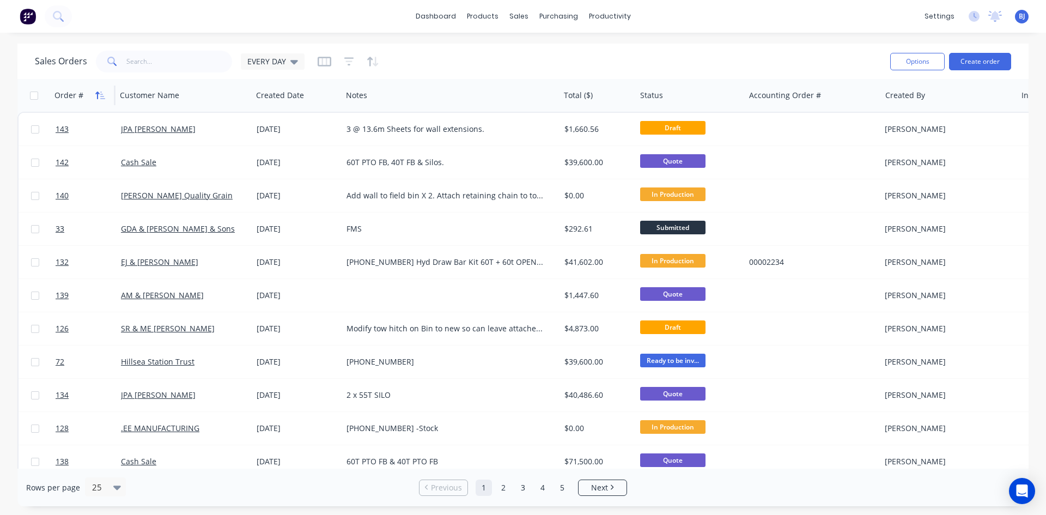
click at [97, 101] on button "button" at bounding box center [100, 95] width 16 height 16
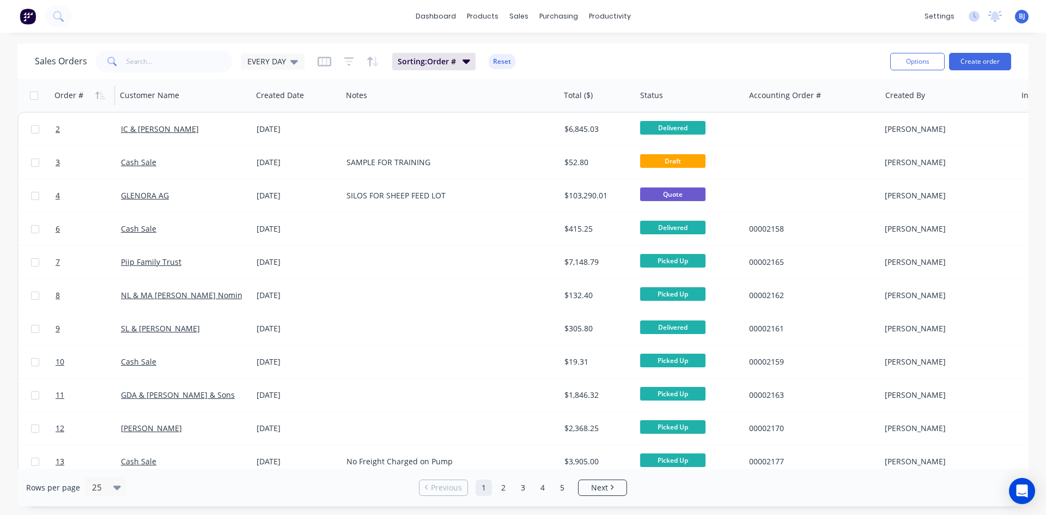
click at [97, 101] on button "button" at bounding box center [100, 95] width 16 height 16
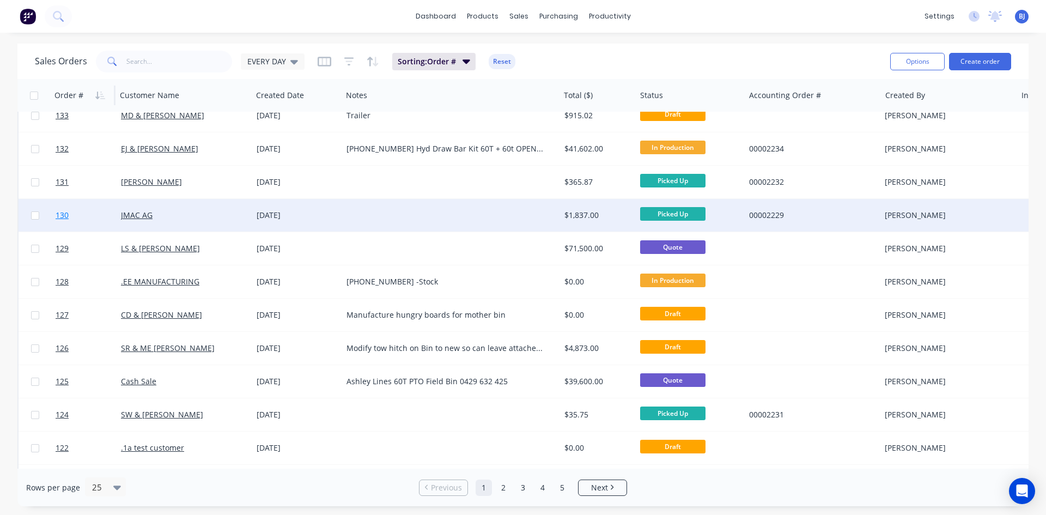
scroll to position [327, 0]
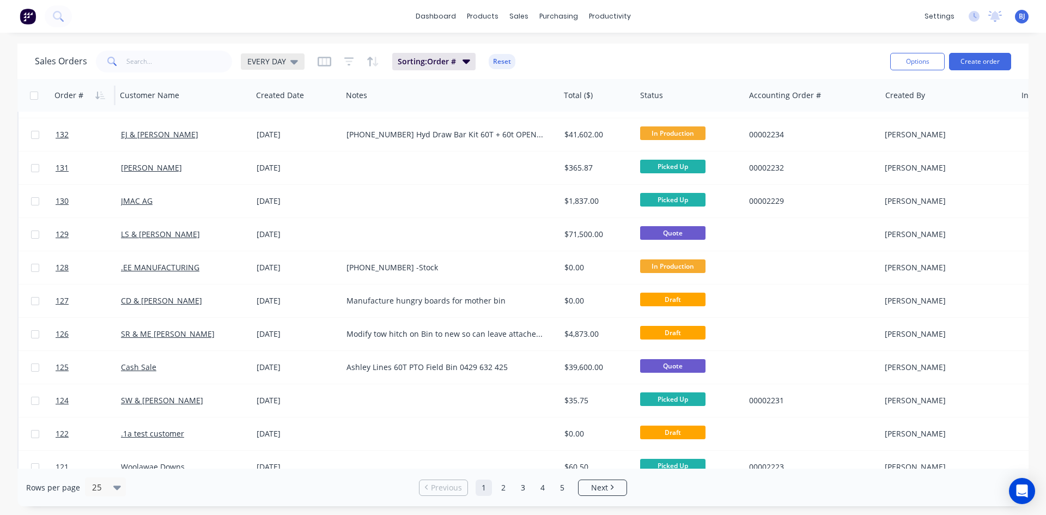
click at [292, 63] on icon at bounding box center [294, 62] width 8 height 4
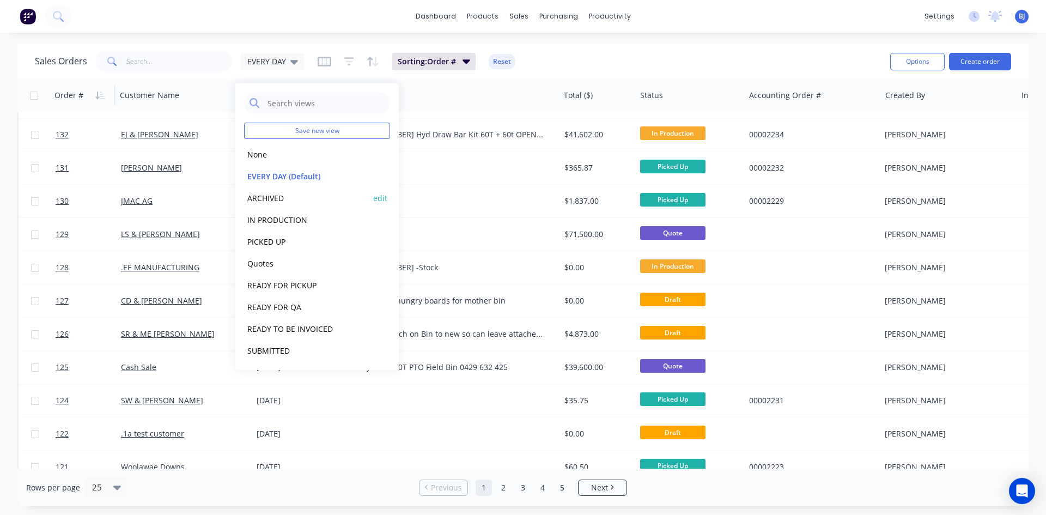
click at [276, 199] on button "ARCHIVED" at bounding box center [306, 198] width 124 height 13
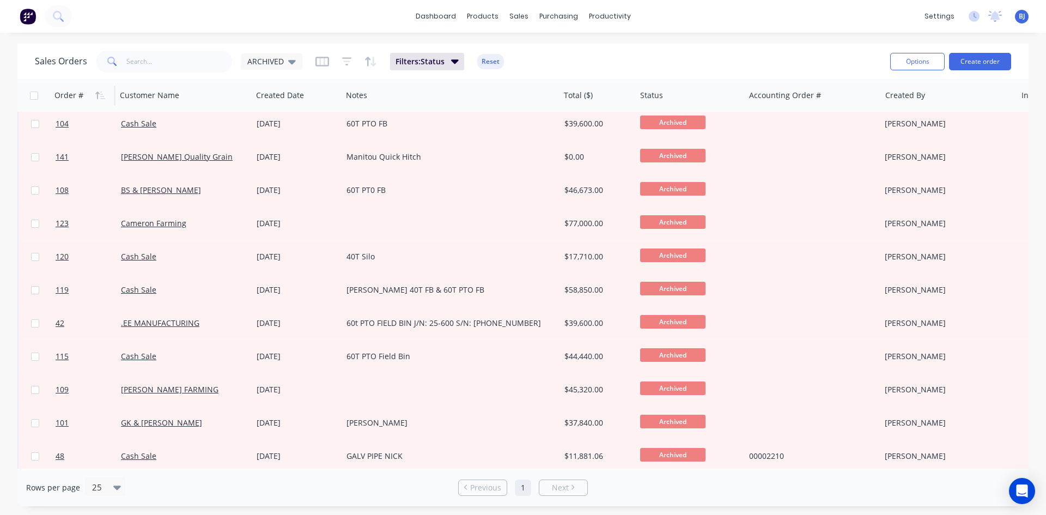
scroll to position [0, 0]
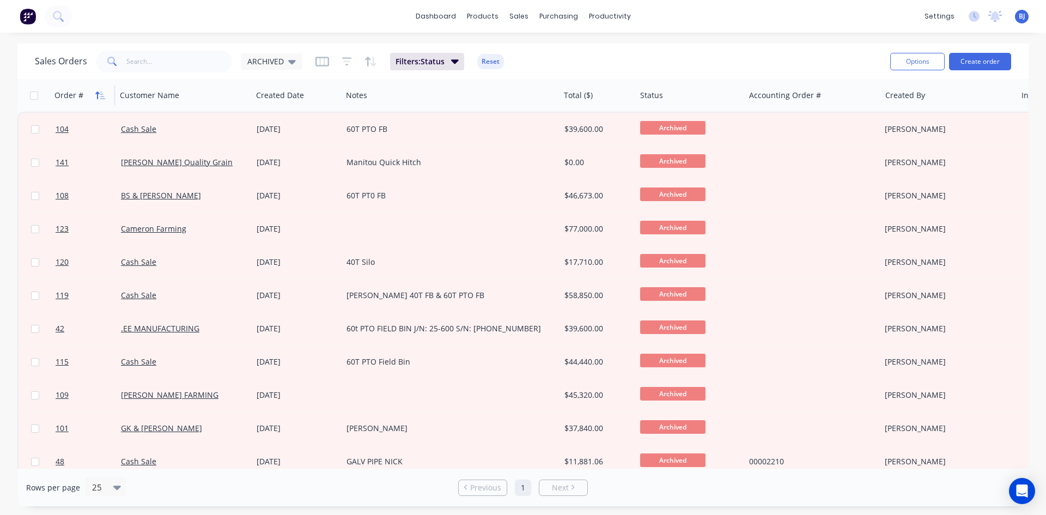
click at [102, 96] on icon "button" at bounding box center [102, 95] width 5 height 8
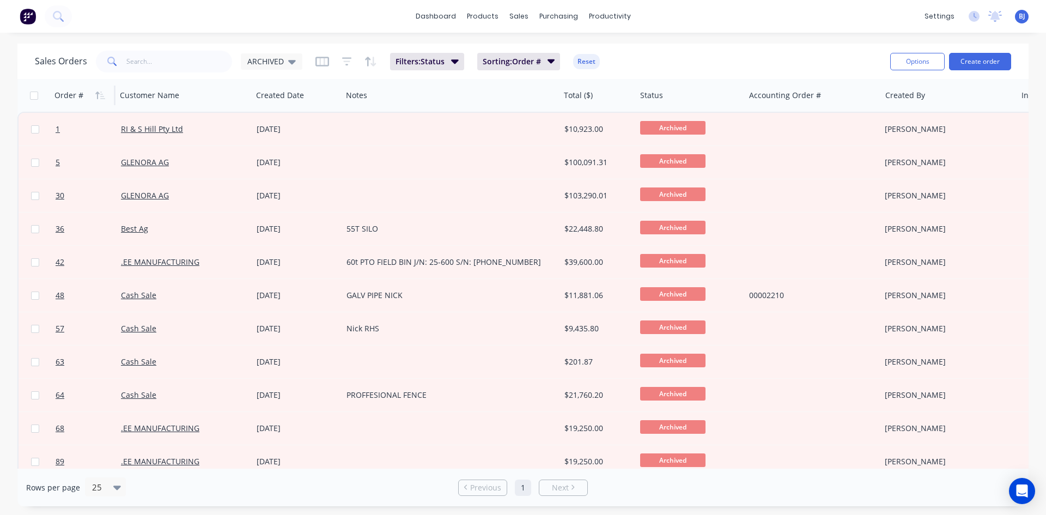
click at [102, 96] on icon "button" at bounding box center [102, 95] width 5 height 8
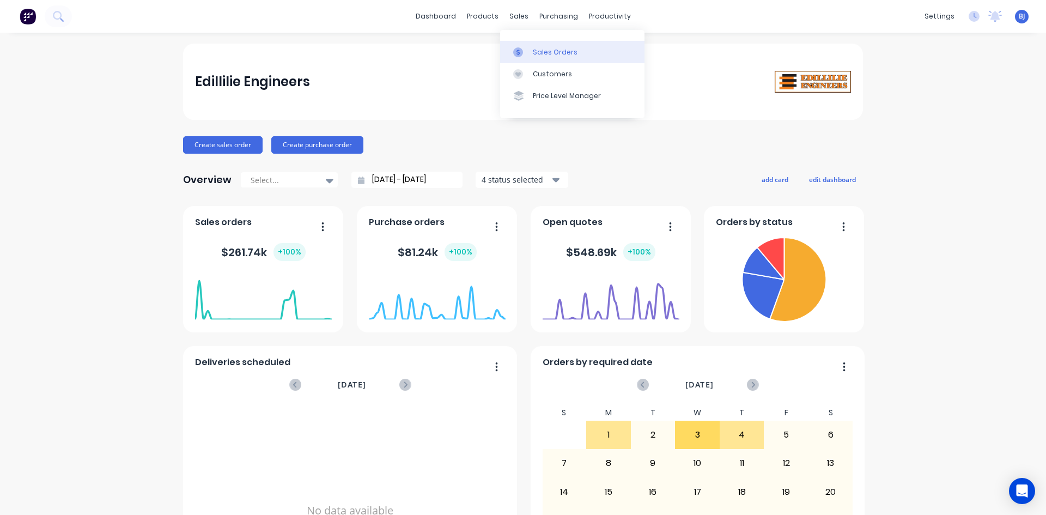
click at [529, 56] on div at bounding box center [521, 52] width 16 height 10
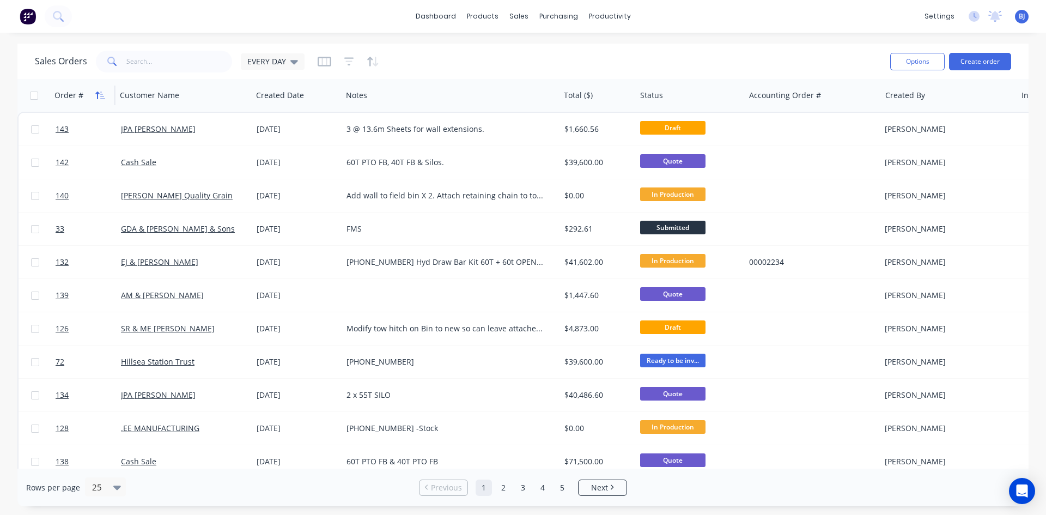
click at [100, 96] on icon "button" at bounding box center [100, 95] width 10 height 9
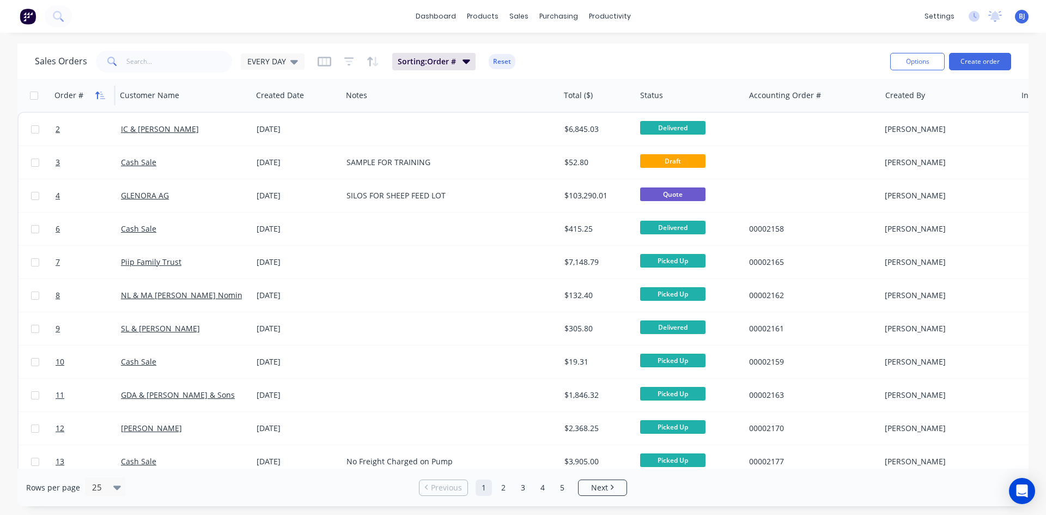
click at [100, 98] on icon "button" at bounding box center [100, 95] width 10 height 9
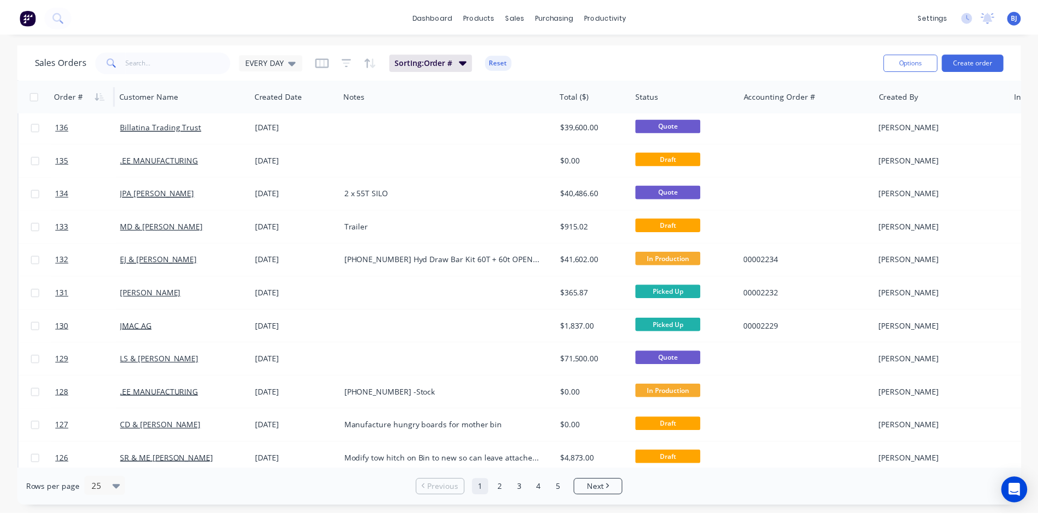
scroll to position [218, 0]
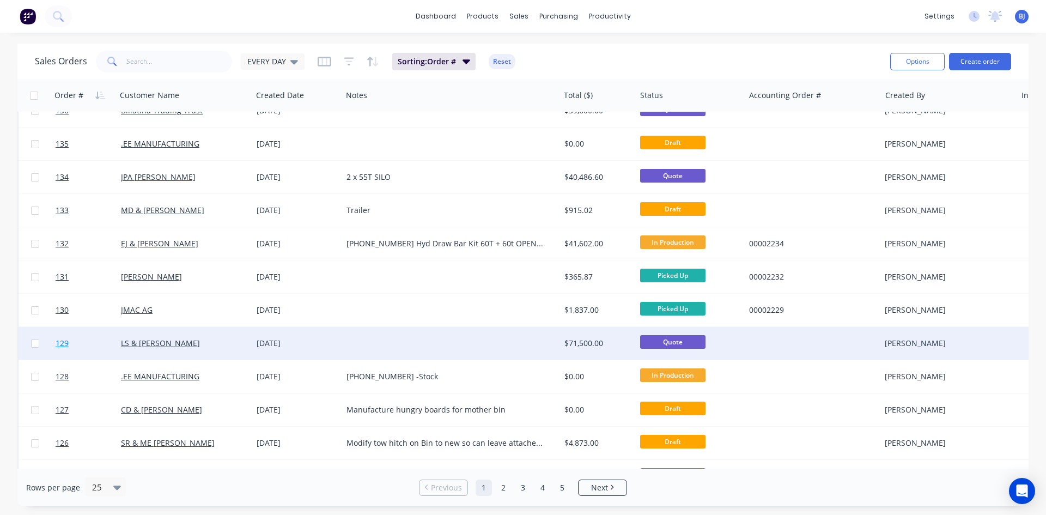
click at [120, 342] on link "129" at bounding box center [88, 343] width 65 height 33
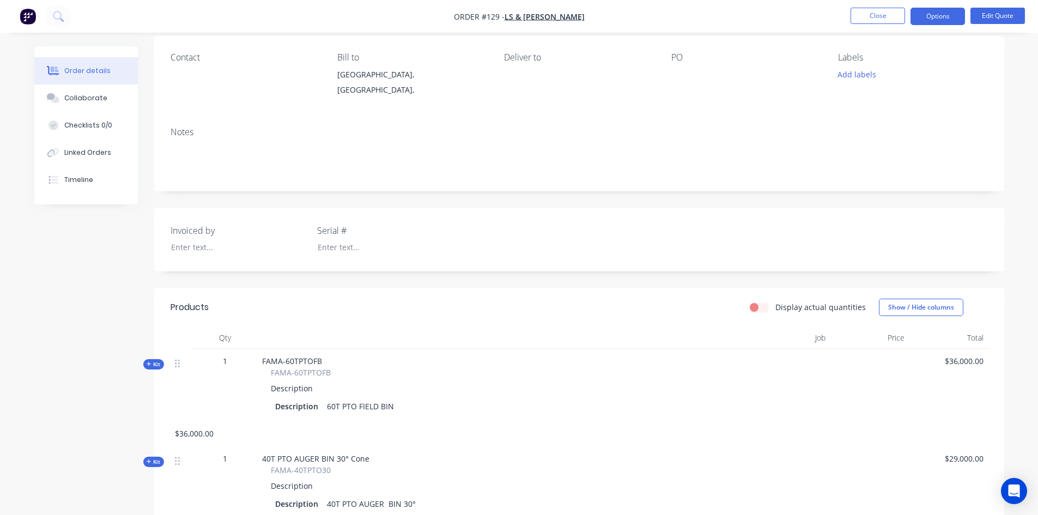
scroll to position [109, 0]
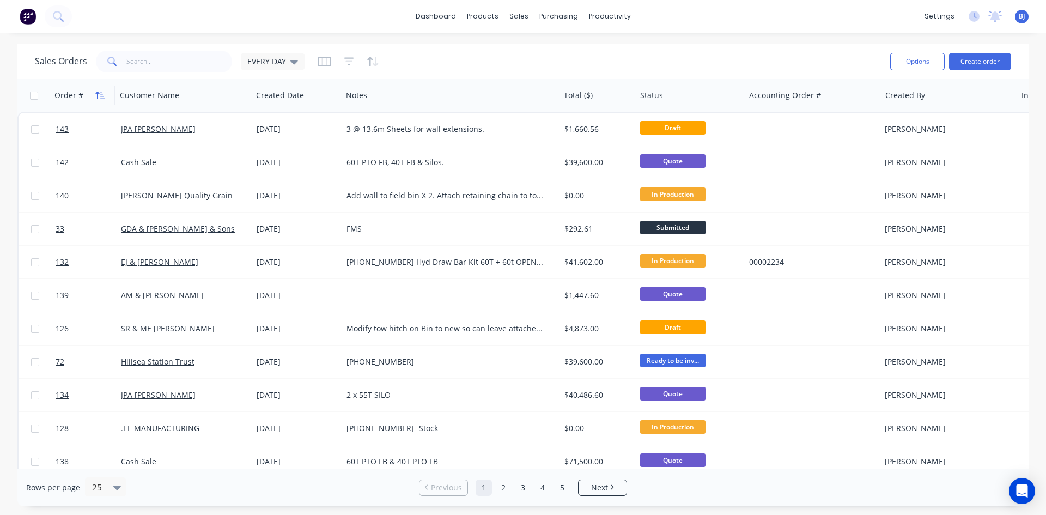
click at [102, 97] on icon "button" at bounding box center [100, 95] width 10 height 9
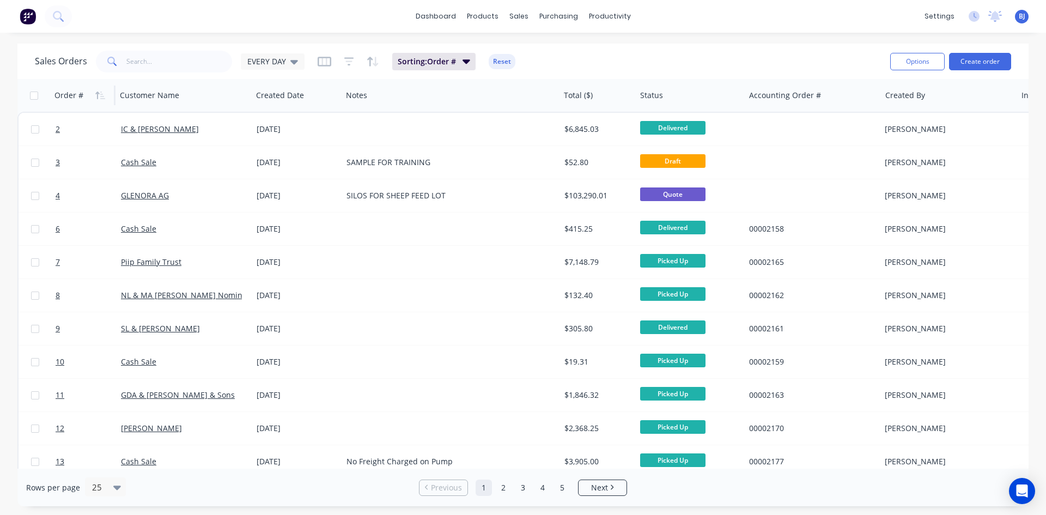
click at [102, 97] on icon "button" at bounding box center [100, 95] width 10 height 9
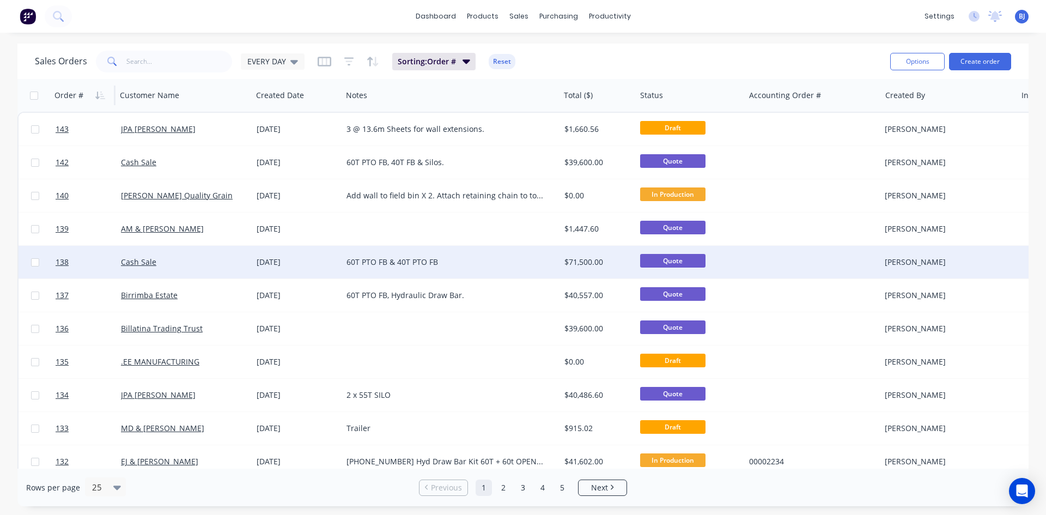
click at [156, 261] on div "Cash Sale" at bounding box center [181, 262] width 121 height 11
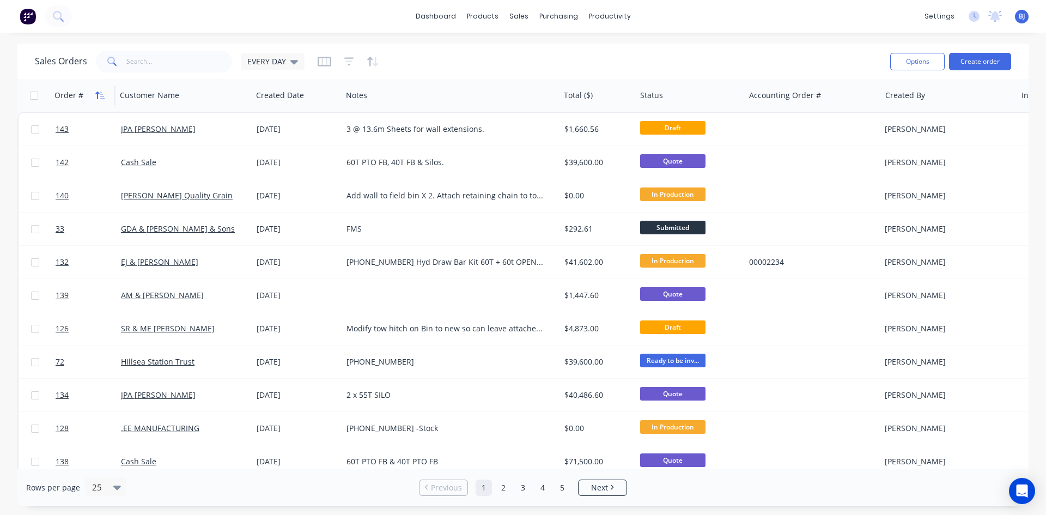
click at [96, 97] on icon "button" at bounding box center [100, 95] width 10 height 9
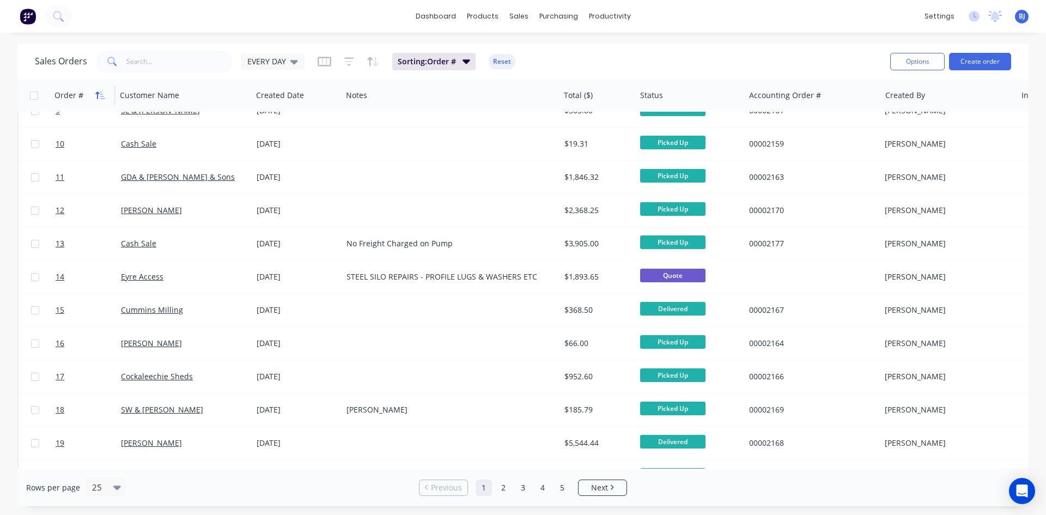
click at [104, 97] on icon "button" at bounding box center [100, 95] width 10 height 9
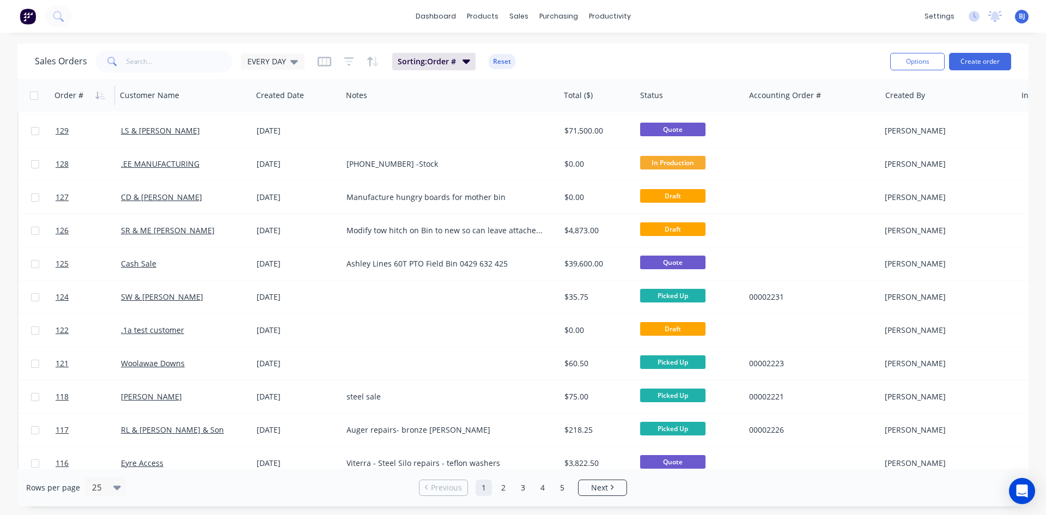
scroll to position [479, 0]
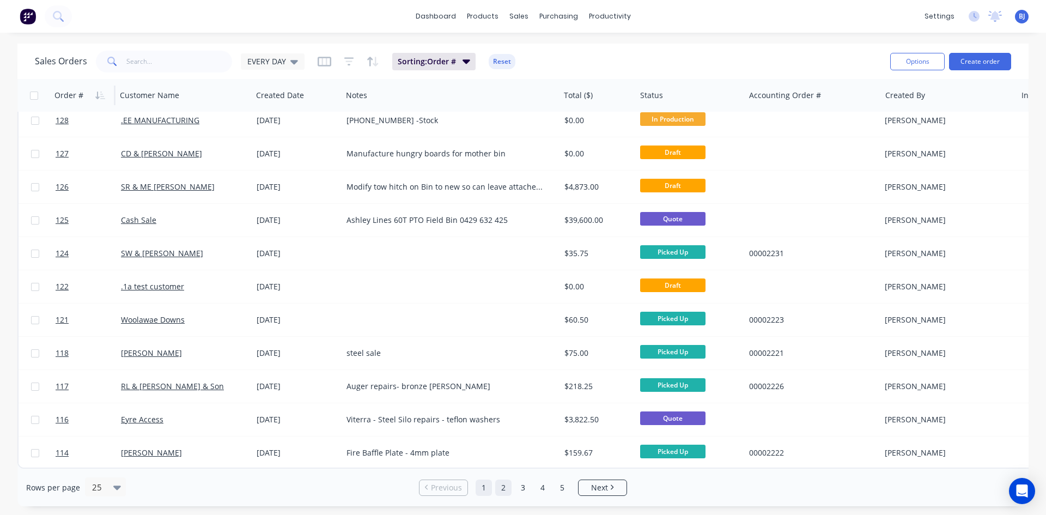
click at [504, 490] on link "2" at bounding box center [503, 487] width 16 height 16
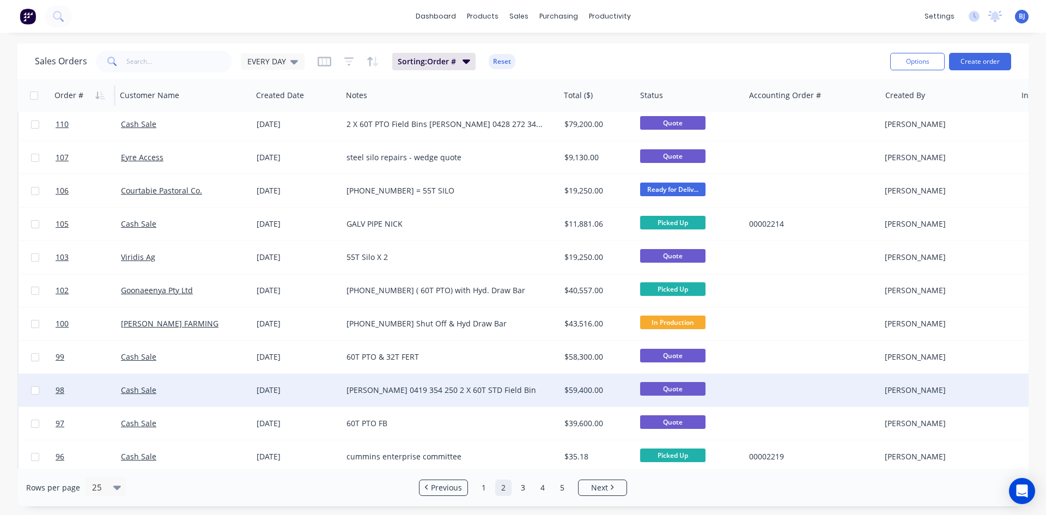
scroll to position [109, 0]
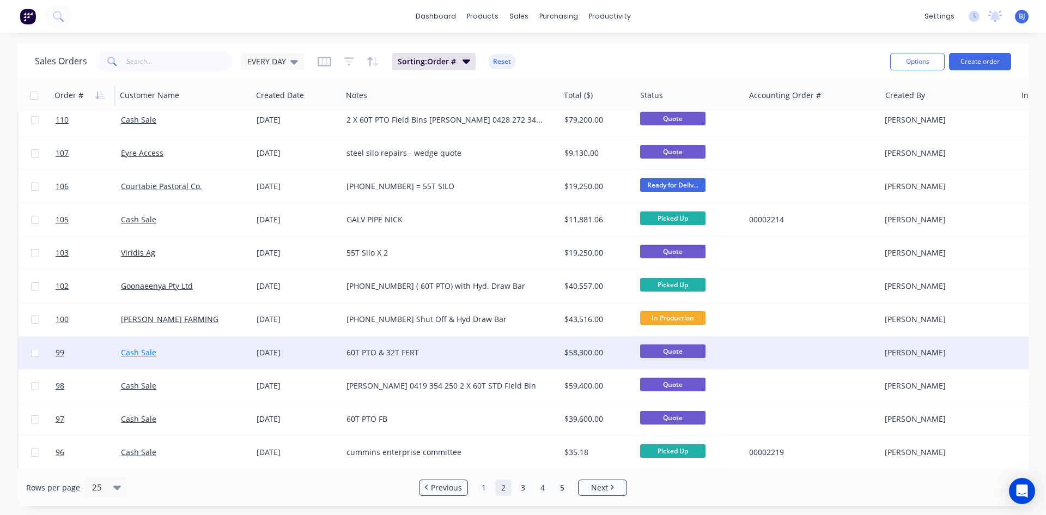
click at [155, 353] on link "Cash Sale" at bounding box center [138, 352] width 35 height 10
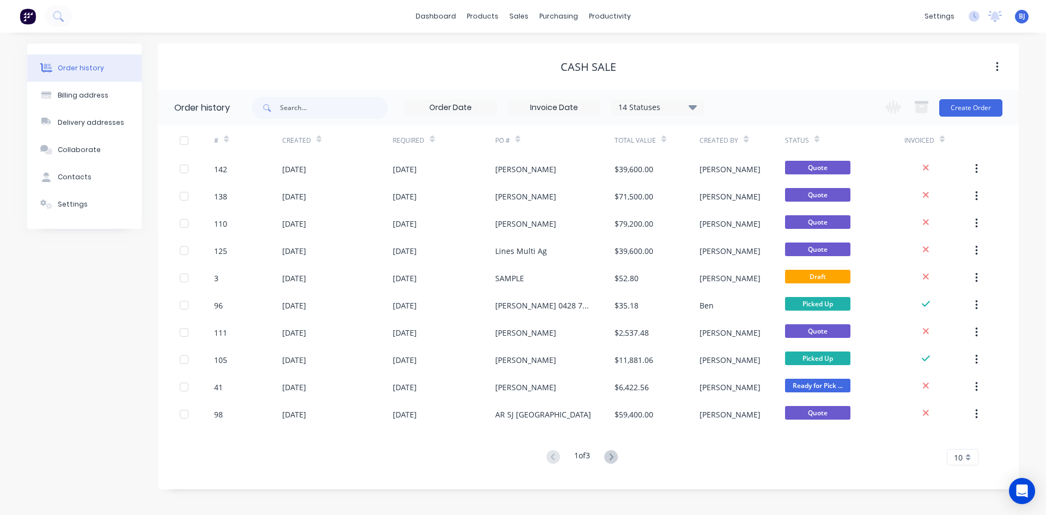
click at [221, 141] on div "#" at bounding box center [221, 140] width 15 height 19
click at [225, 144] on div at bounding box center [226, 139] width 5 height 16
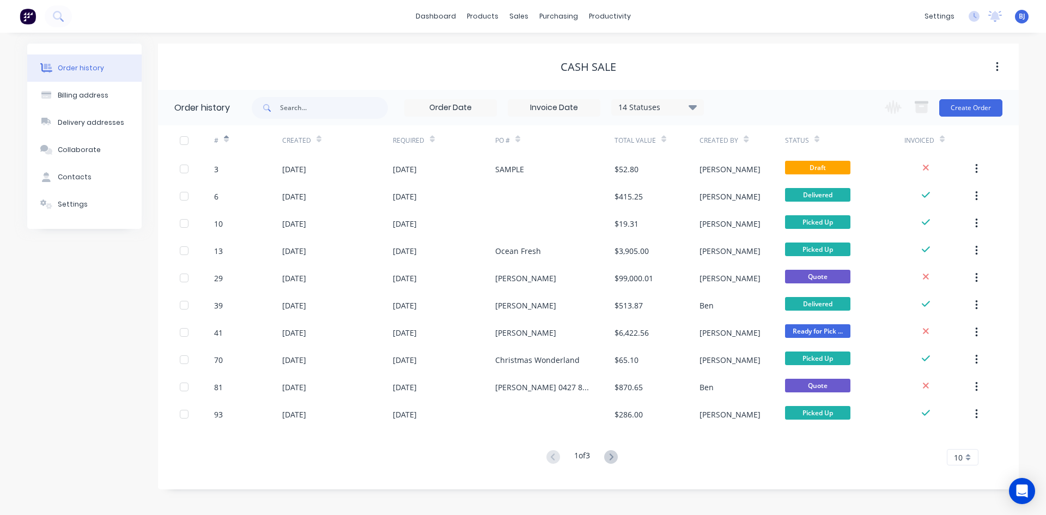
click at [227, 144] on div at bounding box center [226, 139] width 5 height 16
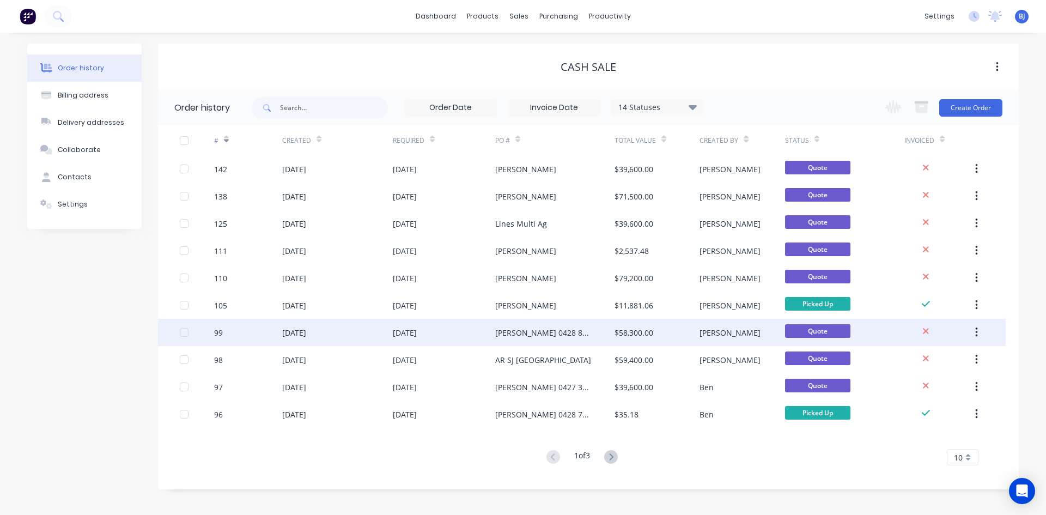
click at [978, 332] on button "button" at bounding box center [976, 332] width 26 height 20
click at [920, 362] on div "Archive" at bounding box center [937, 361] width 84 height 16
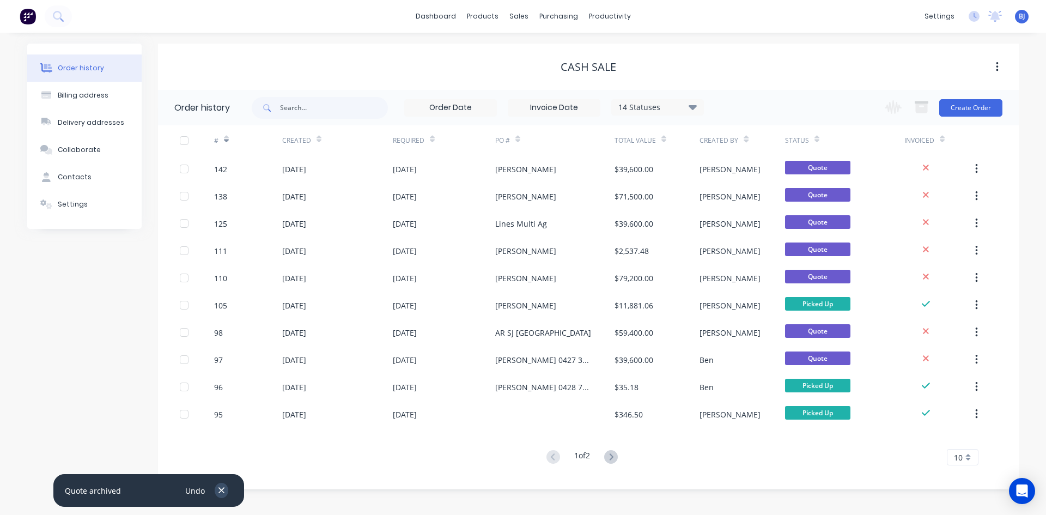
click at [221, 490] on icon "button" at bounding box center [221, 490] width 6 height 6
